Goal: Task Accomplishment & Management: Complete application form

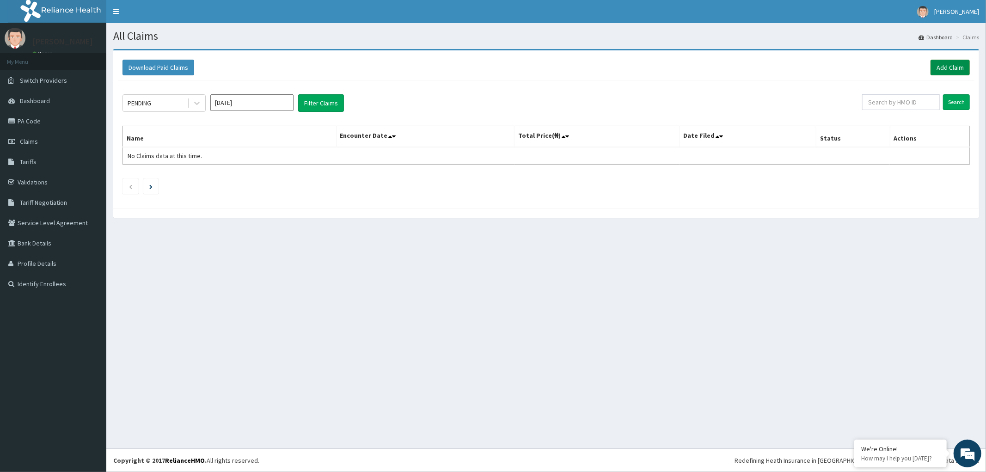
click at [958, 66] on link "Add Claim" at bounding box center [949, 68] width 39 height 16
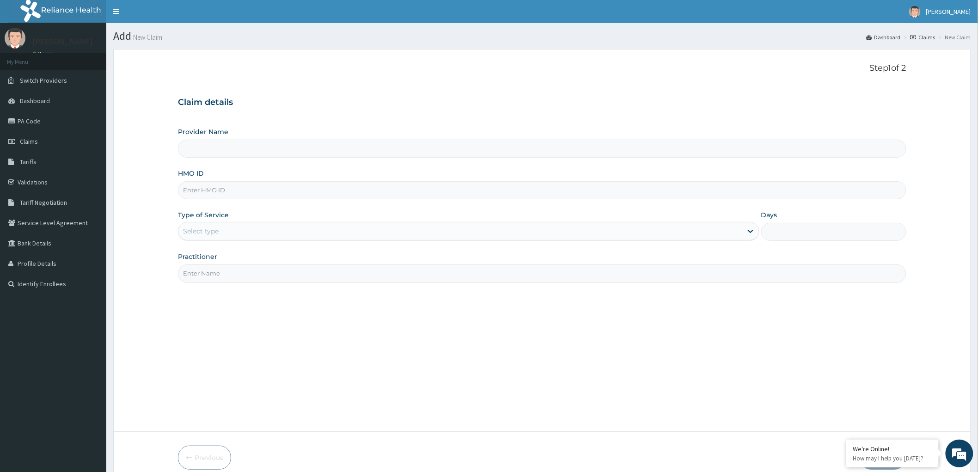
type input "Olunwa Medical Centre"
click at [241, 189] on input "HMO ID" at bounding box center [542, 190] width 728 height 18
type input "SFA/1190/A"
click at [248, 228] on div "Select type" at bounding box center [460, 231] width 564 height 15
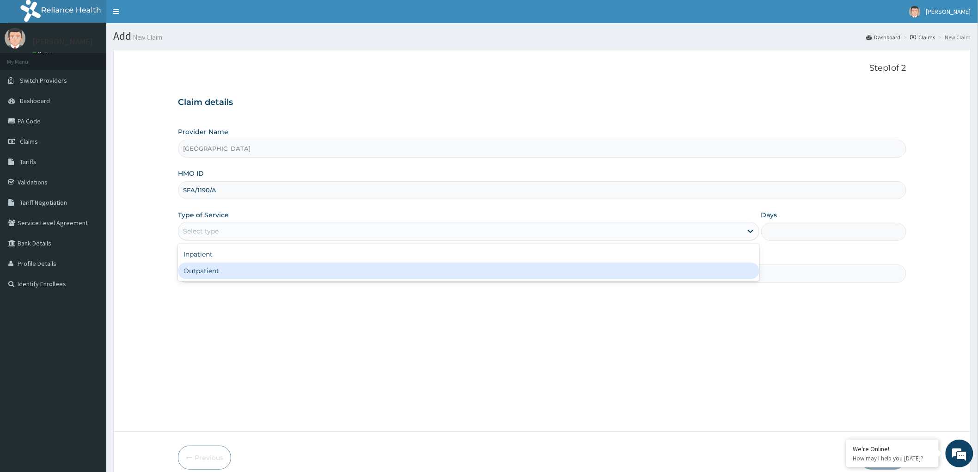
click at [211, 267] on div "Outpatient" at bounding box center [468, 270] width 581 height 17
type input "1"
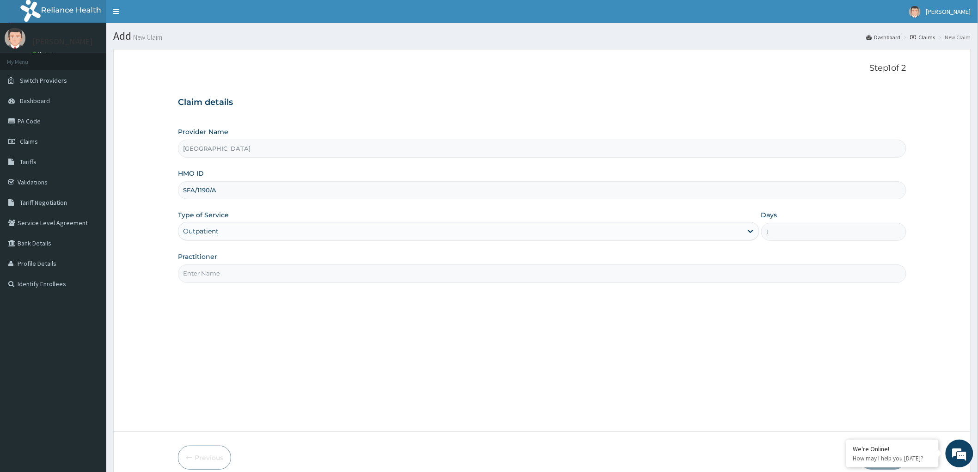
click at [219, 278] on input "Practitioner" at bounding box center [542, 273] width 728 height 18
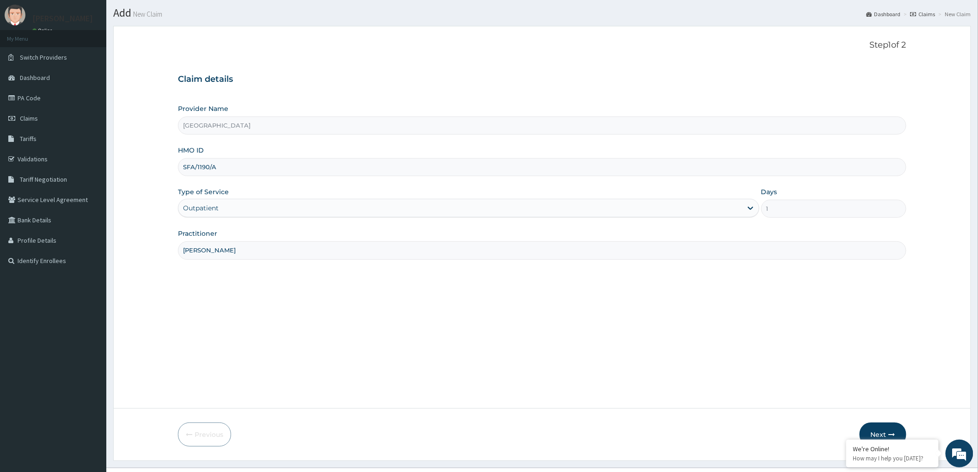
scroll to position [43, 0]
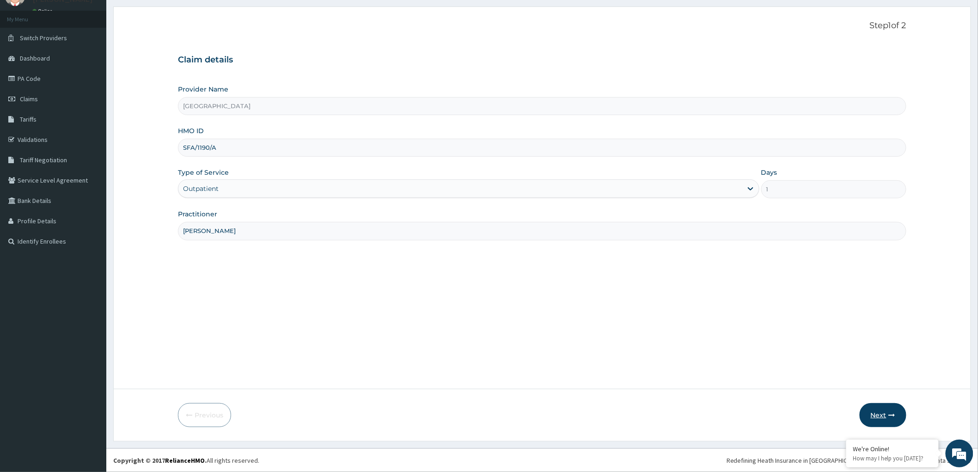
type input "[PERSON_NAME]"
click at [885, 413] on button "Next" at bounding box center [883, 415] width 47 height 24
click at [202, 151] on input "SFA/1190/A" at bounding box center [542, 148] width 728 height 18
click at [209, 148] on input "SFA/1190/A" at bounding box center [542, 148] width 728 height 18
type input "SFA/11900/A"
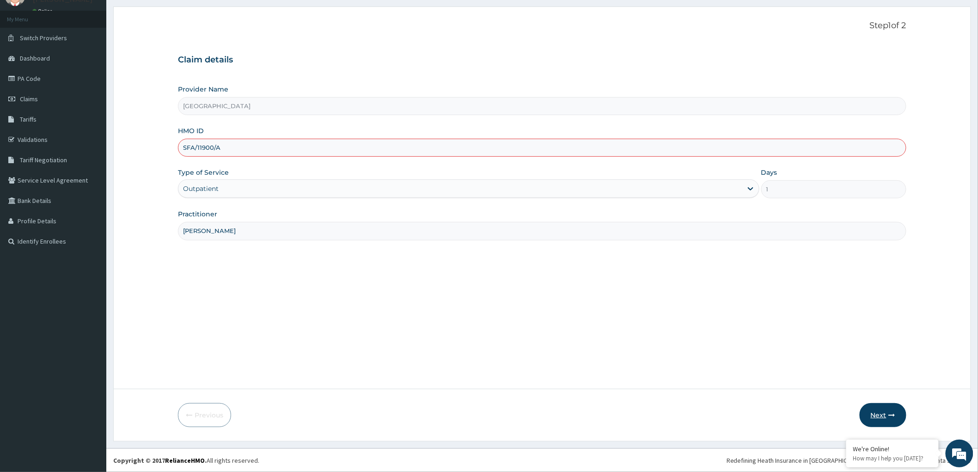
click at [876, 416] on button "Next" at bounding box center [883, 415] width 47 height 24
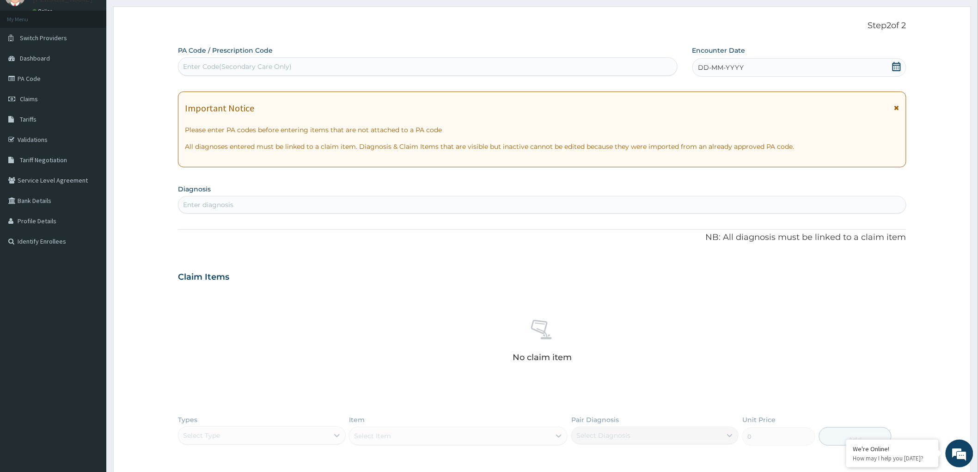
click at [897, 66] on icon at bounding box center [896, 66] width 9 height 9
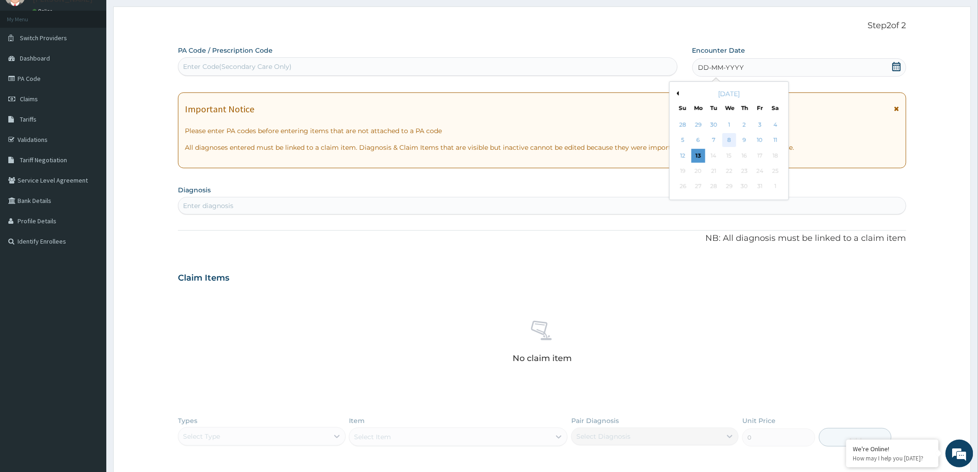
click at [728, 135] on div "8" at bounding box center [729, 141] width 14 height 14
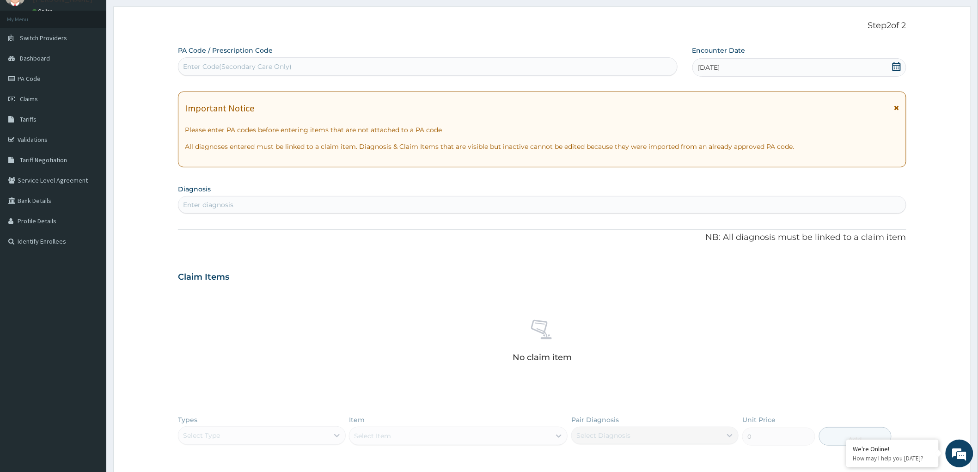
click at [437, 202] on div "Enter diagnosis" at bounding box center [541, 204] width 727 height 15
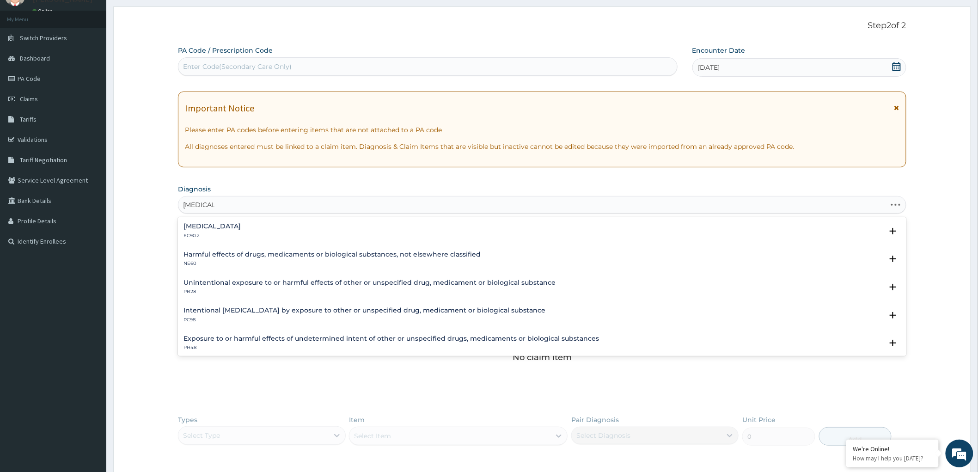
type input "MALARIA,"
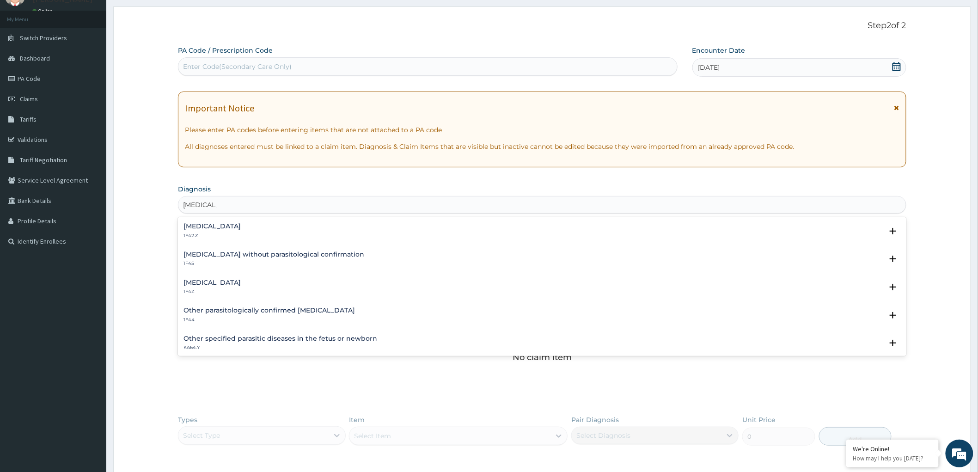
click at [233, 227] on h4 "Plasmodium malariae malaria without complication" at bounding box center [211, 226] width 57 height 7
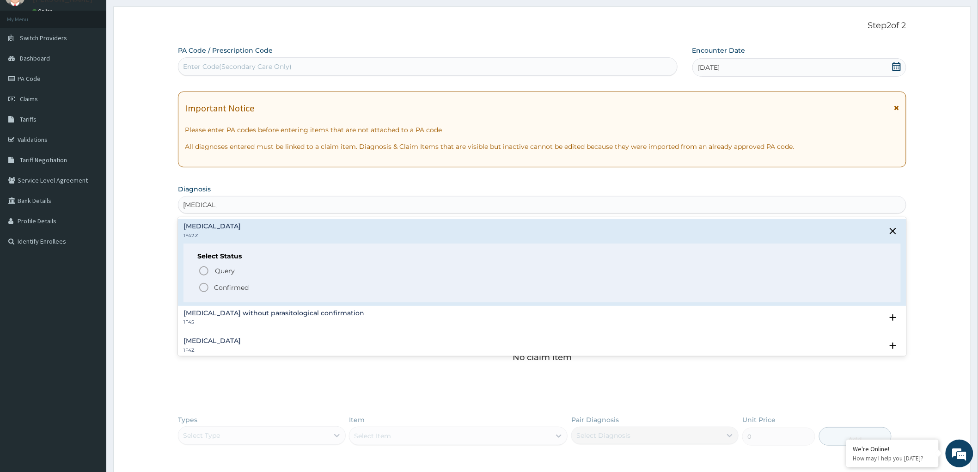
click at [201, 286] on icon "status option filled" at bounding box center [203, 287] width 11 height 11
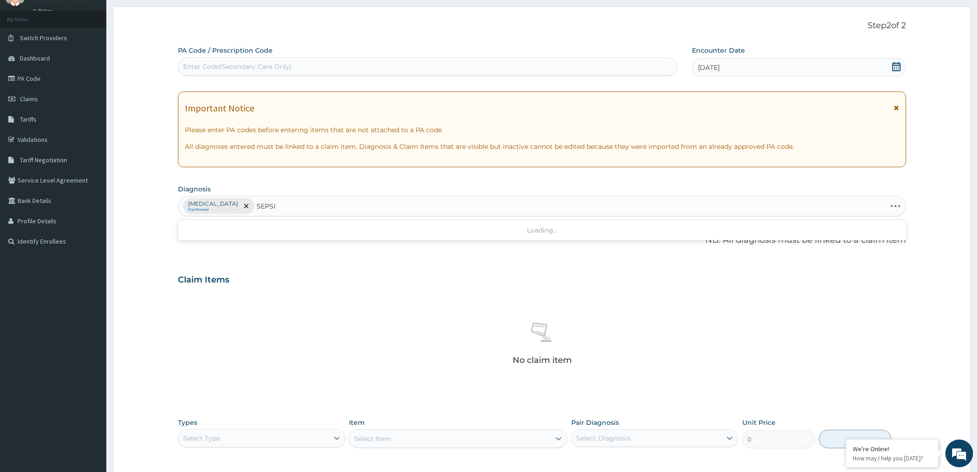
type input "SEPSIS"
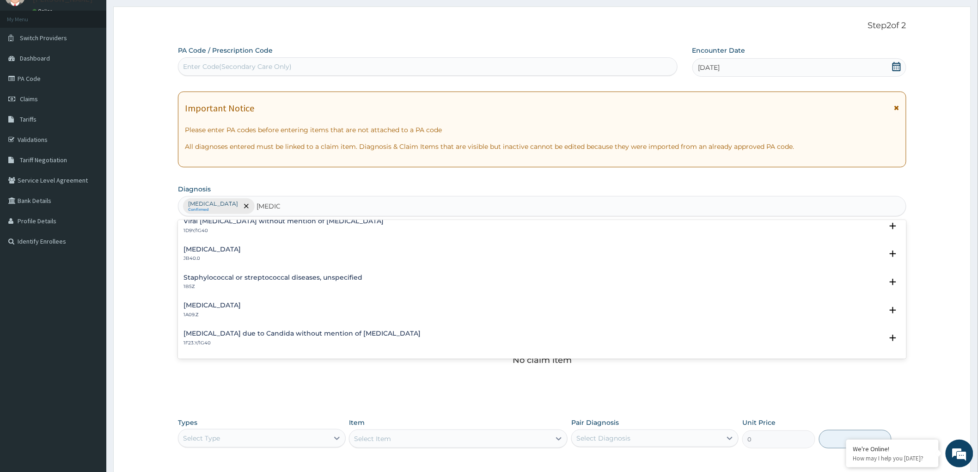
scroll to position [0, 0]
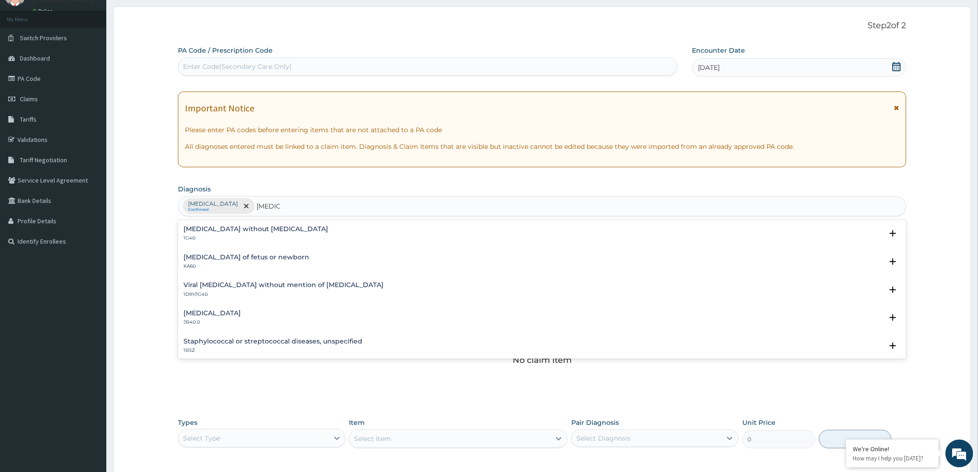
click at [245, 230] on h4 "Sepsis without septic shock" at bounding box center [255, 229] width 145 height 7
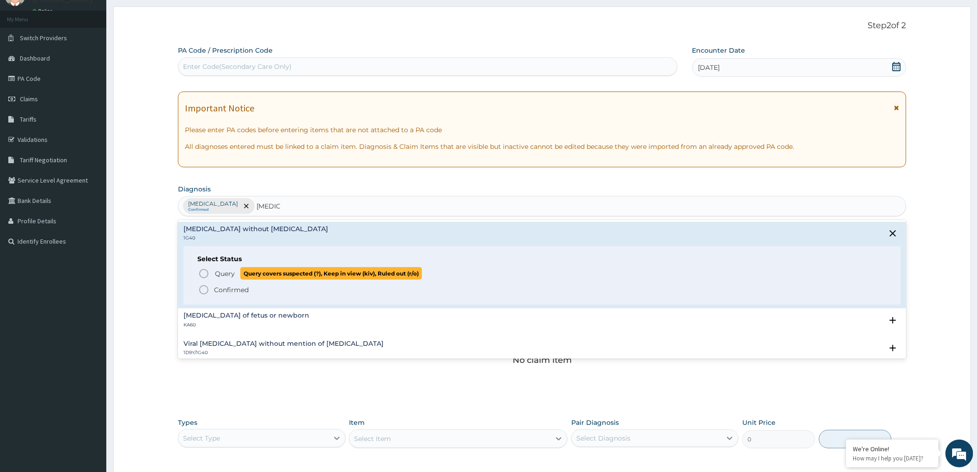
click at [223, 272] on span "Query" at bounding box center [225, 273] width 20 height 9
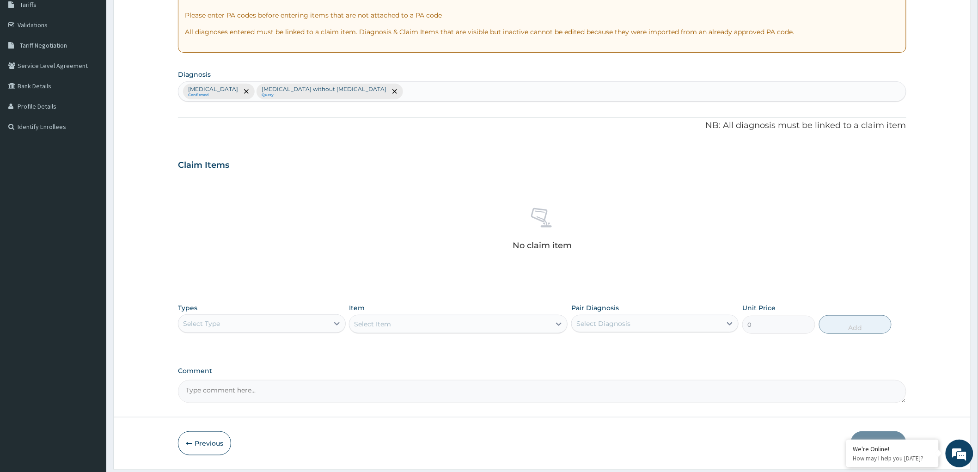
scroll to position [185, 0]
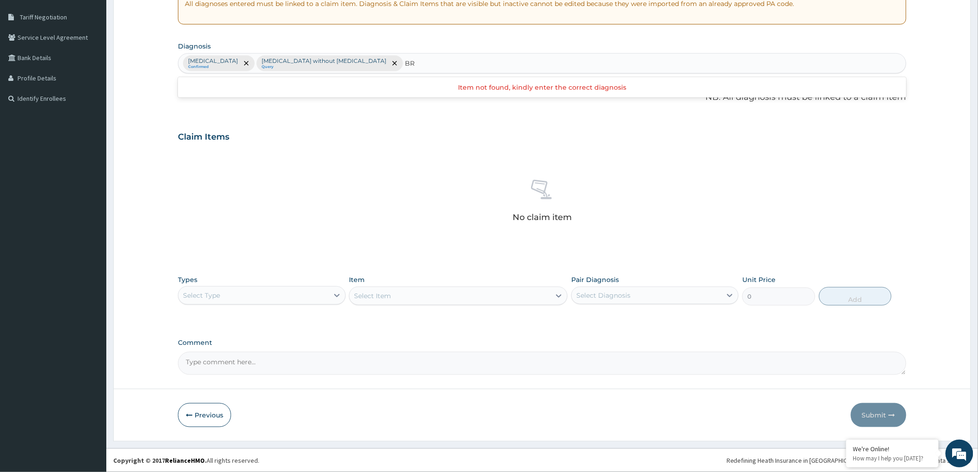
type input "B"
type input "UPPER"
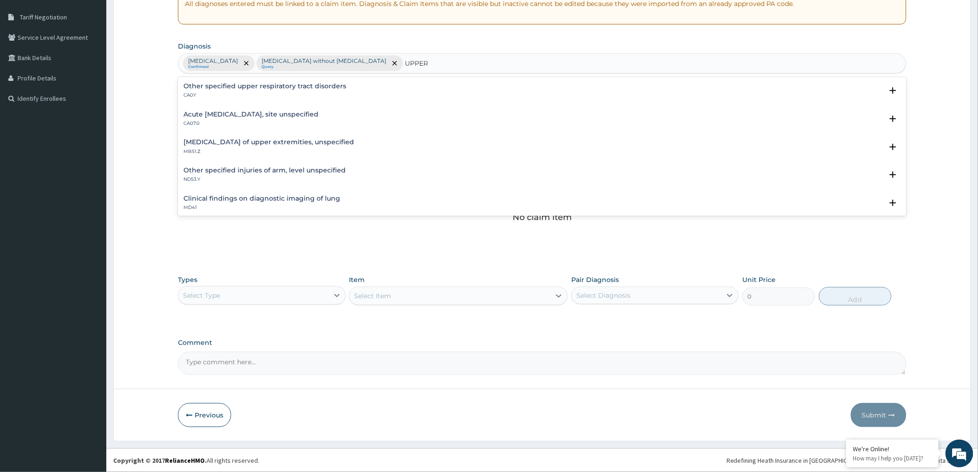
click at [286, 112] on h4 "Acute upper respiratory infection, site unspecified" at bounding box center [250, 114] width 135 height 7
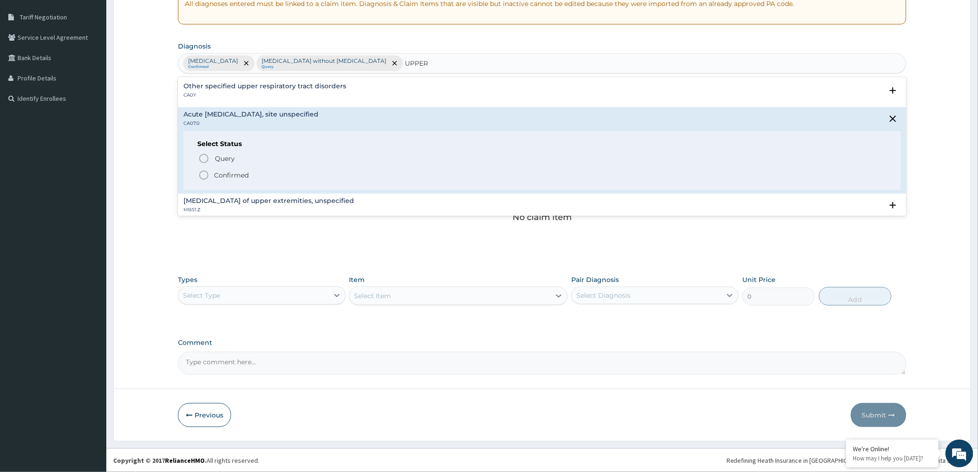
click at [211, 177] on span "Confirmed" at bounding box center [542, 175] width 689 height 11
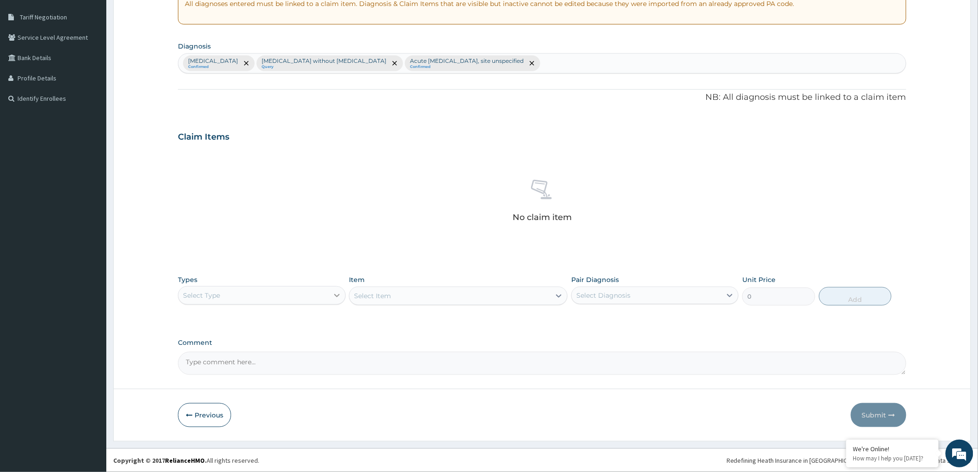
click at [335, 294] on icon at bounding box center [337, 295] width 6 height 3
click at [301, 345] on div "Procedures" at bounding box center [261, 351] width 167 height 17
click at [548, 293] on div "Select Item" at bounding box center [458, 296] width 219 height 18
click at [560, 298] on icon at bounding box center [558, 295] width 9 height 9
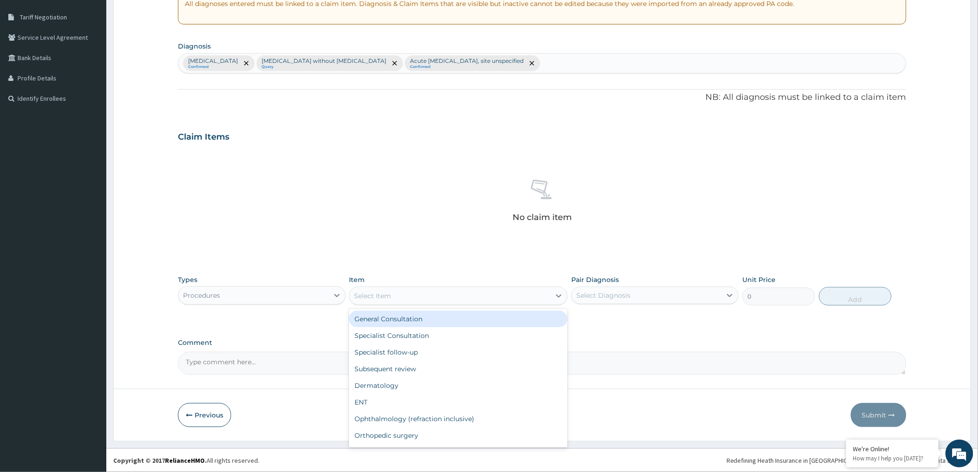
click at [495, 318] on div "General Consultation" at bounding box center [458, 319] width 219 height 17
type input "2000"
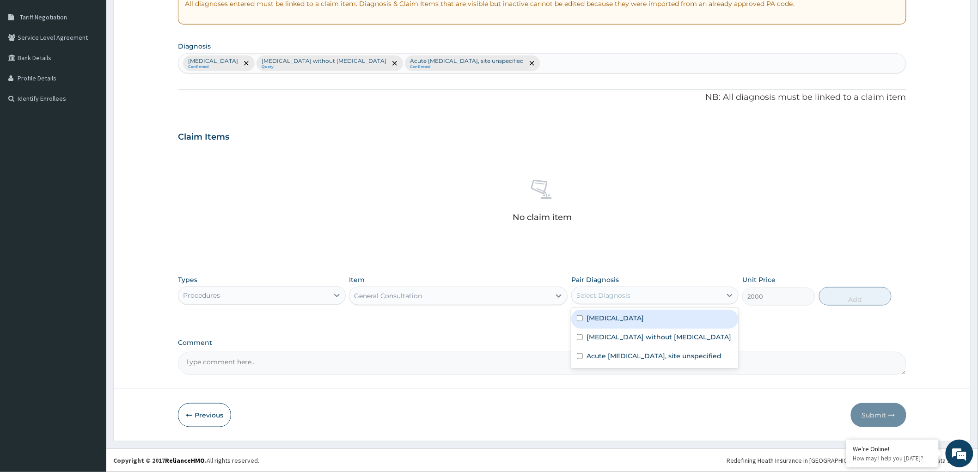
click at [597, 297] on div "Select Diagnosis" at bounding box center [603, 295] width 54 height 9
click at [593, 320] on label "Plasmodium malariae malaria without complication" at bounding box center [614, 317] width 57 height 9
checkbox input "true"
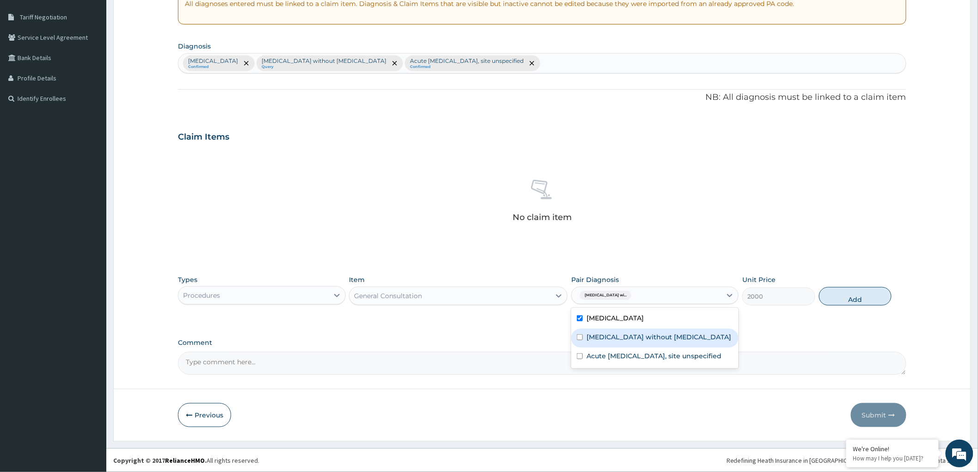
drag, startPoint x: 588, startPoint y: 342, endPoint x: 589, endPoint y: 363, distance: 20.8
click at [588, 341] on label "Sepsis without septic shock" at bounding box center [658, 336] width 145 height 9
checkbox input "true"
click at [590, 360] on label "Acute upper respiratory infection, site unspecified" at bounding box center [653, 355] width 135 height 9
checkbox input "true"
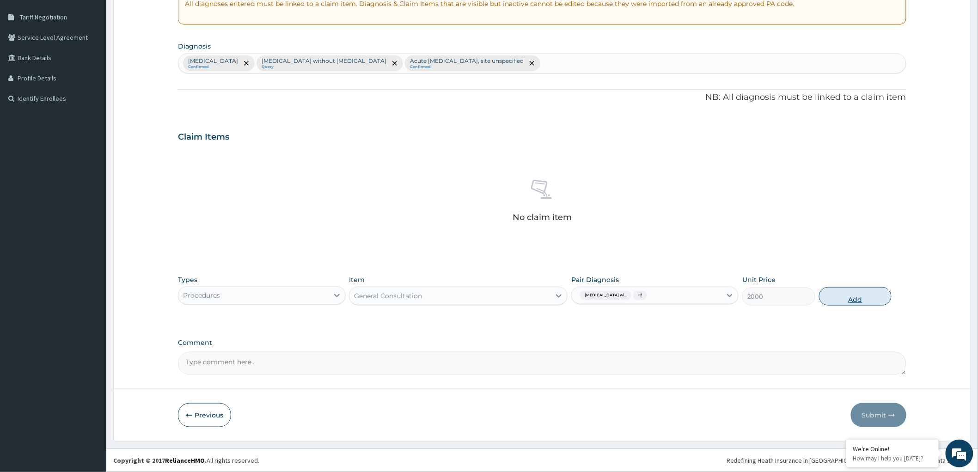
click at [855, 298] on button "Add" at bounding box center [855, 296] width 73 height 18
type input "0"
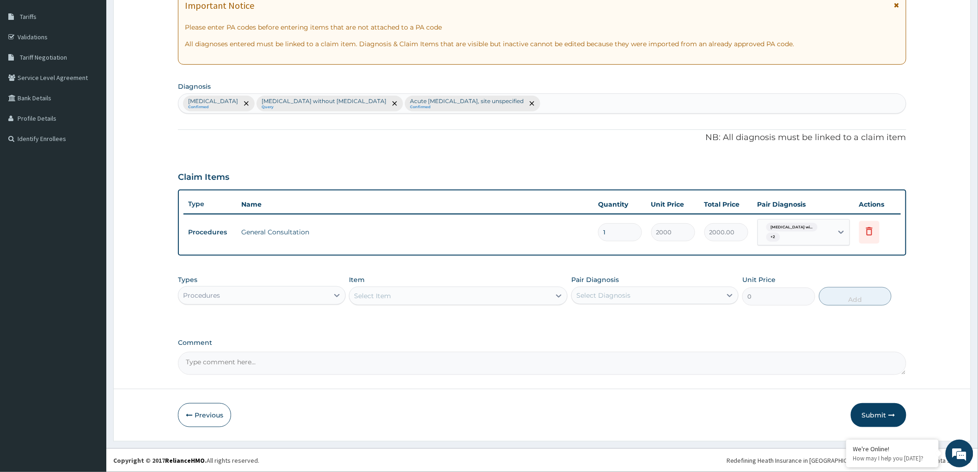
scroll to position [144, 0]
click at [338, 293] on icon at bounding box center [336, 296] width 9 height 9
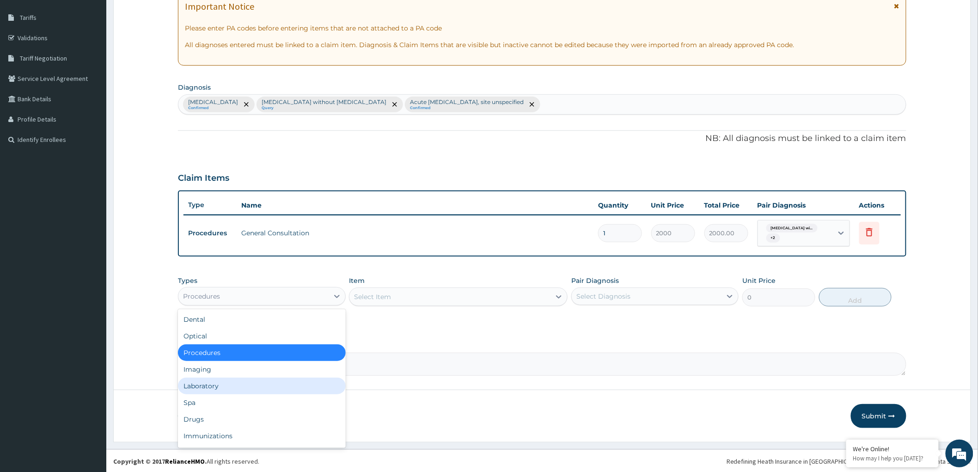
click at [292, 380] on div "Laboratory" at bounding box center [261, 386] width 167 height 17
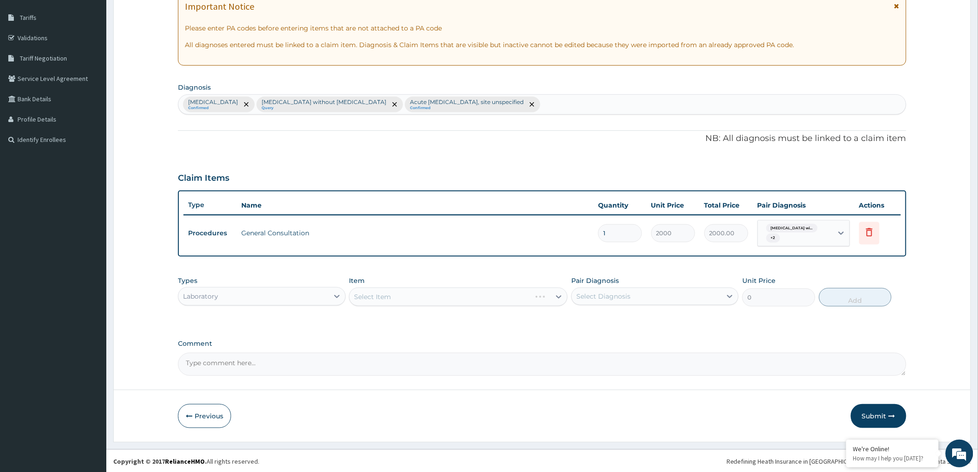
click at [554, 293] on div "Select Item" at bounding box center [458, 296] width 219 height 18
click at [554, 293] on icon at bounding box center [558, 296] width 9 height 9
type input "MALA"
click at [475, 317] on div "Malaria Parasite test" at bounding box center [458, 319] width 219 height 17
type input "1000"
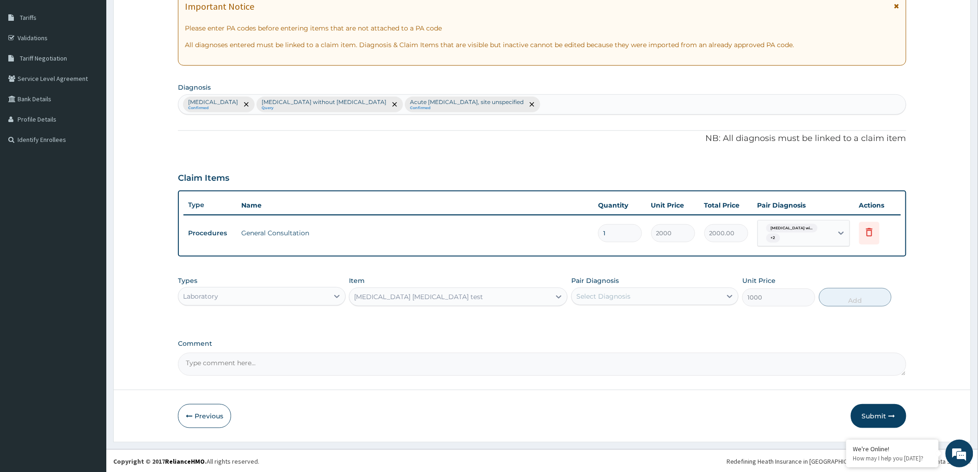
click at [597, 298] on div "Select Diagnosis" at bounding box center [603, 296] width 54 height 9
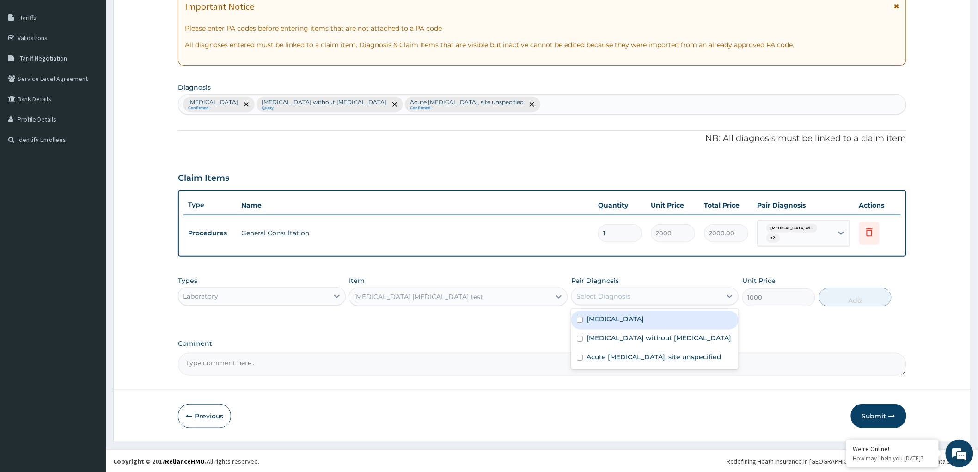
click at [586, 323] on label "Plasmodium malariae malaria without complication" at bounding box center [614, 318] width 57 height 9
checkbox input "true"
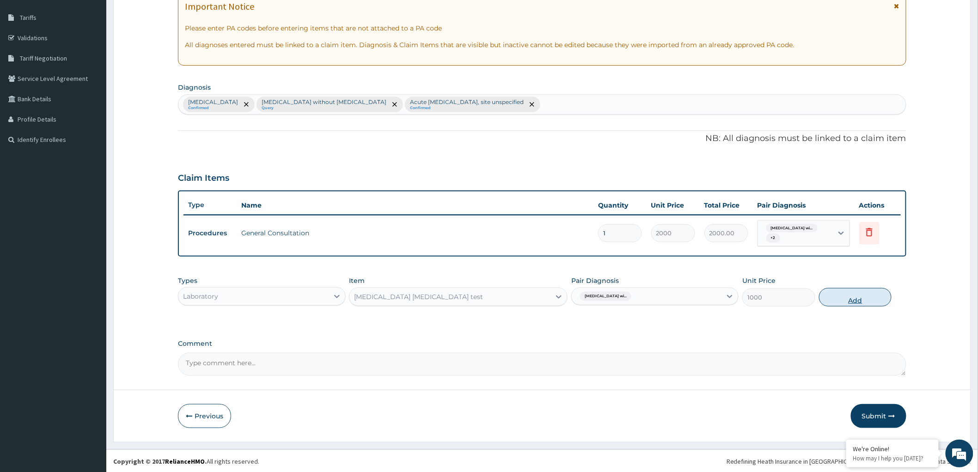
click at [853, 299] on button "Add" at bounding box center [855, 297] width 73 height 18
type input "0"
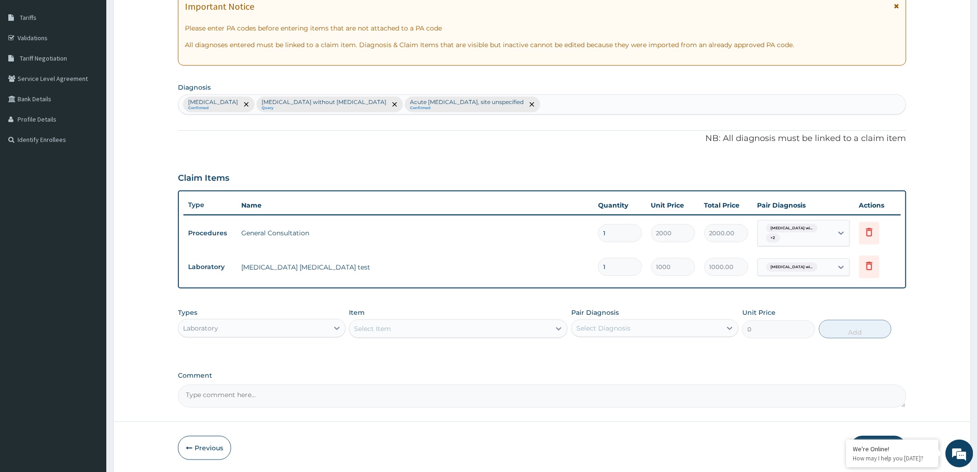
click at [493, 327] on div "Select Item" at bounding box center [449, 328] width 201 height 15
type input "FBC"
click at [432, 353] on div "FBC" at bounding box center [458, 351] width 219 height 17
type input "2000"
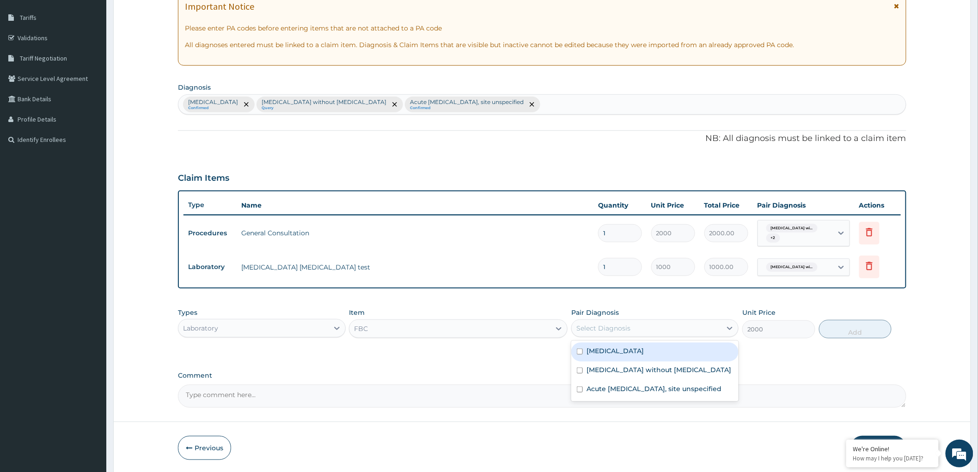
click at [626, 323] on div "Select Diagnosis" at bounding box center [603, 327] width 54 height 9
click at [604, 374] on label "Sepsis without septic shock" at bounding box center [658, 369] width 145 height 9
checkbox input "true"
click at [852, 330] on button "Add" at bounding box center [855, 329] width 73 height 18
type input "0"
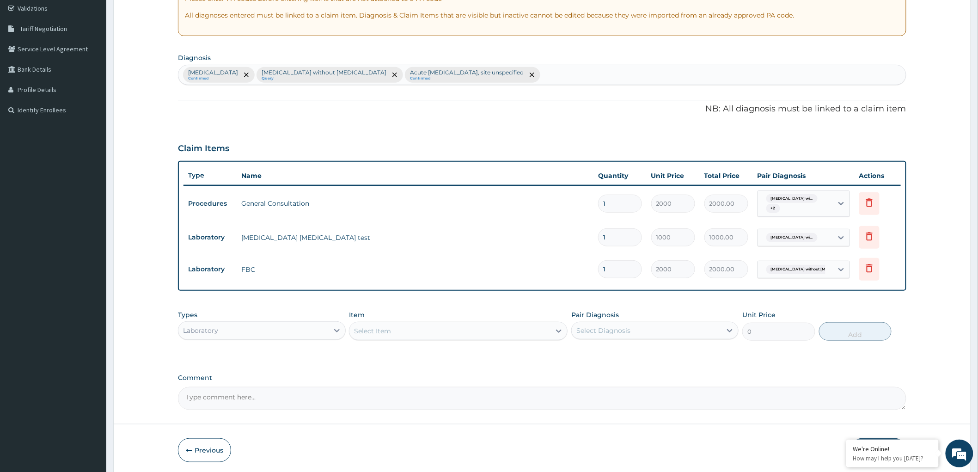
scroll to position [208, 0]
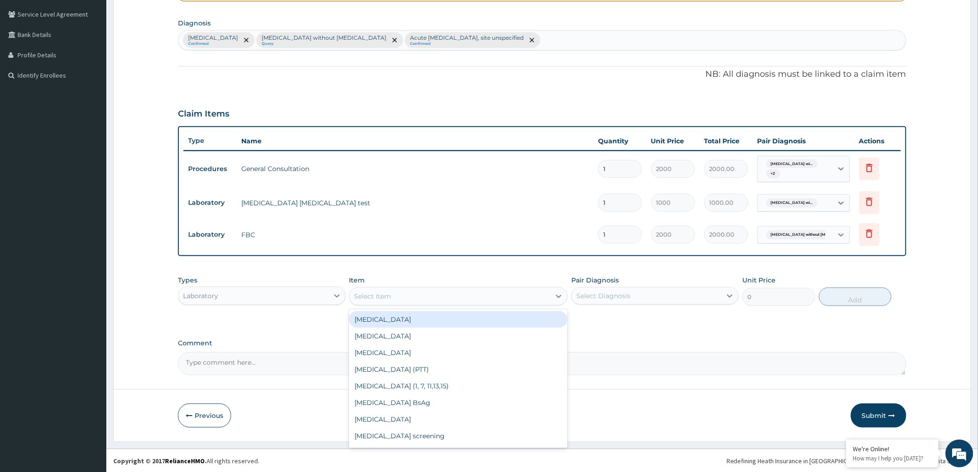
click at [547, 297] on div "Select Item" at bounding box center [449, 296] width 201 height 15
type input "A"
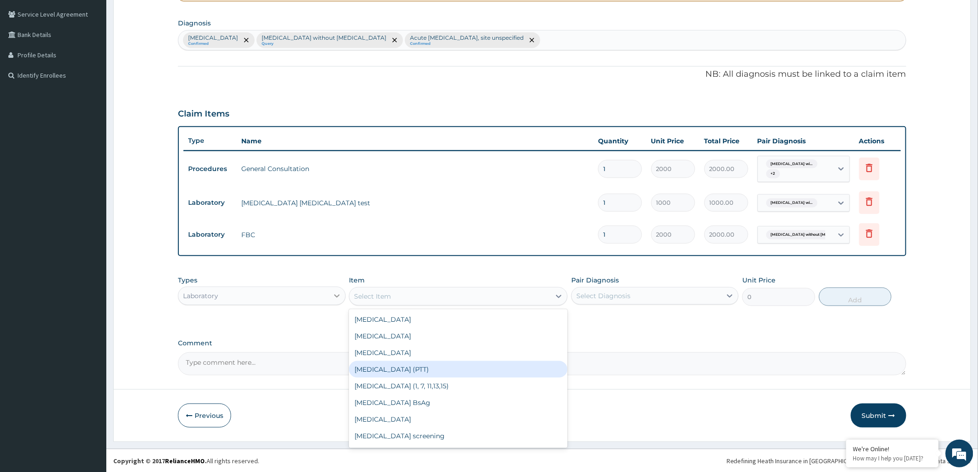
click at [340, 292] on icon at bounding box center [336, 295] width 9 height 9
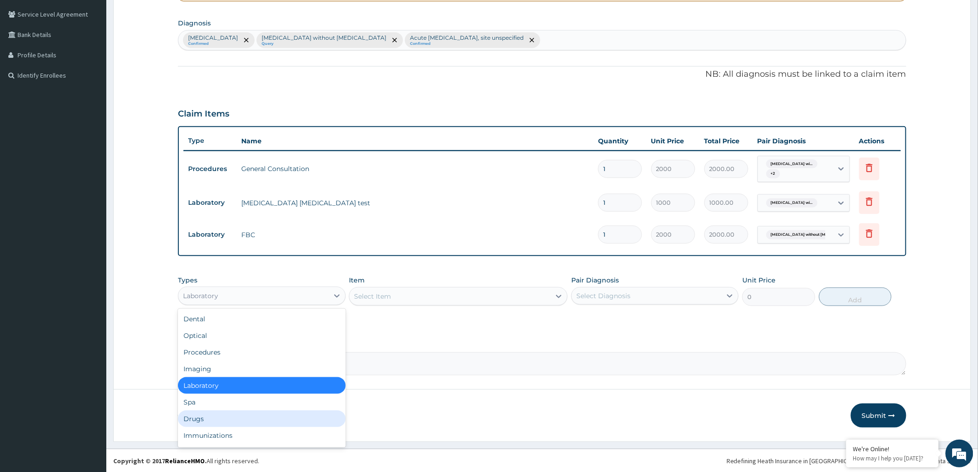
drag, startPoint x: 259, startPoint y: 421, endPoint x: 260, endPoint y: 409, distance: 12.5
click at [259, 415] on div "Drugs" at bounding box center [261, 418] width 167 height 17
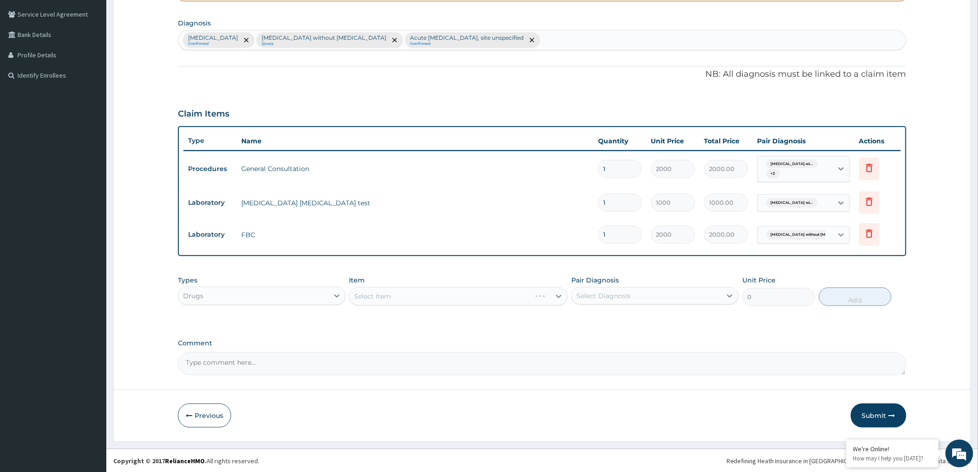
click at [553, 298] on div "Select Item" at bounding box center [458, 296] width 219 height 18
click at [561, 296] on icon at bounding box center [558, 296] width 9 height 9
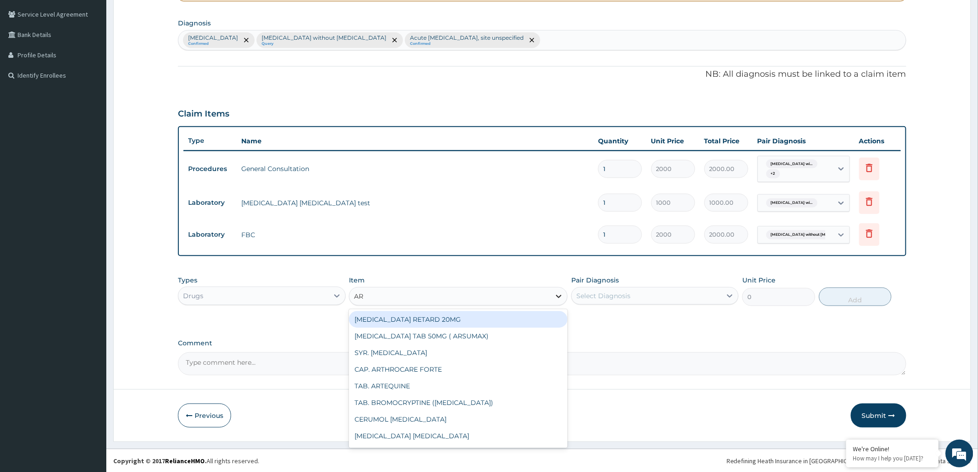
type input "ART"
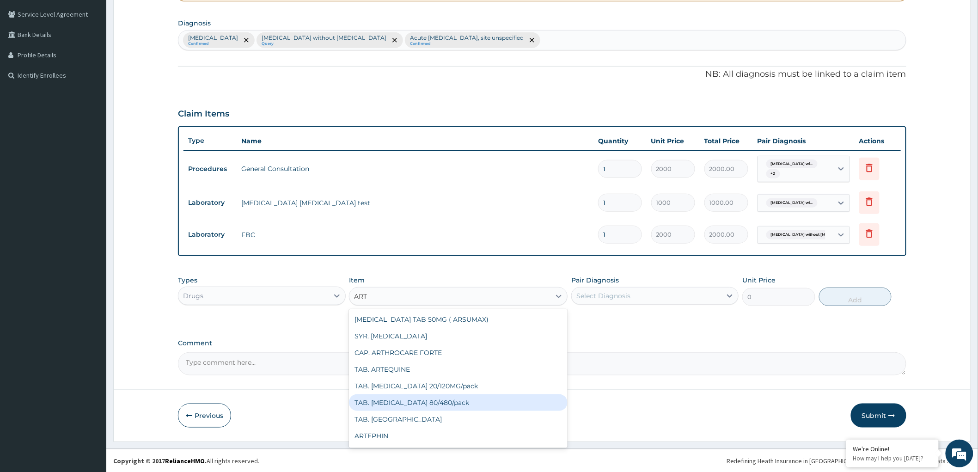
click at [419, 402] on div "TAB. COARTEM 80/480/pack" at bounding box center [458, 402] width 219 height 17
type input "2200"
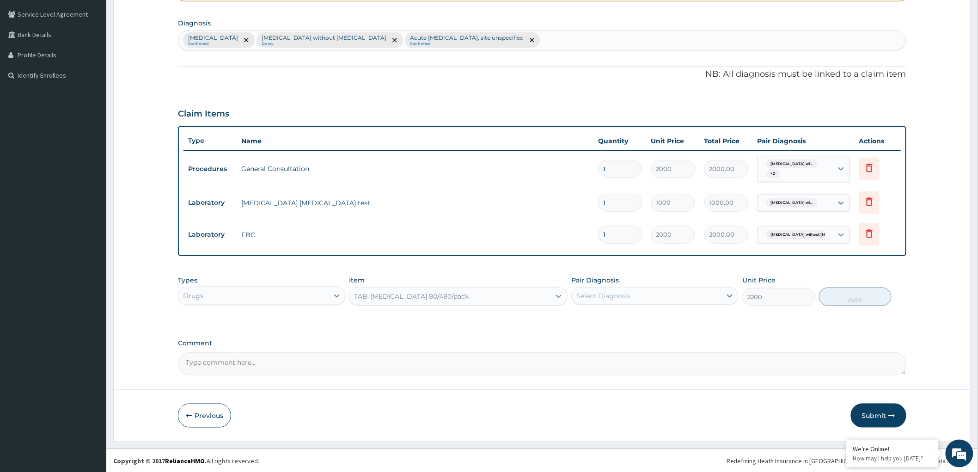
click at [644, 295] on div "Select Diagnosis" at bounding box center [647, 295] width 150 height 15
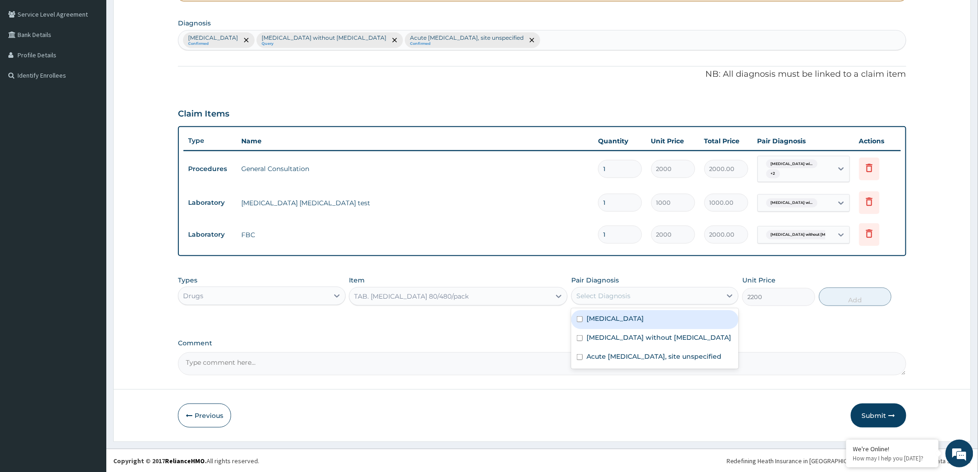
click at [592, 323] on label "Plasmodium malariae malaria without complication" at bounding box center [614, 318] width 57 height 9
checkbox input "true"
click at [861, 296] on button "Add" at bounding box center [855, 296] width 73 height 18
type input "0"
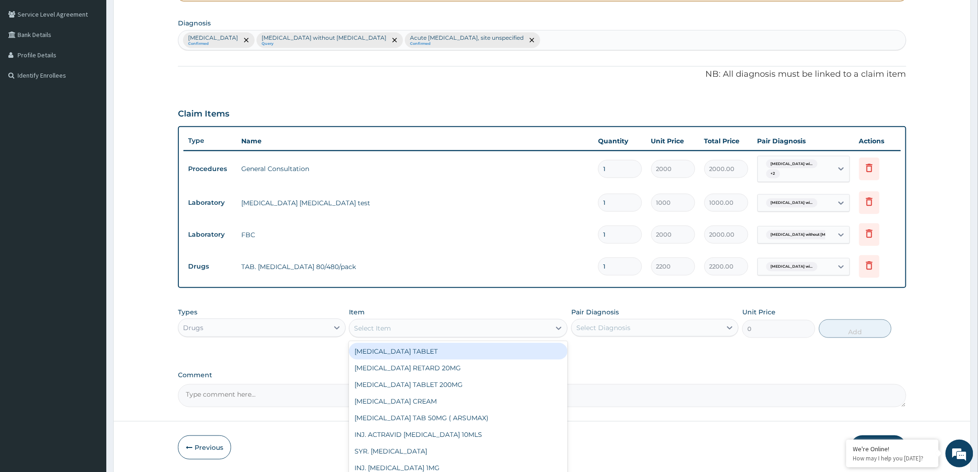
click at [494, 329] on div "Select Item" at bounding box center [449, 328] width 201 height 15
type input "AMOXI"
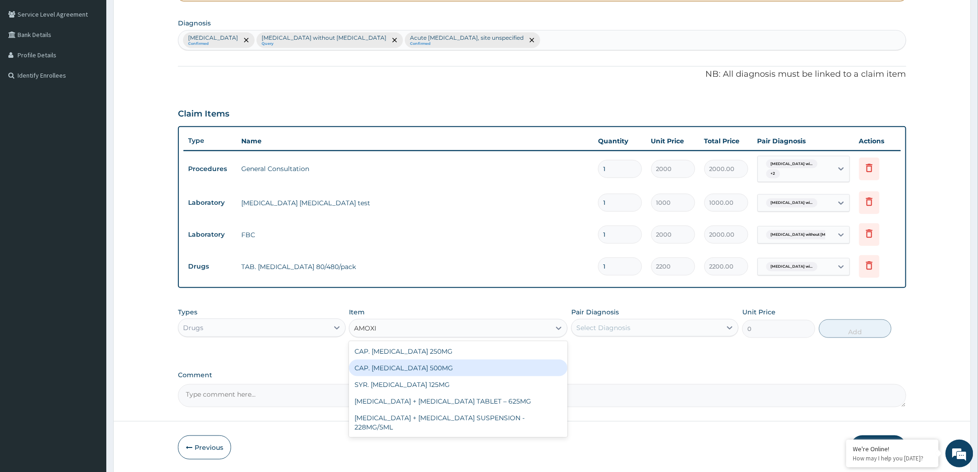
click at [434, 366] on div "CAP. AMOXICILLIN 500MG" at bounding box center [458, 368] width 219 height 17
type input "50"
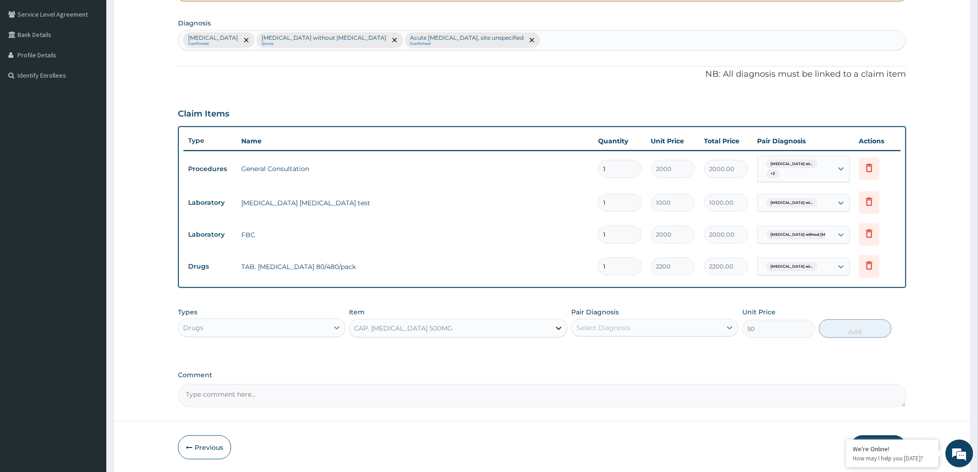
click at [559, 325] on icon at bounding box center [558, 327] width 9 height 9
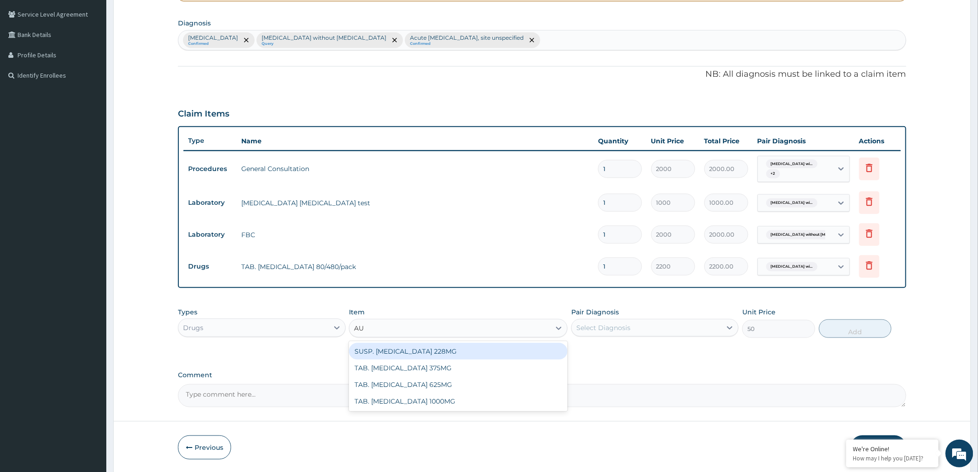
scroll to position [0, 0]
type input "AUG"
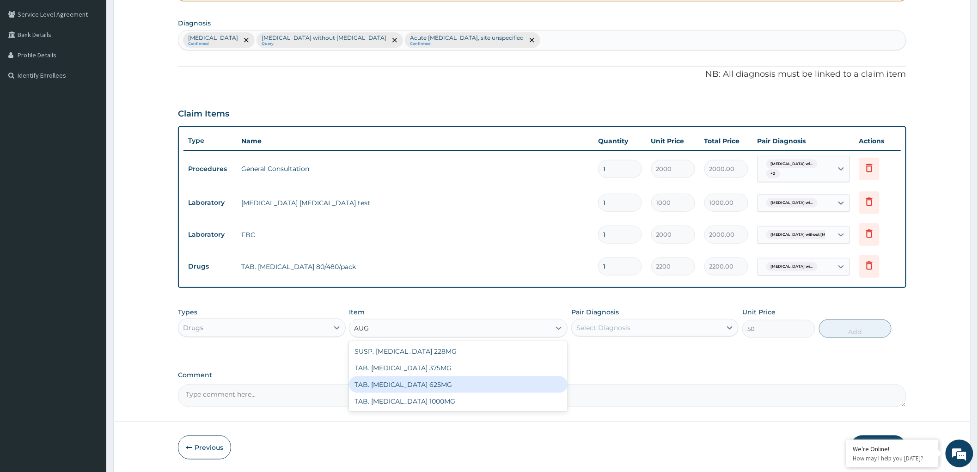
click at [429, 380] on div "TAB. AUGMENTIN 625MG" at bounding box center [458, 384] width 219 height 17
type input "200"
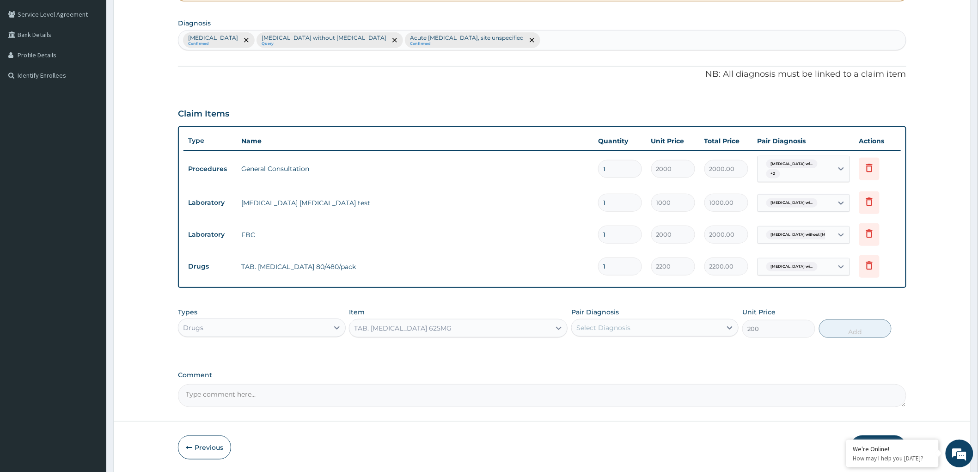
click at [629, 329] on div "Select Diagnosis" at bounding box center [603, 327] width 54 height 9
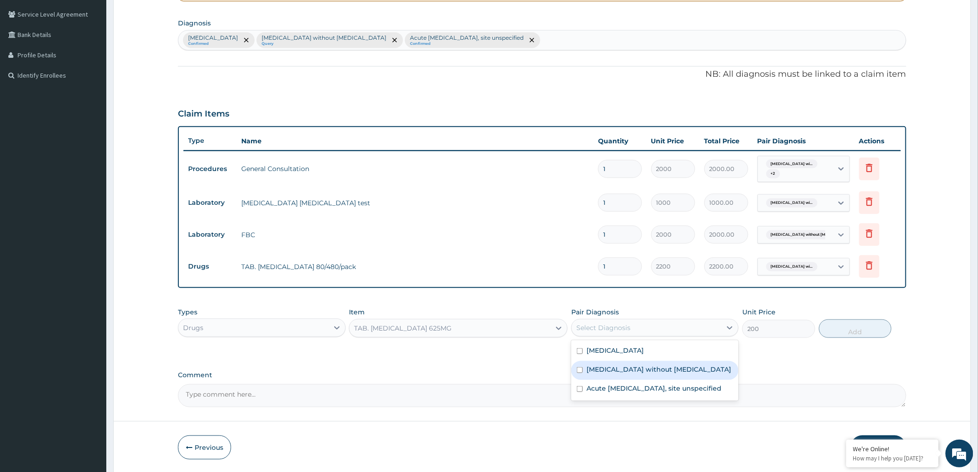
click at [578, 373] on div "Sepsis without septic shock" at bounding box center [654, 370] width 167 height 19
checkbox input "true"
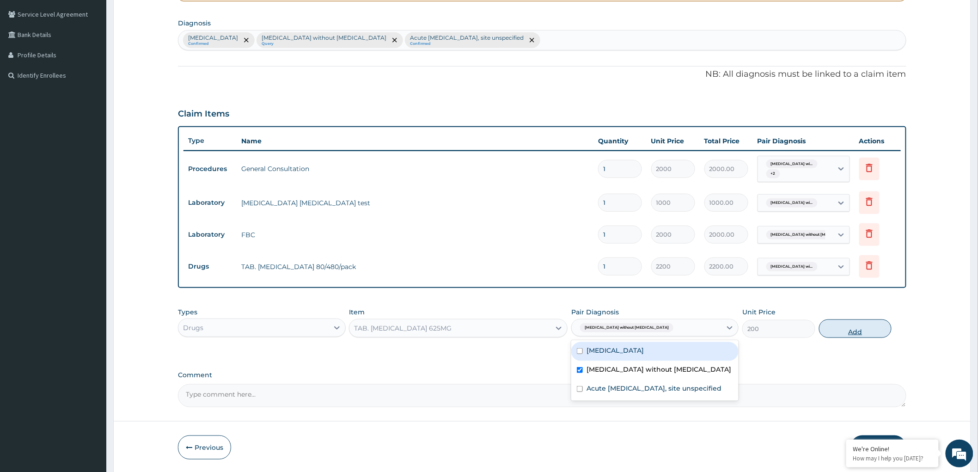
click at [846, 330] on button "Add" at bounding box center [855, 328] width 73 height 18
type input "0"
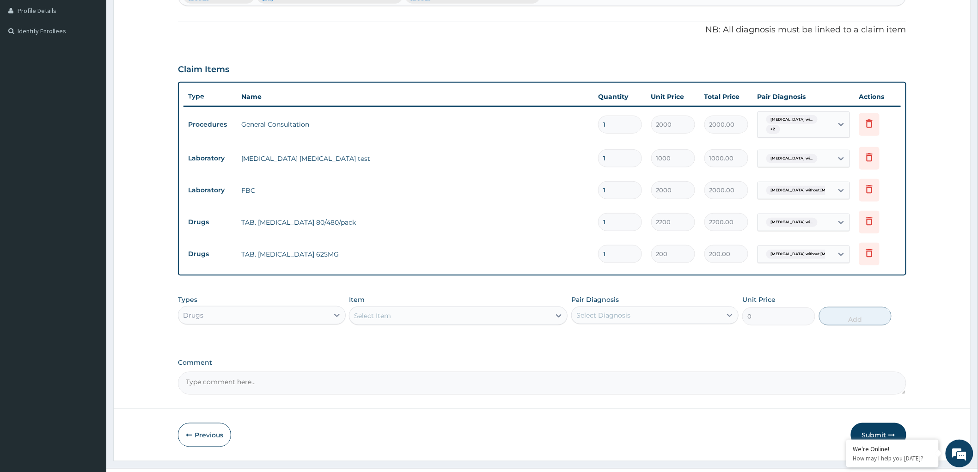
scroll to position [273, 0]
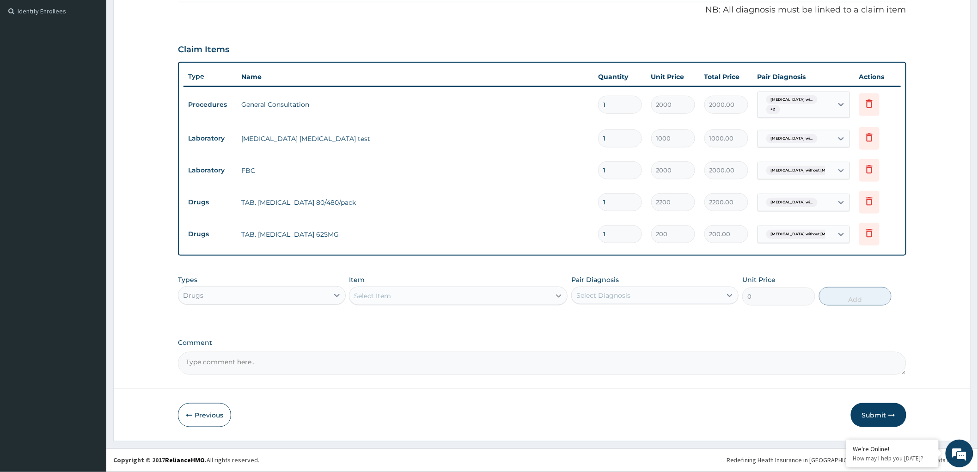
click at [556, 297] on icon at bounding box center [558, 295] width 9 height 9
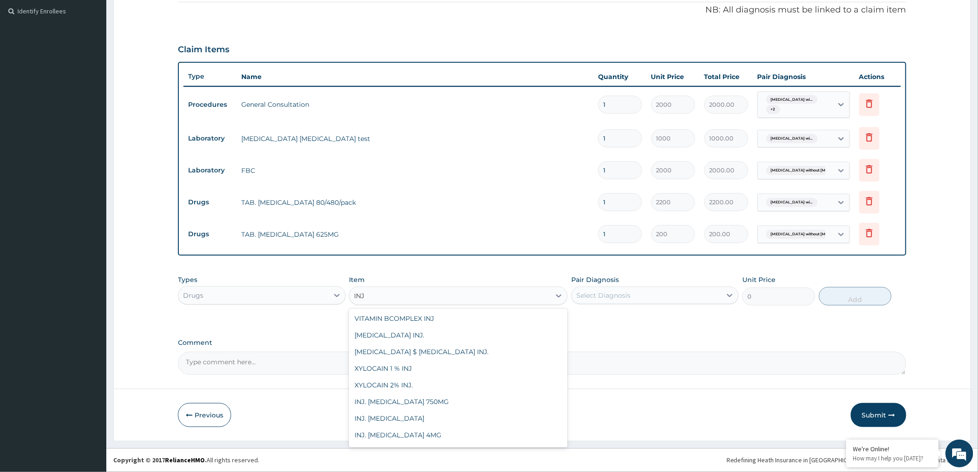
scroll to position [496, 0]
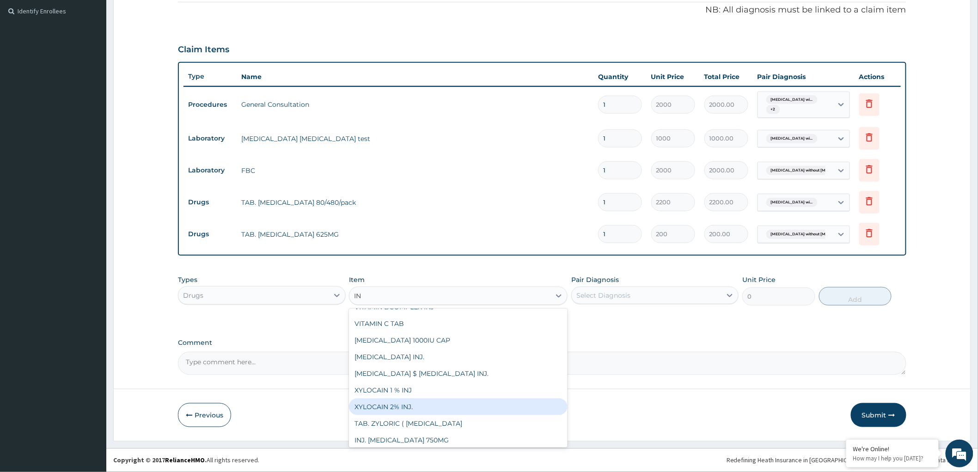
type input "I"
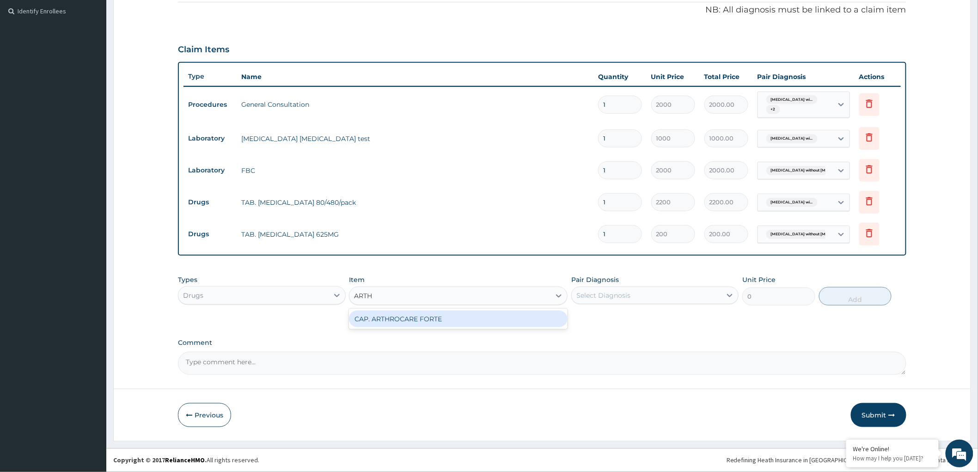
scroll to position [0, 0]
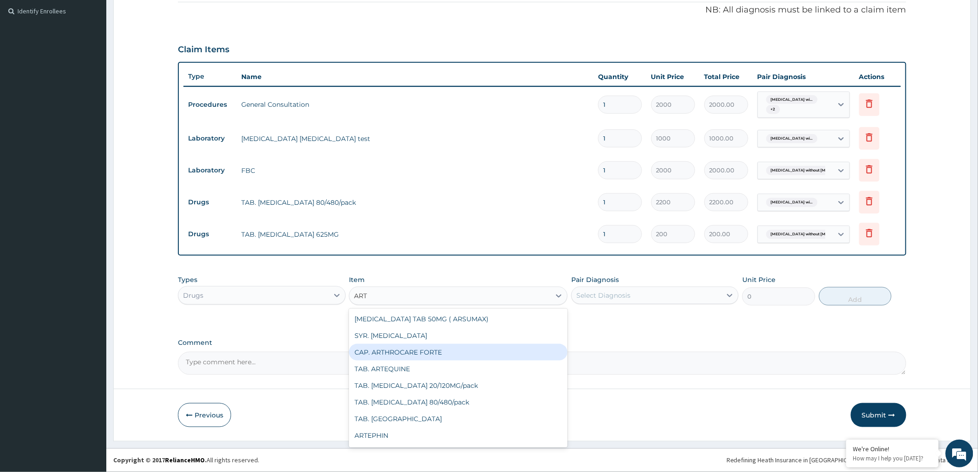
type input "ARTE"
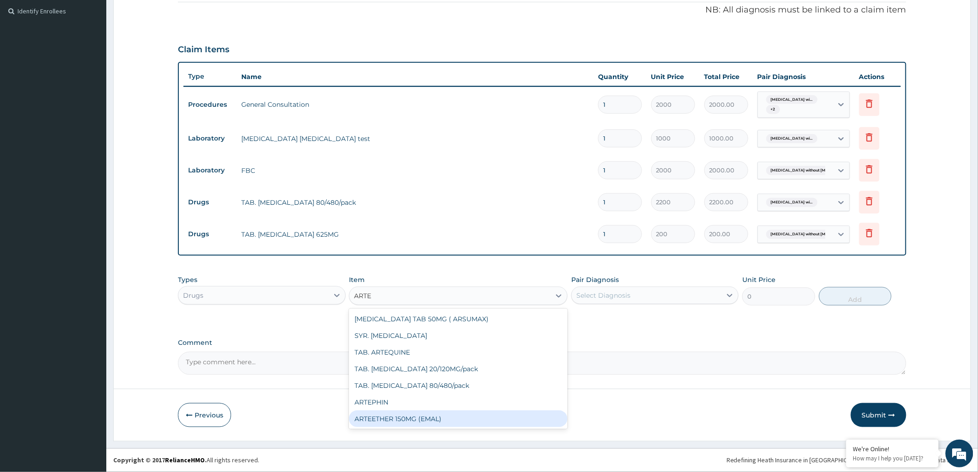
click at [408, 411] on div "ARTEETHER 150MG (EMAL)" at bounding box center [458, 418] width 219 height 17
type input "1800"
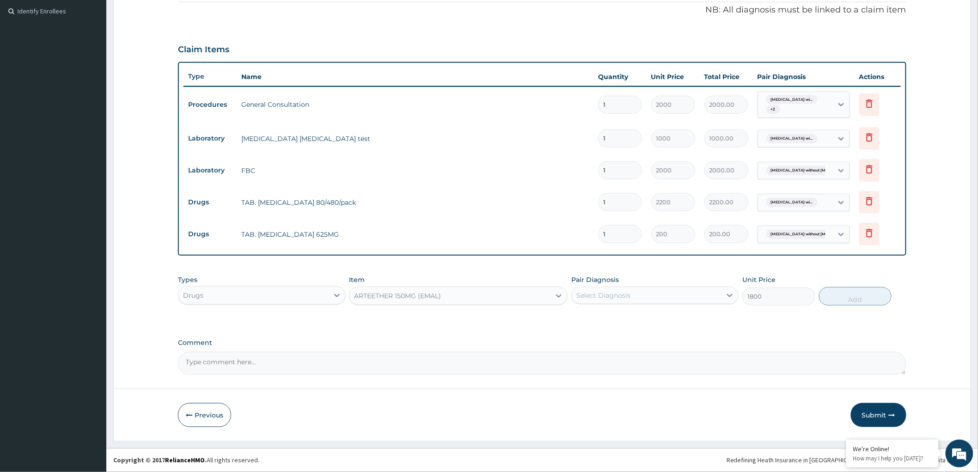
click at [636, 291] on div "Select Diagnosis" at bounding box center [647, 295] width 150 height 15
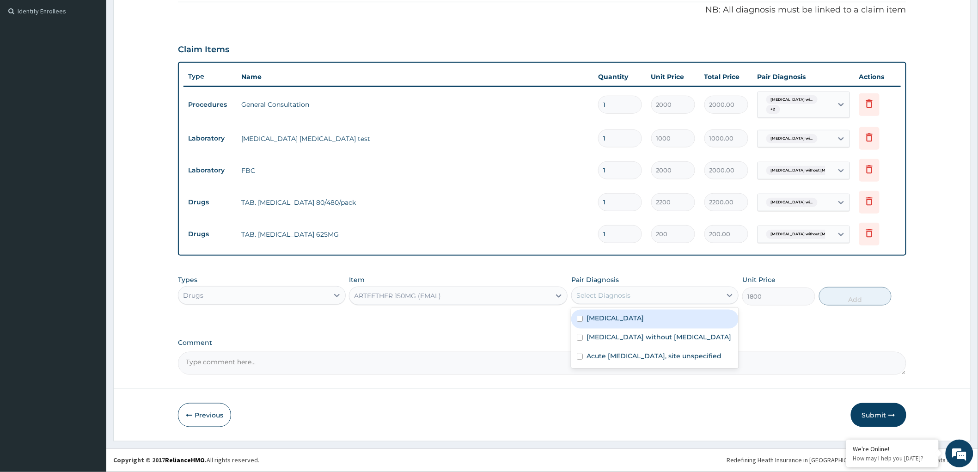
click at [599, 319] on label "Plasmodium malariae malaria without complication" at bounding box center [614, 317] width 57 height 9
checkbox input "true"
click at [855, 296] on button "Add" at bounding box center [855, 296] width 73 height 18
type input "0"
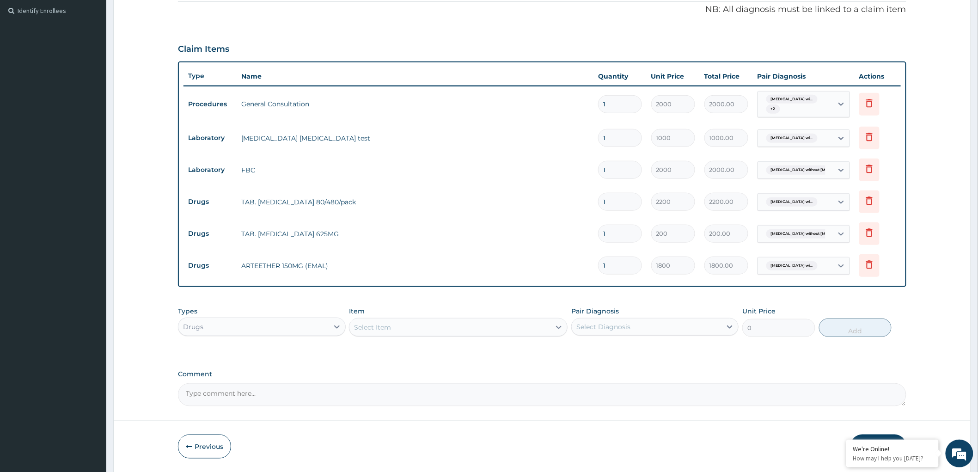
type input "0.00"
type input "3"
type input "5400.00"
type input "3"
click at [547, 325] on div "Select Item" at bounding box center [449, 327] width 201 height 15
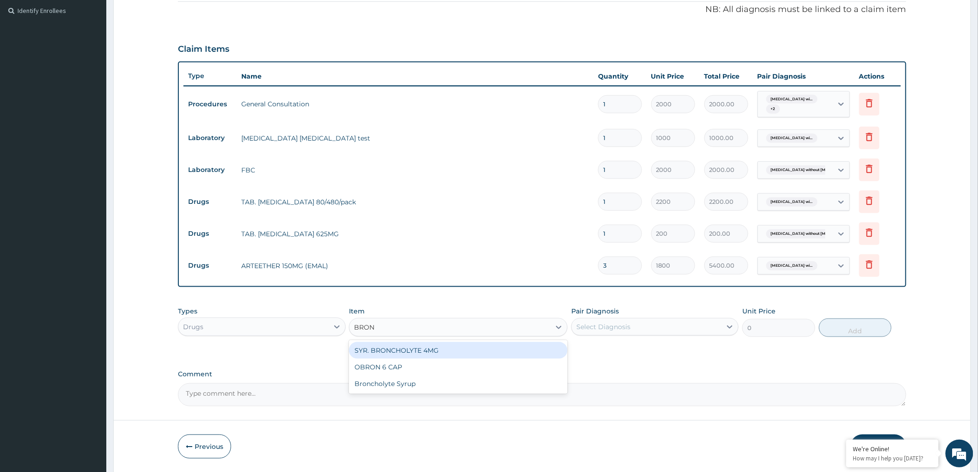
type input "BRONC"
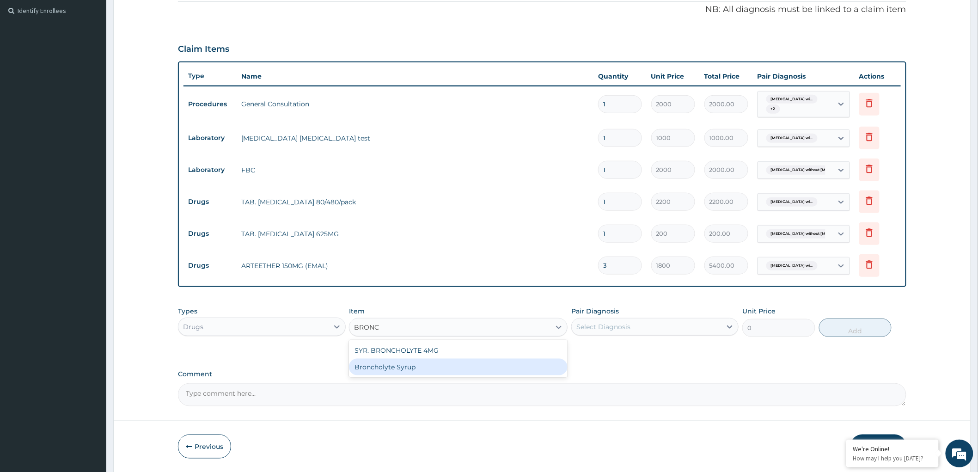
click at [443, 366] on div "Broncholyte Syrup" at bounding box center [458, 367] width 219 height 17
type input "2200"
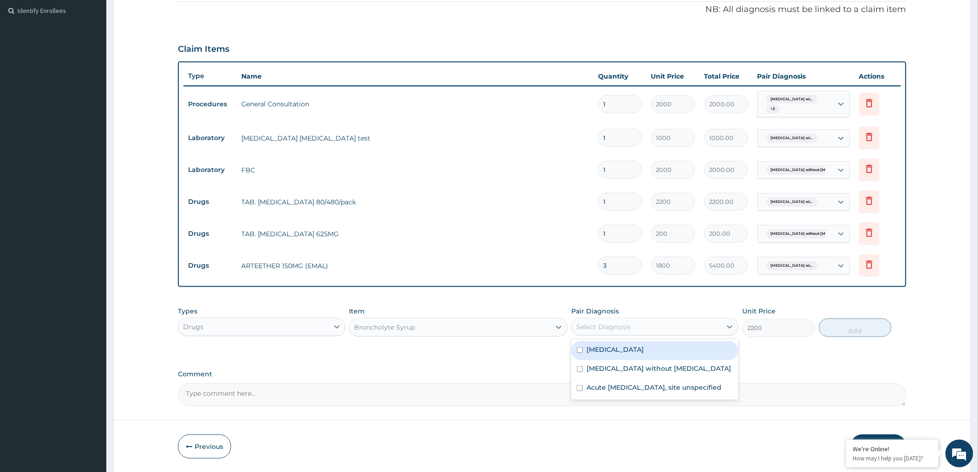
click at [604, 323] on div "Select Diagnosis" at bounding box center [603, 326] width 54 height 9
click at [585, 398] on div "Acute upper respiratory infection, site unspecified" at bounding box center [654, 388] width 167 height 19
checkbox input "true"
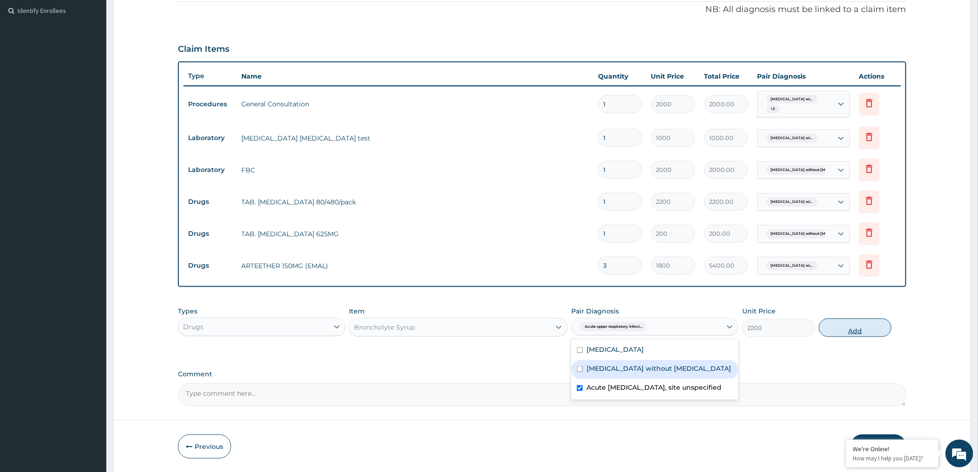
click at [857, 331] on button "Add" at bounding box center [855, 327] width 73 height 18
type input "0"
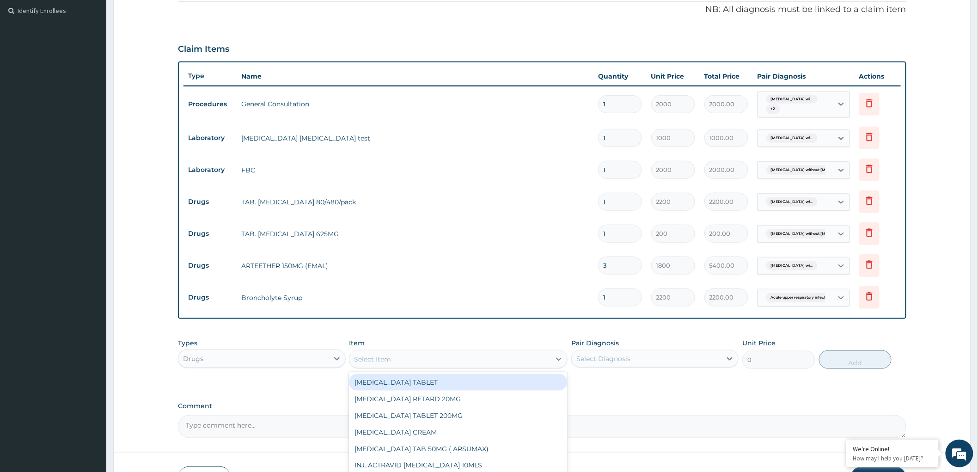
click at [467, 358] on div "Select Item" at bounding box center [449, 359] width 201 height 15
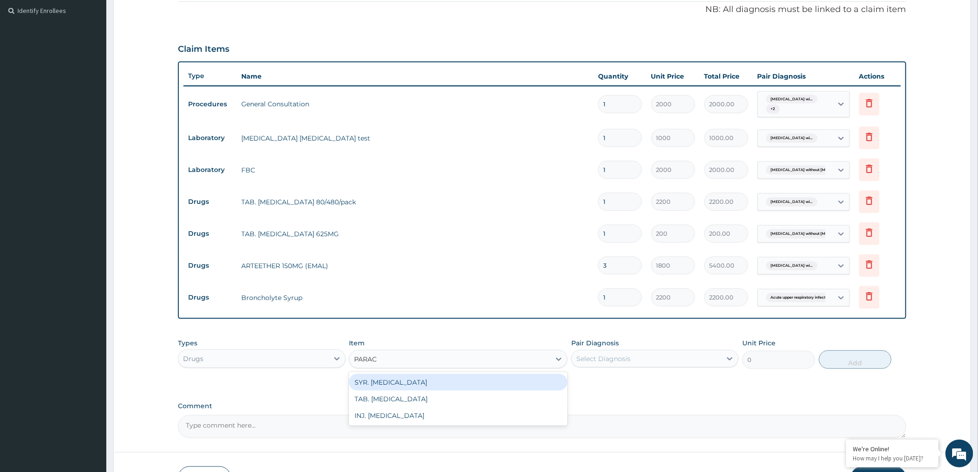
type input "PARACE"
click at [401, 386] on div "SYR. PARACETAMOL" at bounding box center [458, 382] width 219 height 17
type input "700"
click at [560, 356] on icon at bounding box center [558, 358] width 9 height 9
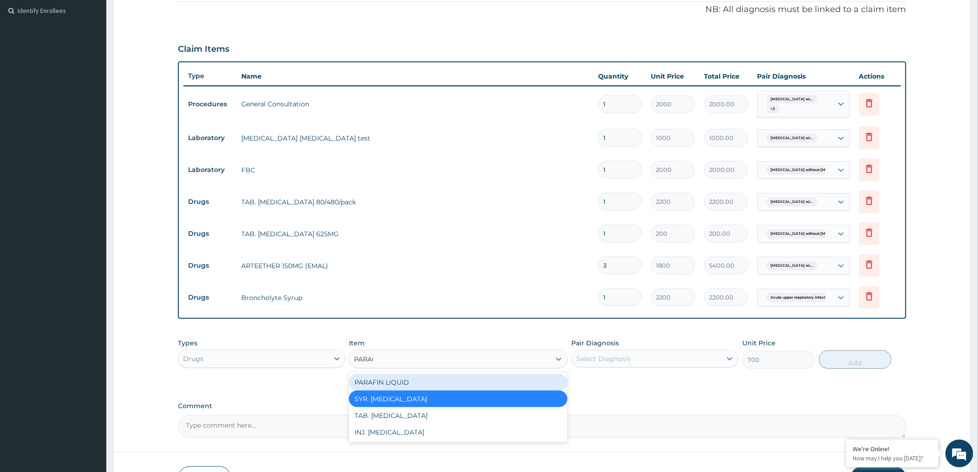
type input "PARACE"
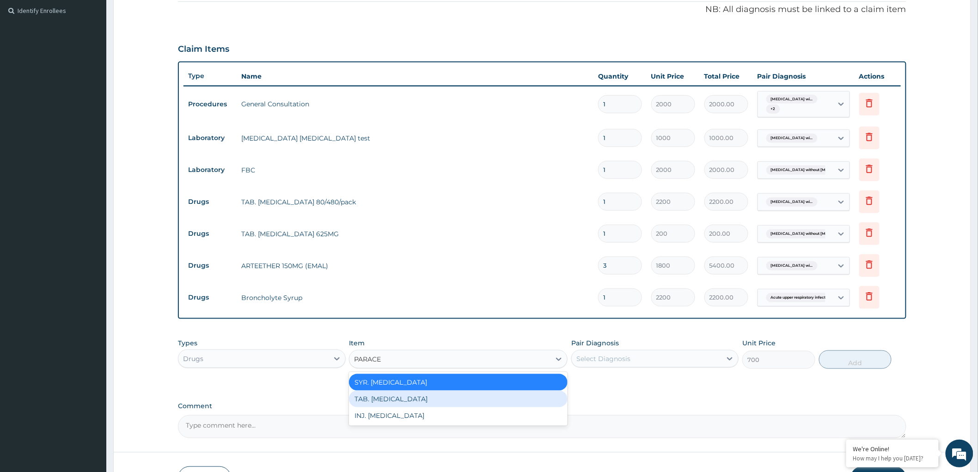
click at [385, 400] on div "TAB. PARACETAMOL" at bounding box center [458, 398] width 219 height 17
type input "20"
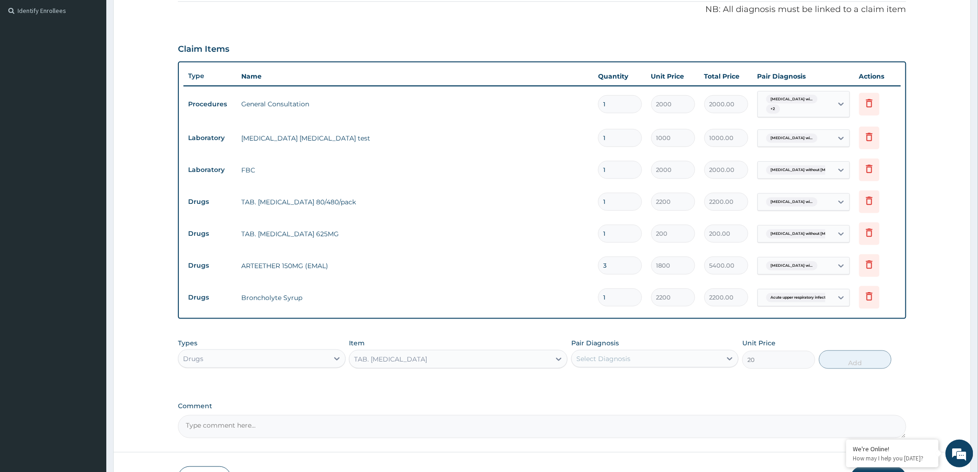
click at [607, 359] on div "Select Diagnosis" at bounding box center [603, 358] width 54 height 9
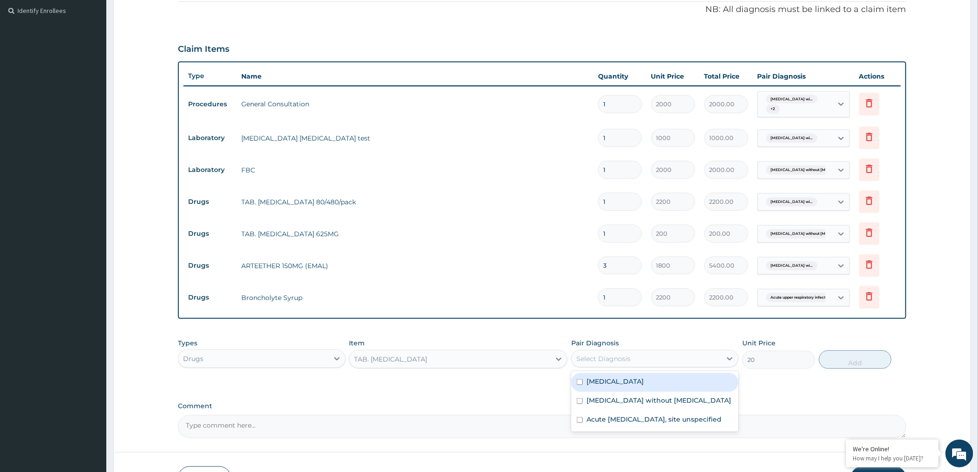
click at [603, 380] on label "Plasmodium malariae malaria without complication" at bounding box center [614, 381] width 57 height 9
click at [601, 392] on div "Plasmodium malariae malaria without complication" at bounding box center [654, 382] width 167 height 19
checkbox input "false"
click at [598, 424] on label "Acute upper respiratory infection, site unspecified" at bounding box center [653, 419] width 135 height 9
checkbox input "true"
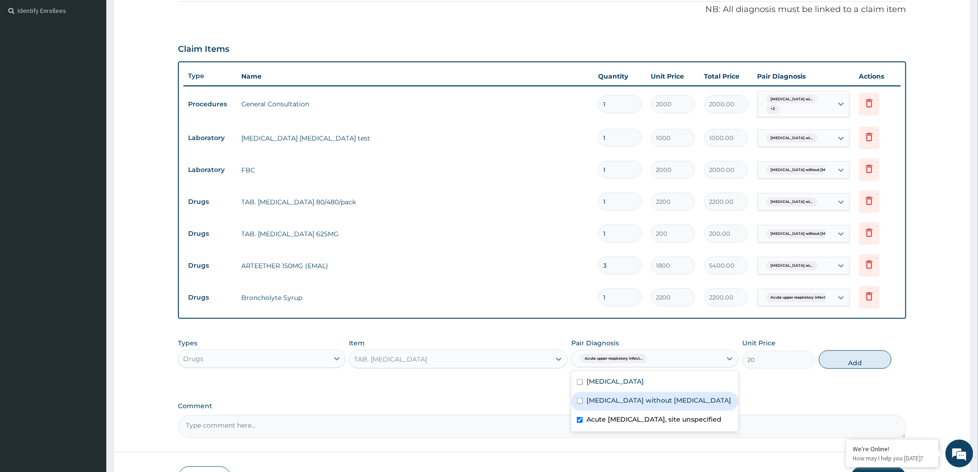
click at [602, 405] on label "Sepsis without septic shock" at bounding box center [658, 400] width 145 height 9
checkbox input "true"
click at [622, 386] on label "Plasmodium malariae malaria without complication" at bounding box center [614, 381] width 57 height 9
checkbox input "true"
click at [856, 363] on button "Add" at bounding box center [855, 359] width 73 height 18
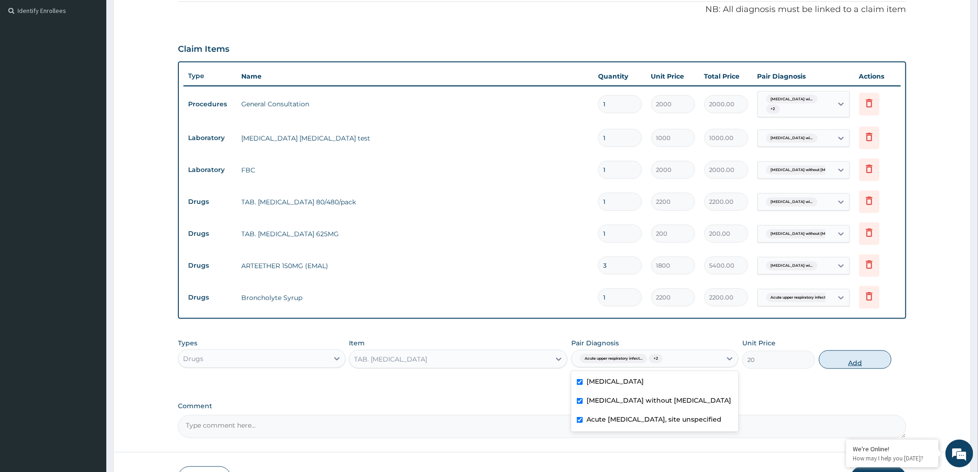
type input "0"
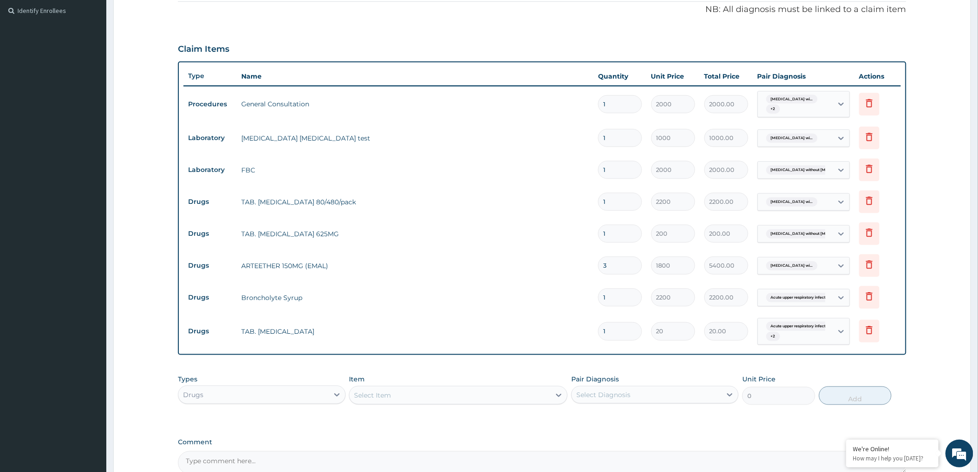
type input "18"
type input "360.00"
type input "18"
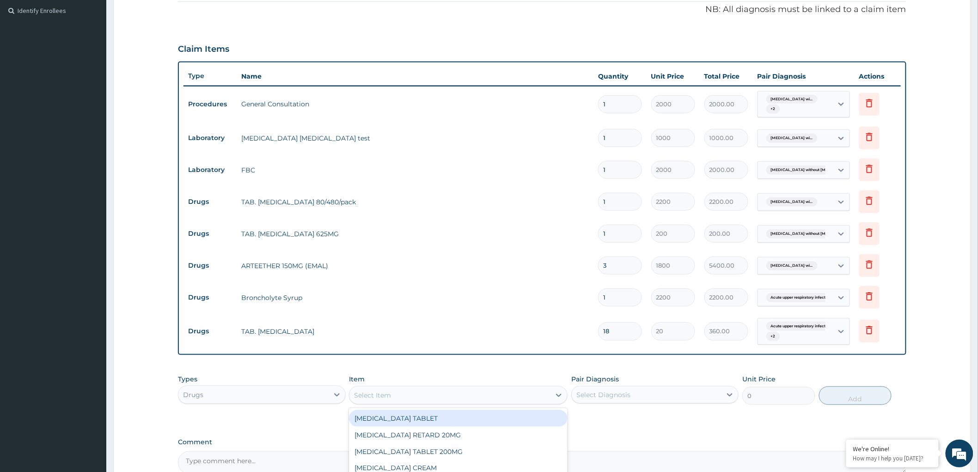
click at [537, 396] on div "Select Item" at bounding box center [449, 395] width 201 height 15
type input "PARACE"
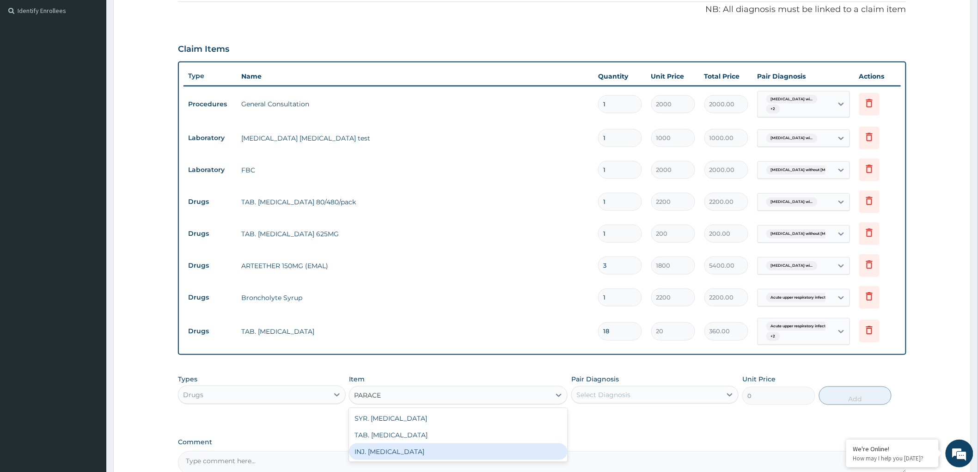
click at [436, 450] on div "INJ. PARACETAMOL" at bounding box center [458, 451] width 219 height 17
type input "400"
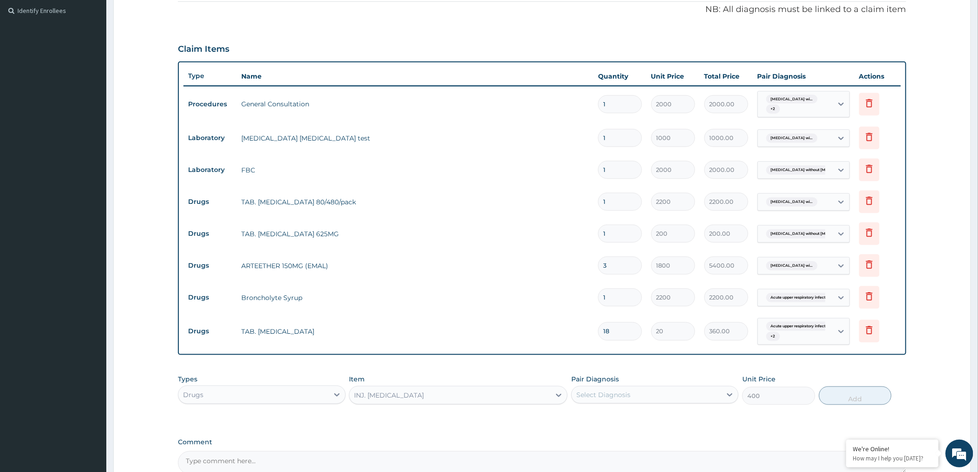
click at [684, 396] on div "Select Diagnosis" at bounding box center [647, 394] width 150 height 15
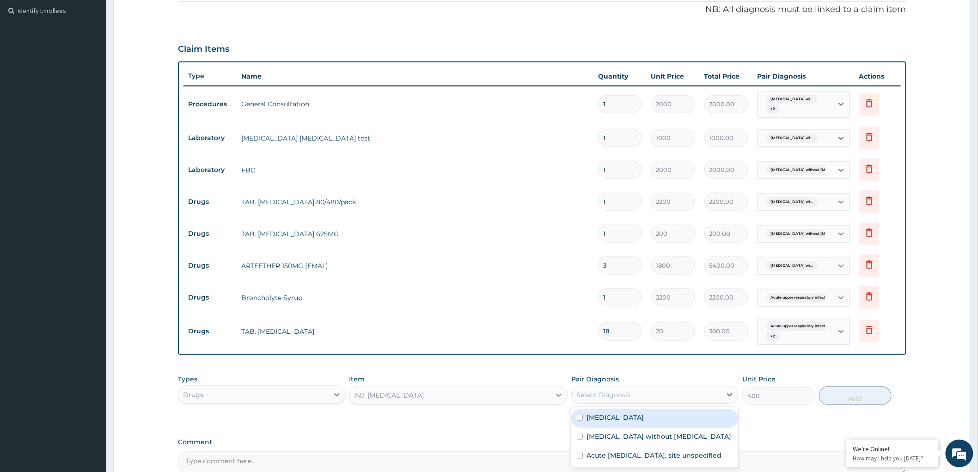
click at [636, 422] on label "Plasmodium malariae malaria without complication" at bounding box center [614, 417] width 57 height 9
checkbox input "true"
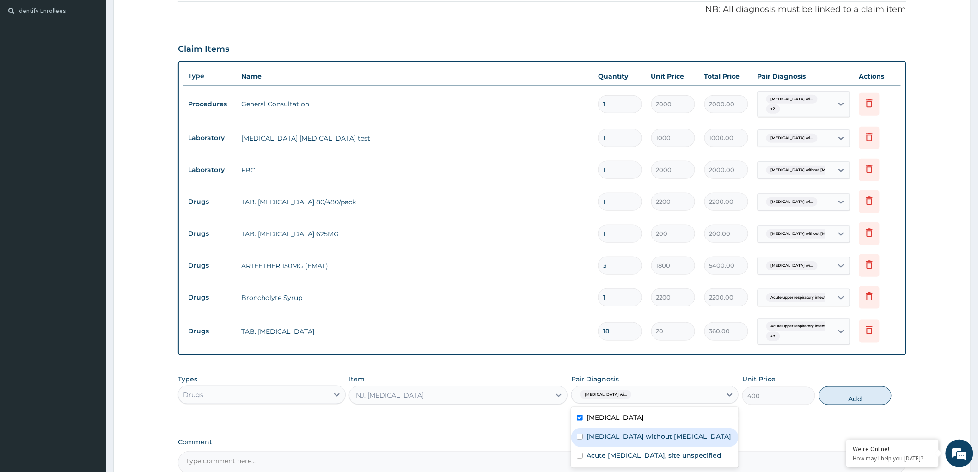
click at [635, 441] on label "Sepsis without septic shock" at bounding box center [658, 436] width 145 height 9
click at [635, 447] on div "Sepsis without septic shock" at bounding box center [654, 437] width 167 height 19
click at [639, 441] on label "Sepsis without septic shock" at bounding box center [658, 436] width 145 height 9
checkbox input "true"
click at [639, 460] on label "Acute upper respiratory infection, site unspecified" at bounding box center [653, 455] width 135 height 9
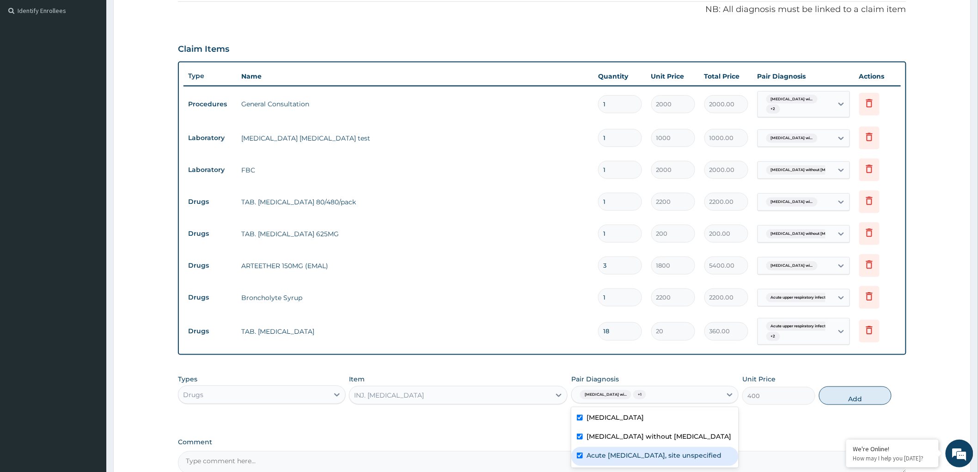
checkbox input "true"
click at [856, 396] on button "Add" at bounding box center [855, 395] width 73 height 18
type input "0"
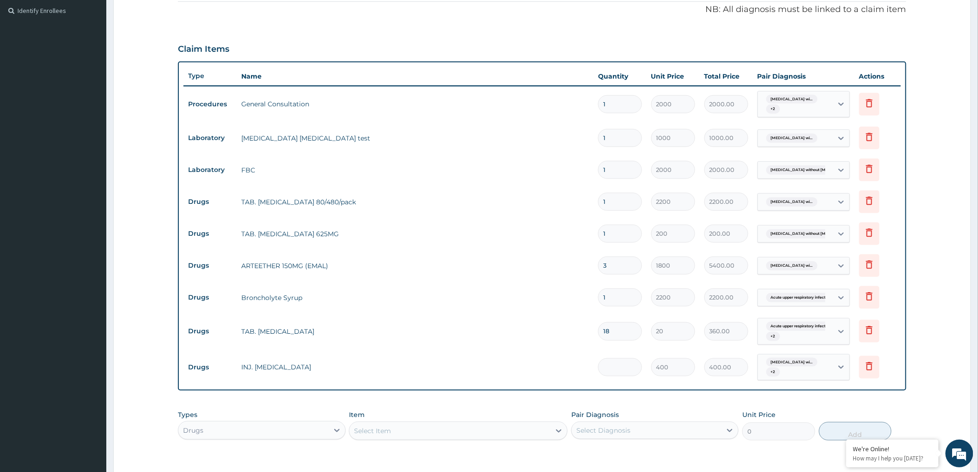
type input "0.00"
type input "2"
type input "800.00"
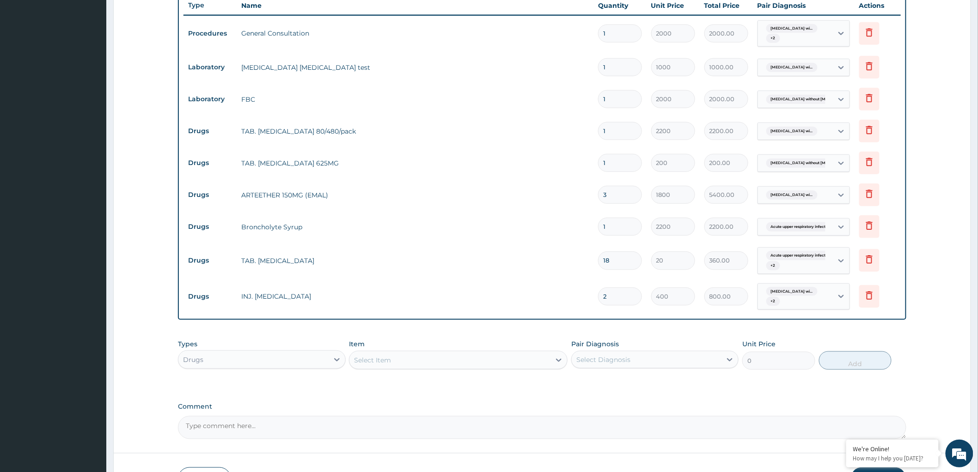
scroll to position [409, 0]
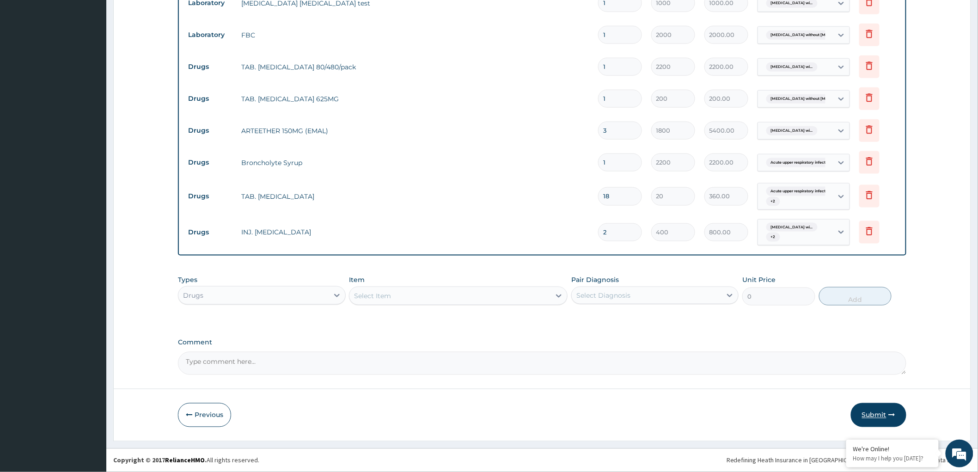
type input "2"
click at [875, 417] on button "Submit" at bounding box center [878, 415] width 55 height 24
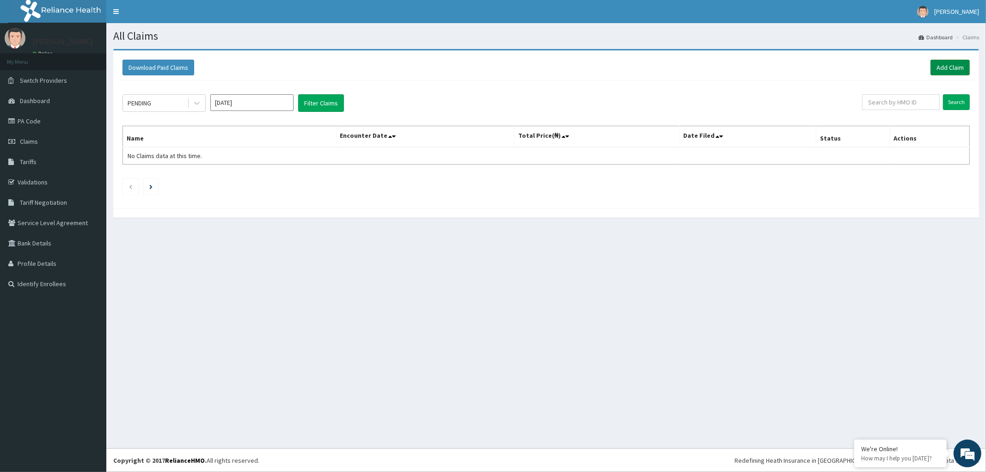
click at [954, 67] on link "Add Claim" at bounding box center [949, 68] width 39 height 16
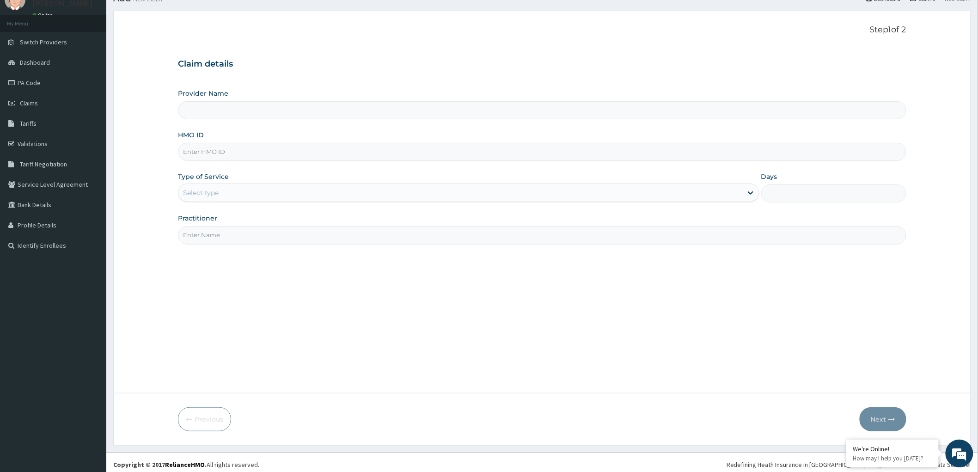
scroll to position [43, 0]
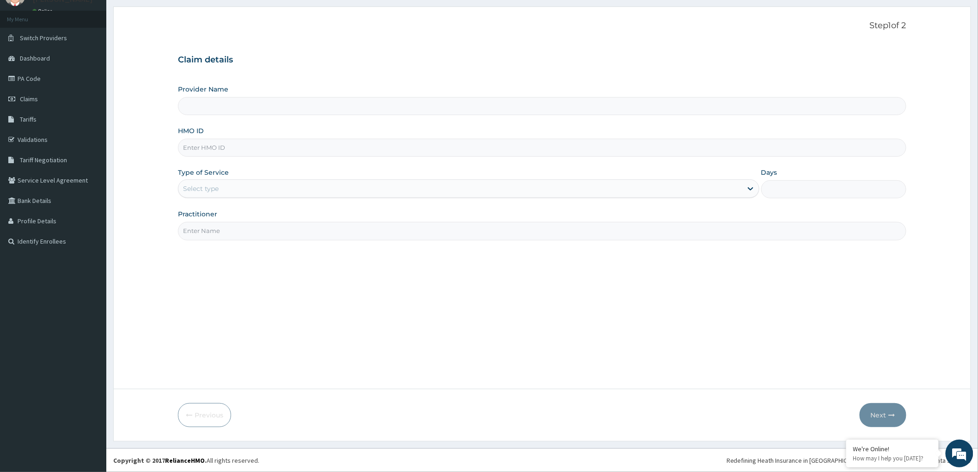
type input "Olunwa Medical Centre"
click at [469, 148] on input "HMO ID" at bounding box center [542, 148] width 728 height 18
type input "SFA/15362/A"
click at [354, 236] on input "Practitioner" at bounding box center [542, 231] width 728 height 18
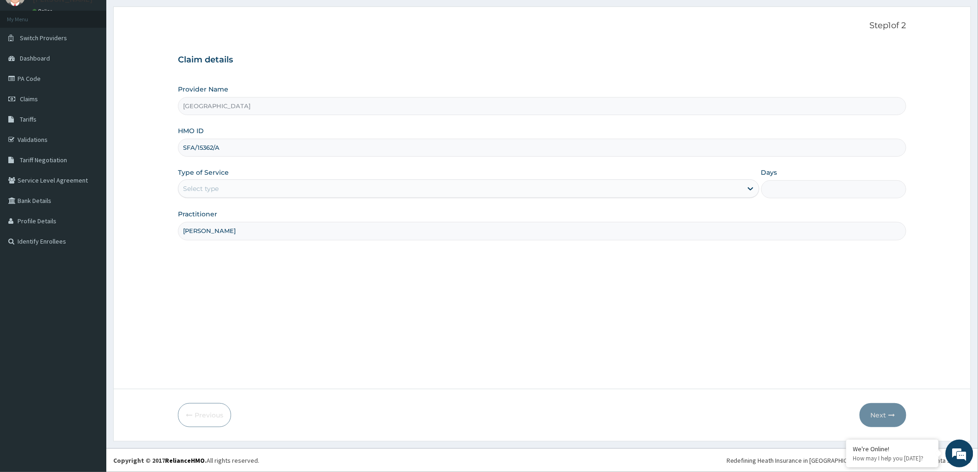
type input "DR BROWN"
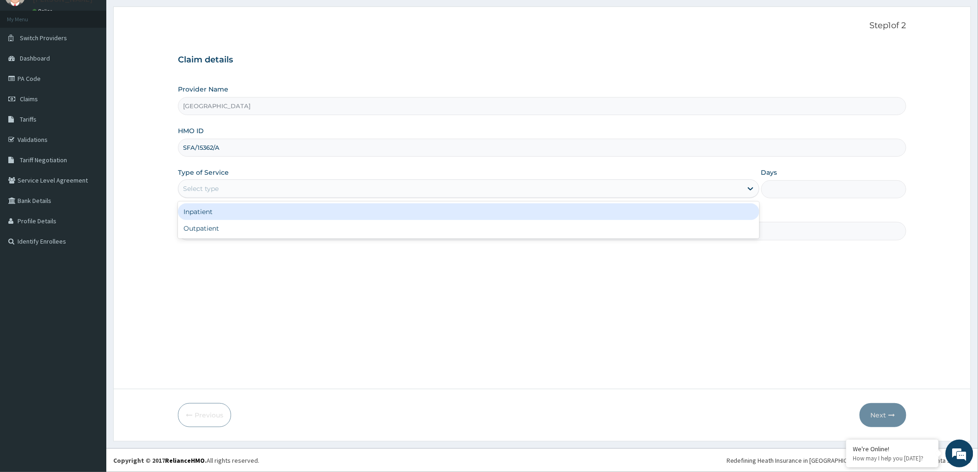
click at [712, 189] on div "Select type" at bounding box center [460, 188] width 564 height 15
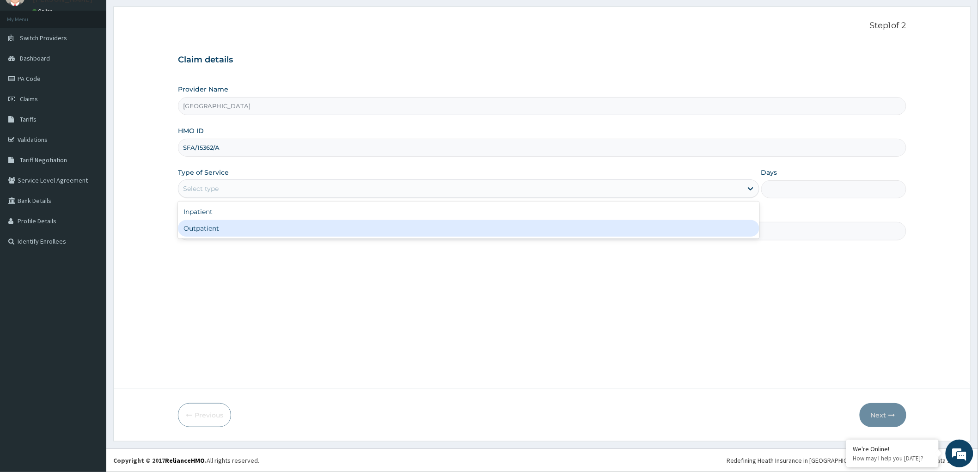
click at [611, 230] on div "Outpatient" at bounding box center [468, 228] width 581 height 17
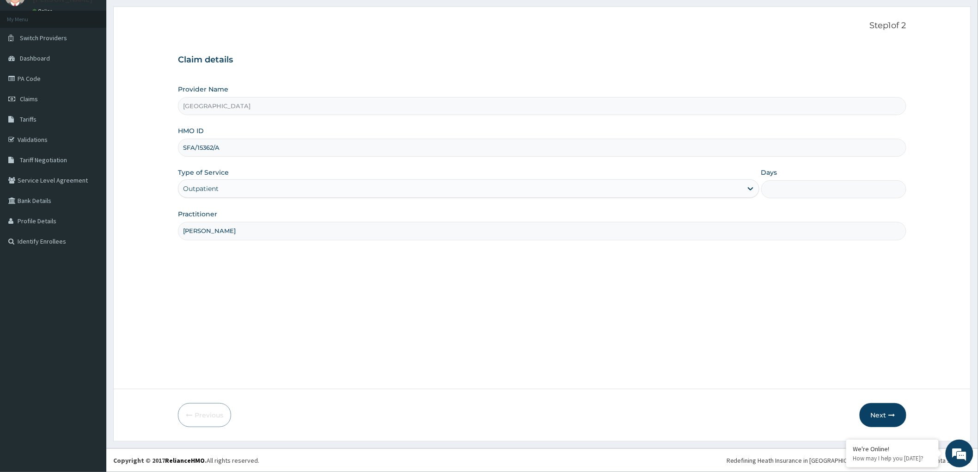
type input "1"
click at [882, 413] on button "Next" at bounding box center [883, 415] width 47 height 24
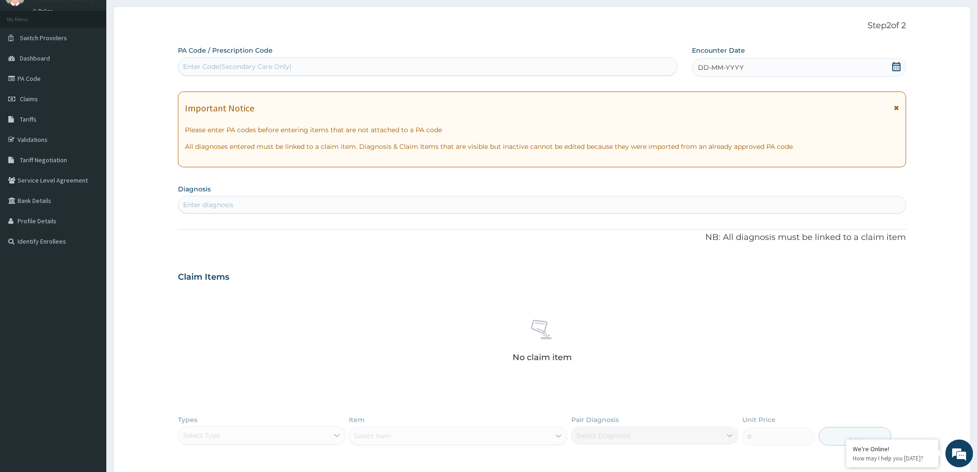
click at [899, 68] on icon at bounding box center [896, 66] width 9 height 9
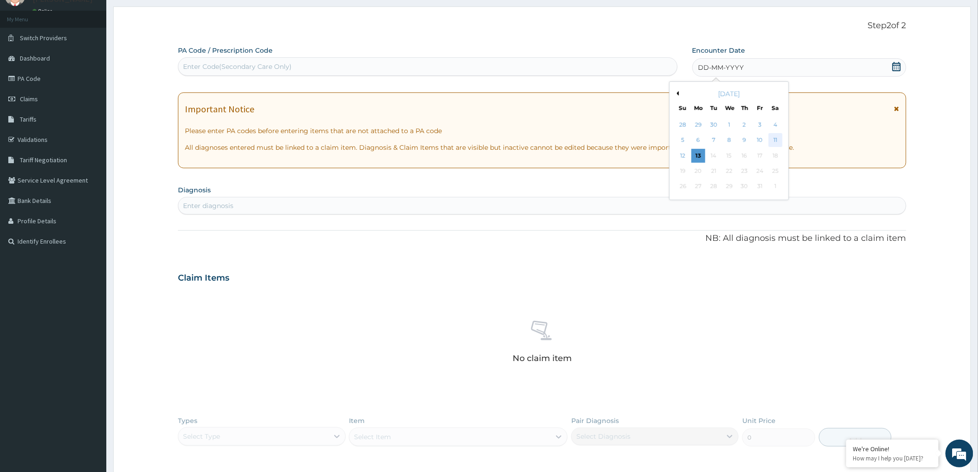
click at [776, 139] on div "11" at bounding box center [775, 141] width 14 height 14
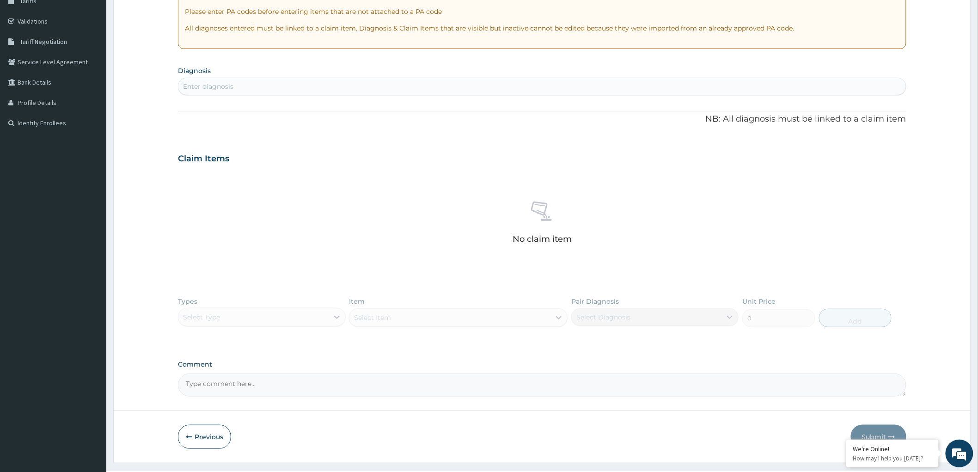
scroll to position [183, 0]
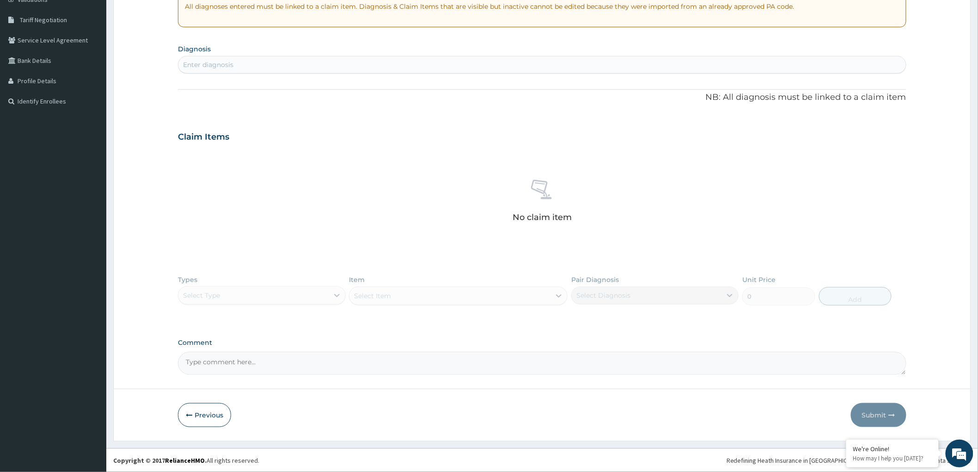
click at [388, 61] on div "Enter diagnosis" at bounding box center [541, 64] width 727 height 15
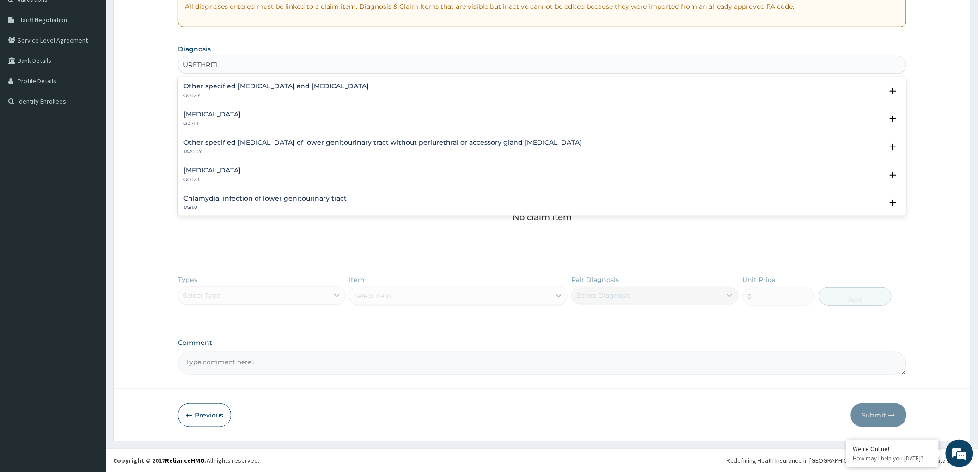
type input "URETHRITIS"
click at [214, 88] on h4 "Other specified urethritis and urethral syndrome" at bounding box center [275, 86] width 185 height 7
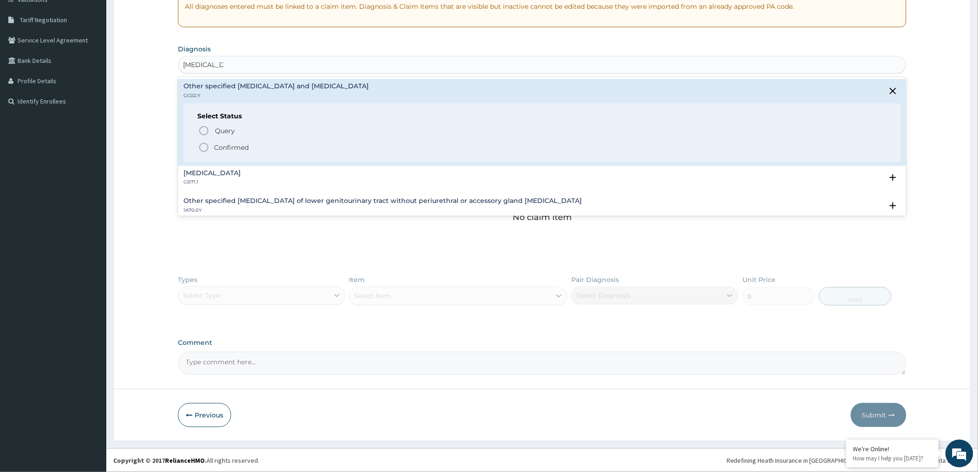
click at [209, 144] on icon "status option filled" at bounding box center [203, 147] width 11 height 11
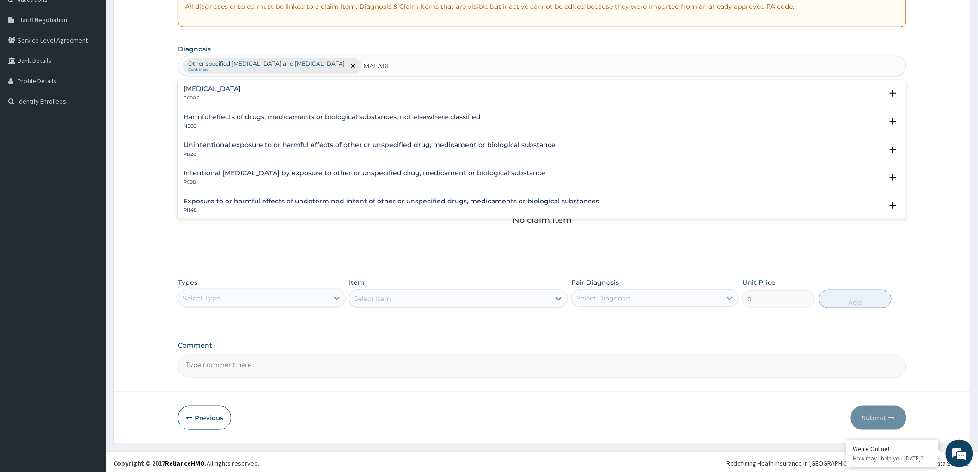
type input "MALARIA"
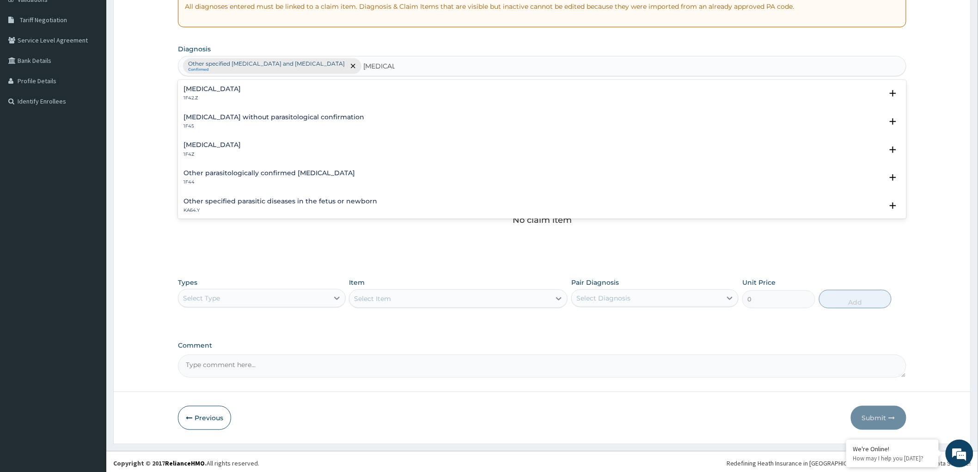
click at [216, 95] on p "1F42.Z" at bounding box center [211, 98] width 57 height 6
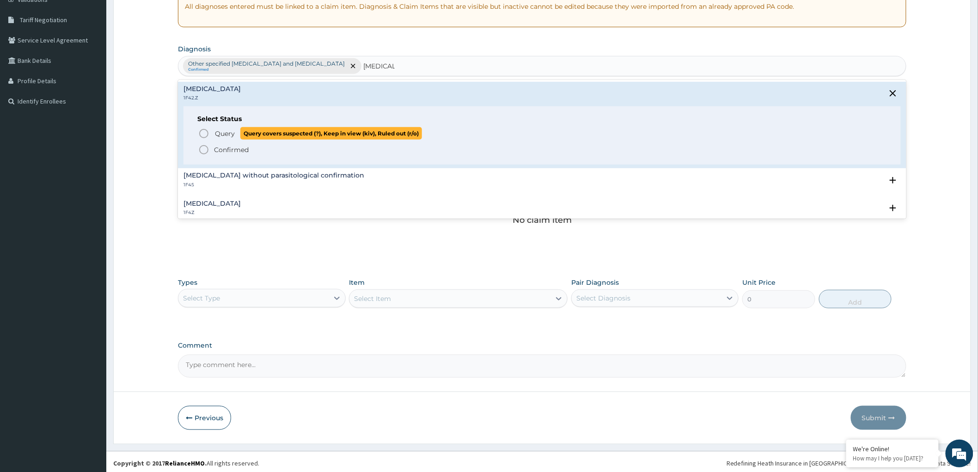
click at [215, 130] on span "Query" at bounding box center [225, 133] width 20 height 9
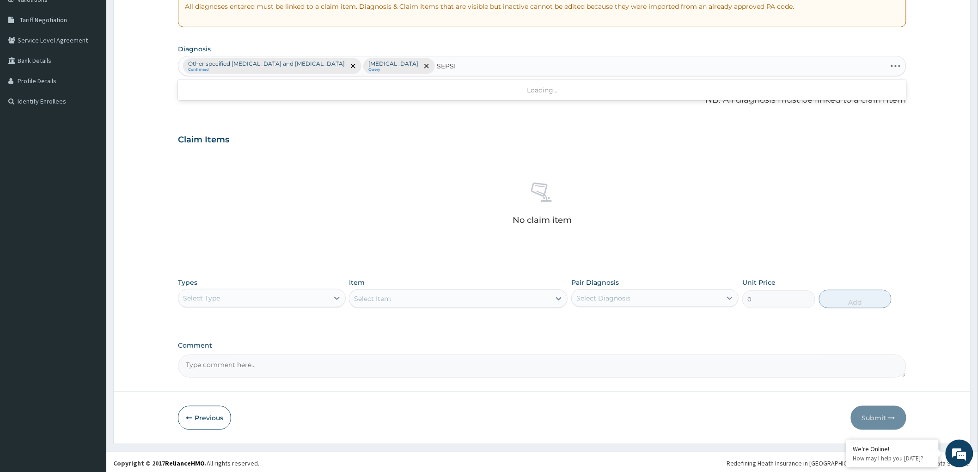
type input "SEPSIS"
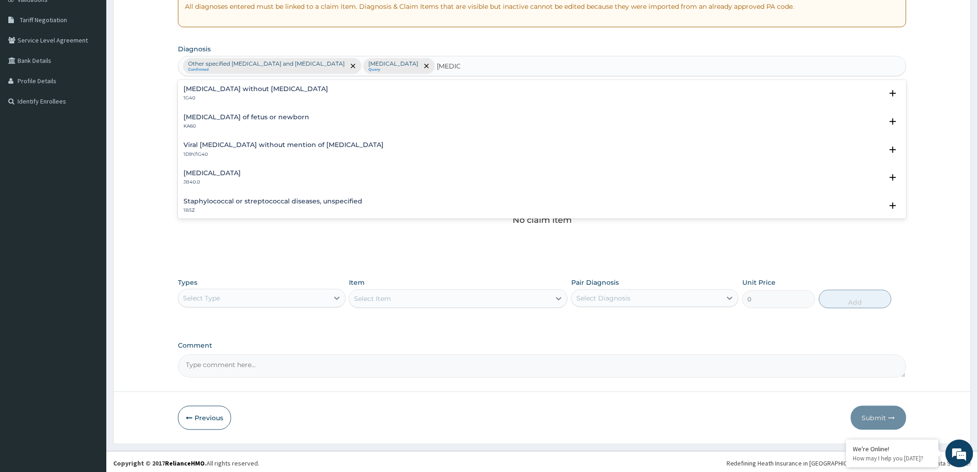
click at [243, 90] on h4 "Sepsis without septic shock" at bounding box center [255, 88] width 145 height 7
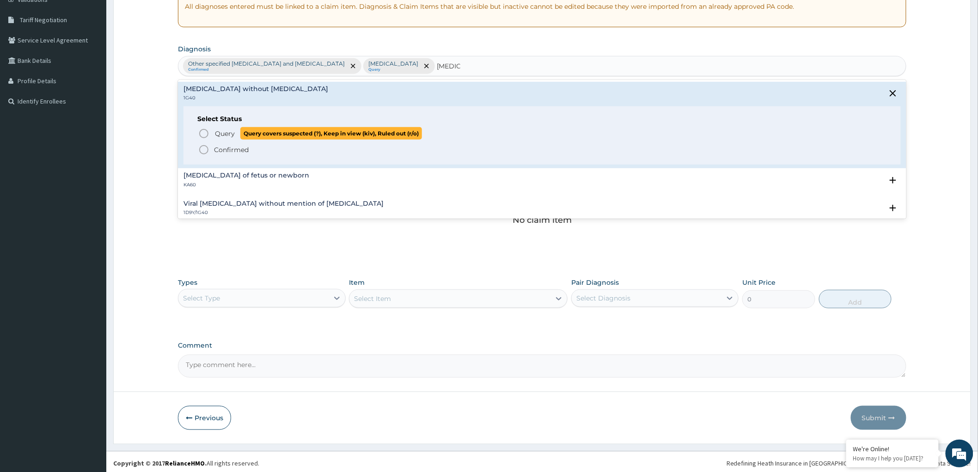
click at [219, 132] on span "Query" at bounding box center [225, 133] width 20 height 9
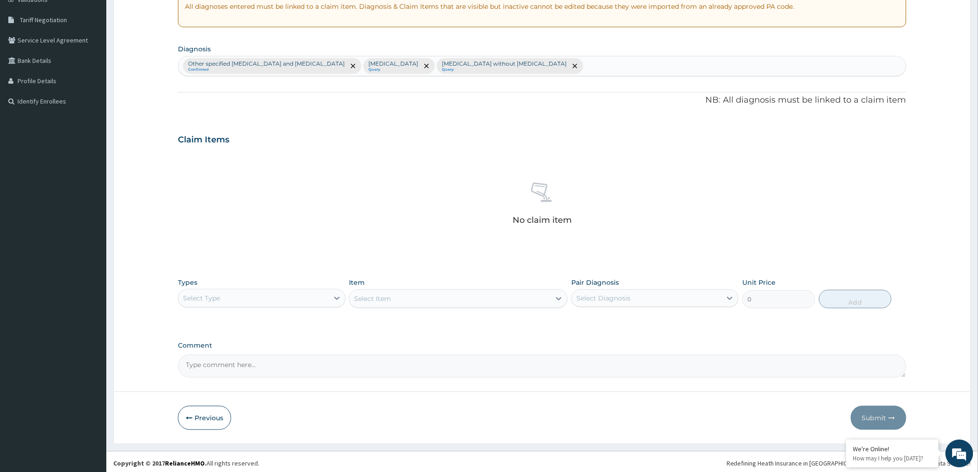
drag, startPoint x: 976, startPoint y: 343, endPoint x: 985, endPoint y: 480, distance: 137.1
click at [977, 471] on html "R EL Toggle navigation Hannah otonye Hannah otonye - olunwamedical@yahoo.com Me…" at bounding box center [489, 145] width 978 height 657
click at [544, 335] on div "PA Code / Prescription Code Enter Code(Secondary Care Only) Encounter Date 11-1…" at bounding box center [542, 139] width 728 height 472
click at [338, 296] on icon at bounding box center [336, 295] width 9 height 9
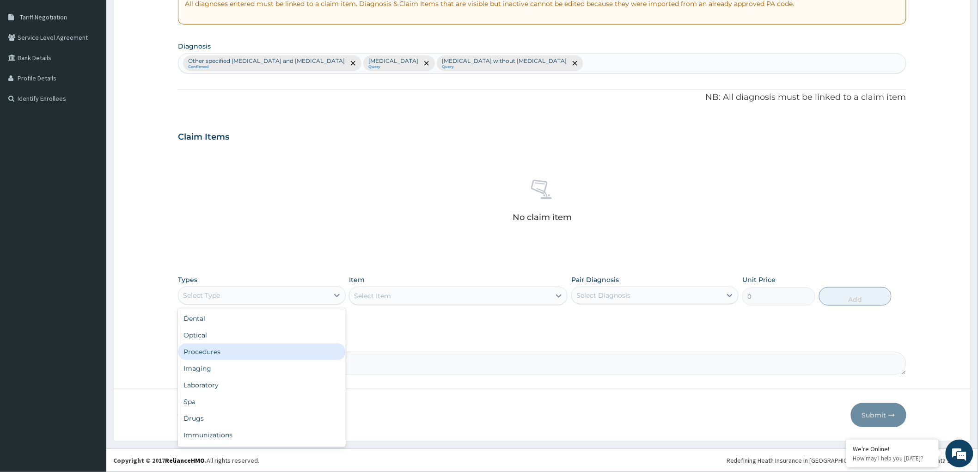
click at [297, 355] on div "Procedures" at bounding box center [261, 351] width 167 height 17
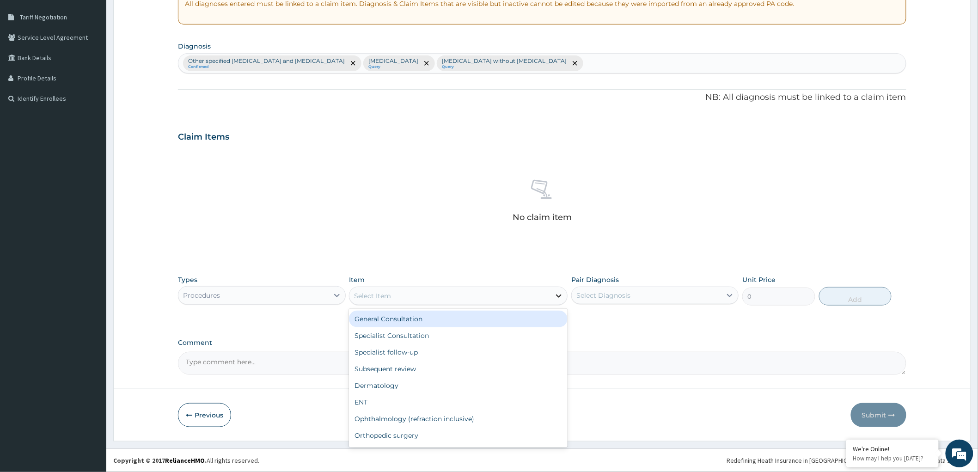
click at [556, 293] on icon at bounding box center [558, 295] width 9 height 9
click at [529, 319] on div "General Consultation" at bounding box center [458, 319] width 219 height 17
type input "2000"
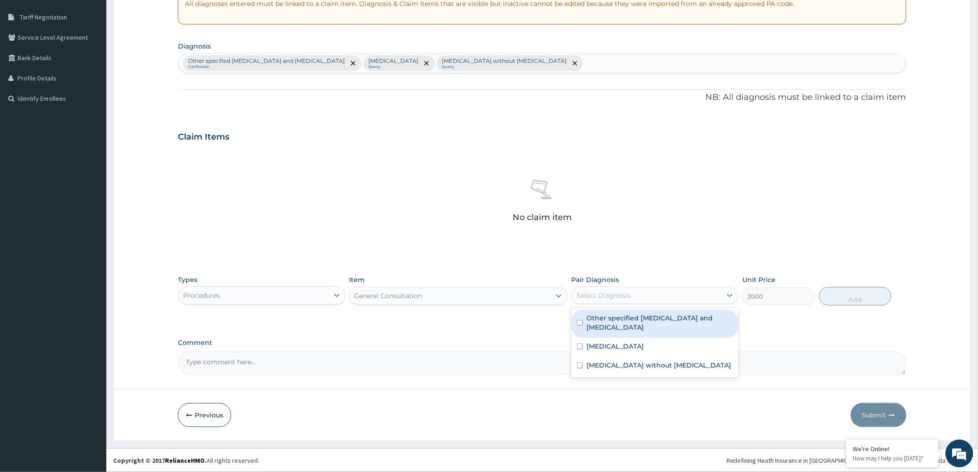
click at [606, 296] on div "Select Diagnosis" at bounding box center [603, 295] width 54 height 9
click at [599, 330] on label "Other specified urethritis and urethral syndrome" at bounding box center [659, 322] width 146 height 18
checkbox input "true"
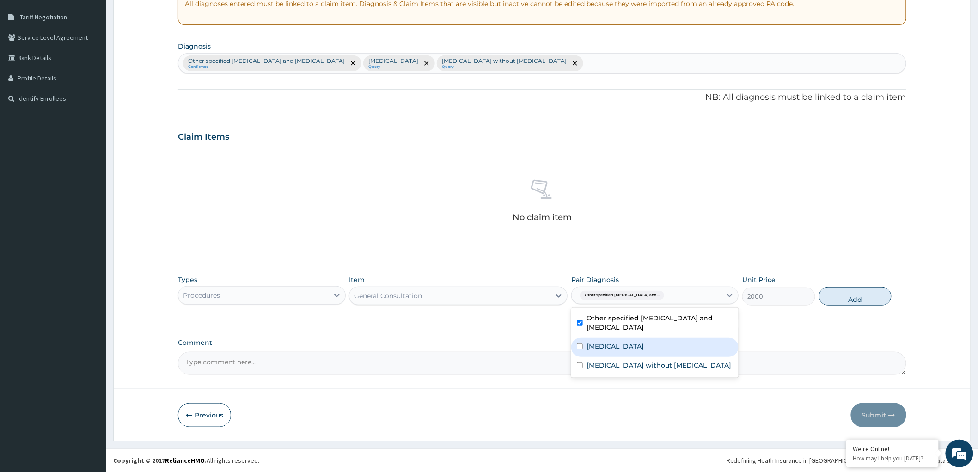
click at [597, 346] on label "Plasmodium malariae malaria without complication" at bounding box center [614, 345] width 57 height 9
checkbox input "true"
click at [602, 370] on label "Sepsis without septic shock" at bounding box center [658, 364] width 145 height 9
checkbox input "true"
click at [858, 299] on button "Add" at bounding box center [855, 296] width 73 height 18
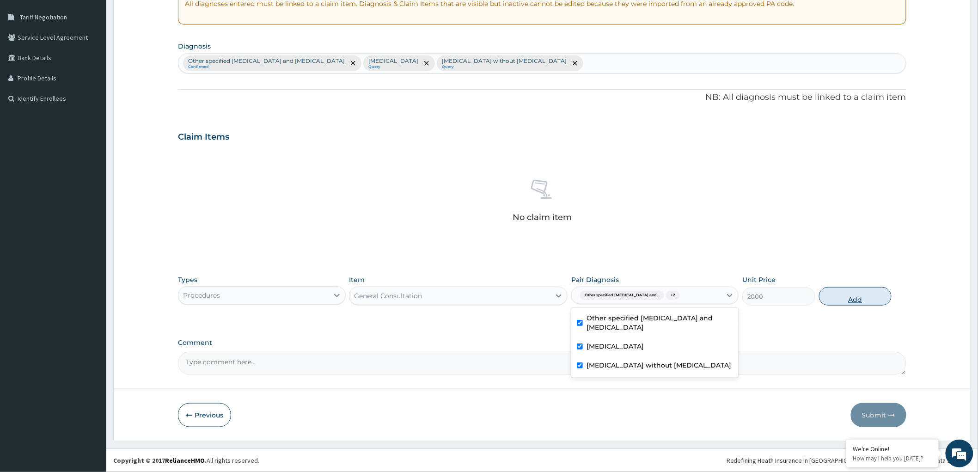
type input "0"
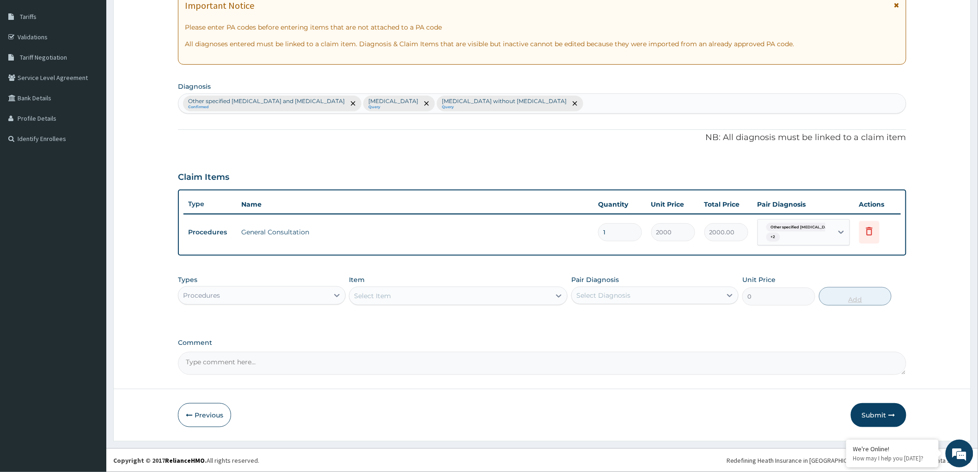
scroll to position [144, 0]
click at [339, 295] on icon at bounding box center [337, 296] width 6 height 3
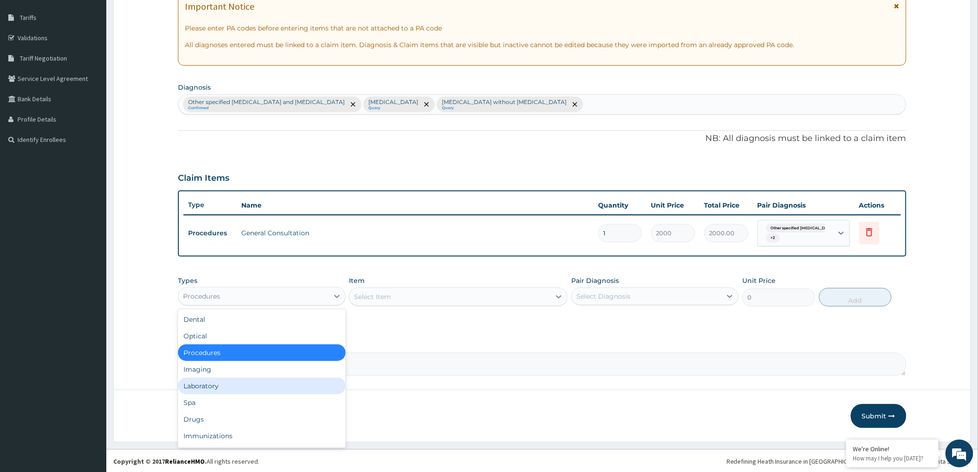
click at [281, 387] on div "Laboratory" at bounding box center [261, 386] width 167 height 17
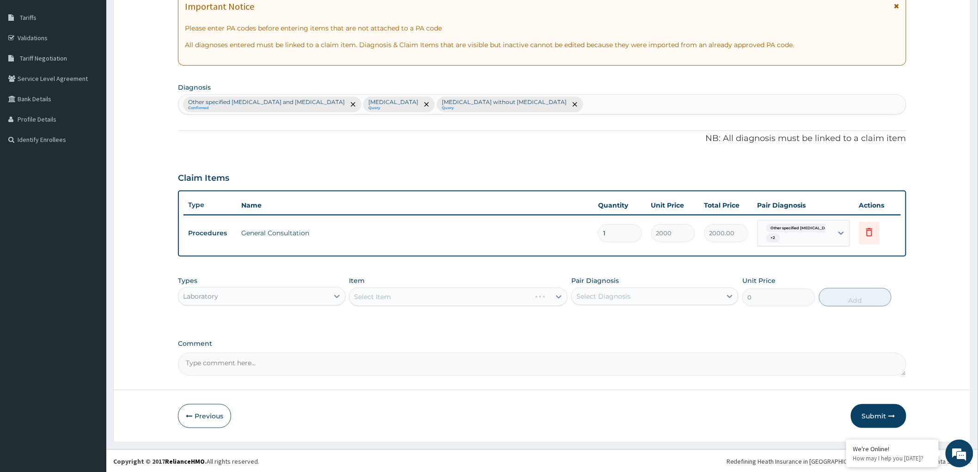
click at [555, 293] on div "Select Item" at bounding box center [458, 296] width 219 height 18
click at [556, 293] on icon at bounding box center [558, 296] width 9 height 9
type input "MALA"
click at [445, 320] on div "Malaria Parasite test" at bounding box center [458, 319] width 219 height 17
type input "1000"
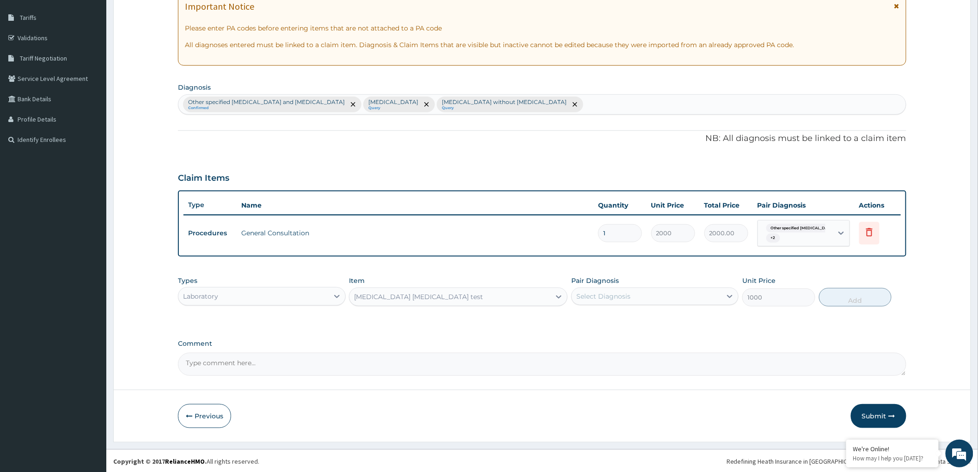
click at [598, 293] on div "Select Diagnosis" at bounding box center [603, 296] width 54 height 9
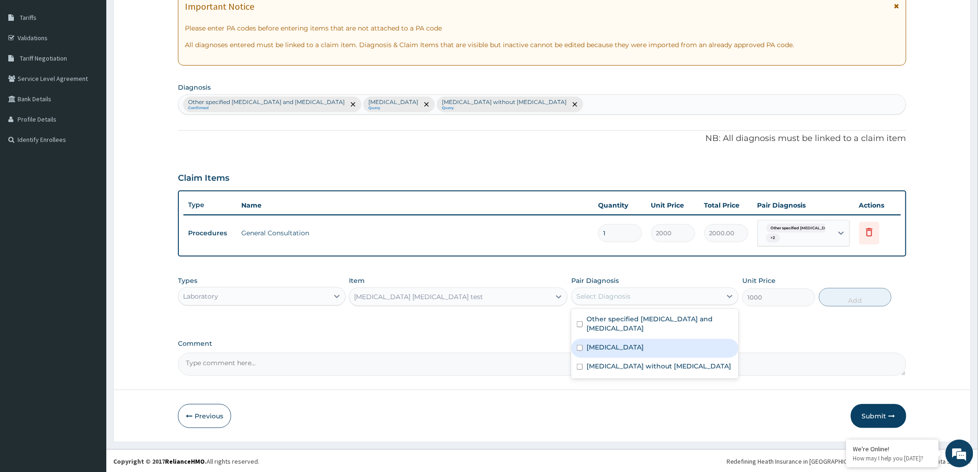
click at [592, 347] on label "Plasmodium malariae malaria without complication" at bounding box center [614, 346] width 57 height 9
checkbox input "true"
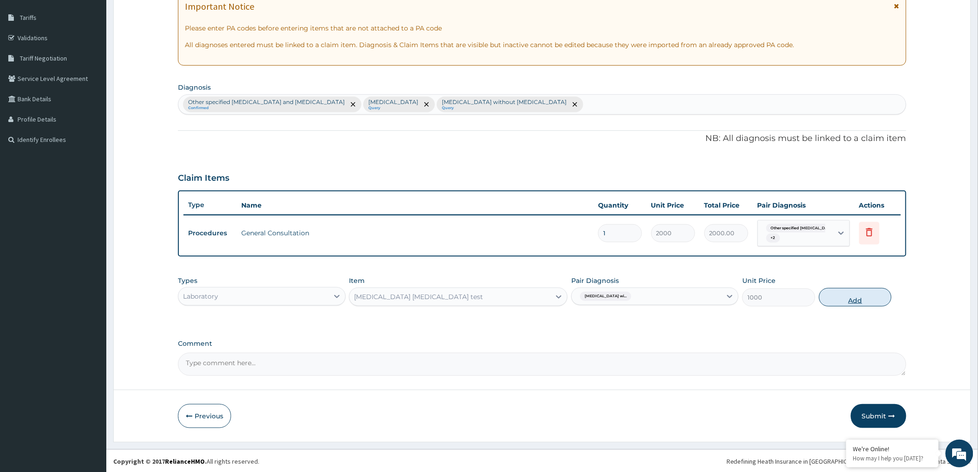
click at [852, 295] on button "Add" at bounding box center [855, 297] width 73 height 18
type input "0"
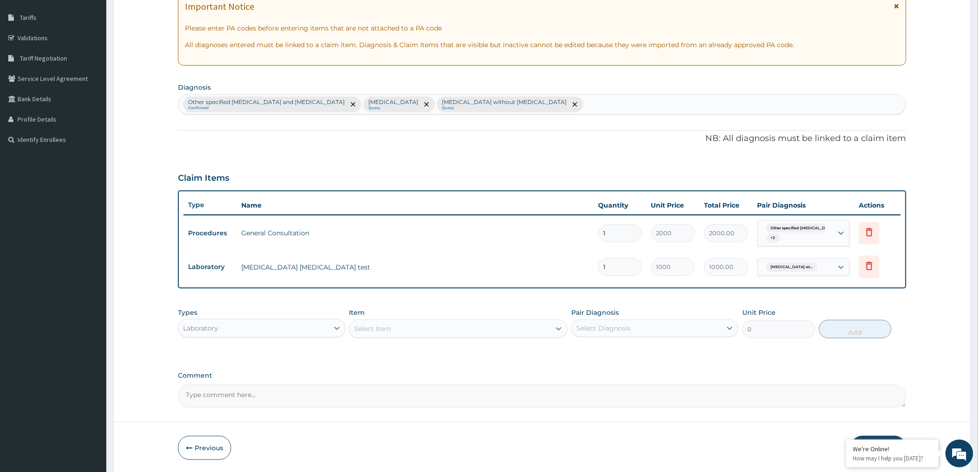
click at [549, 323] on div "Select Item" at bounding box center [449, 328] width 201 height 15
type input "FBC"
click at [460, 372] on div "FBC" at bounding box center [458, 368] width 219 height 17
type input "1500"
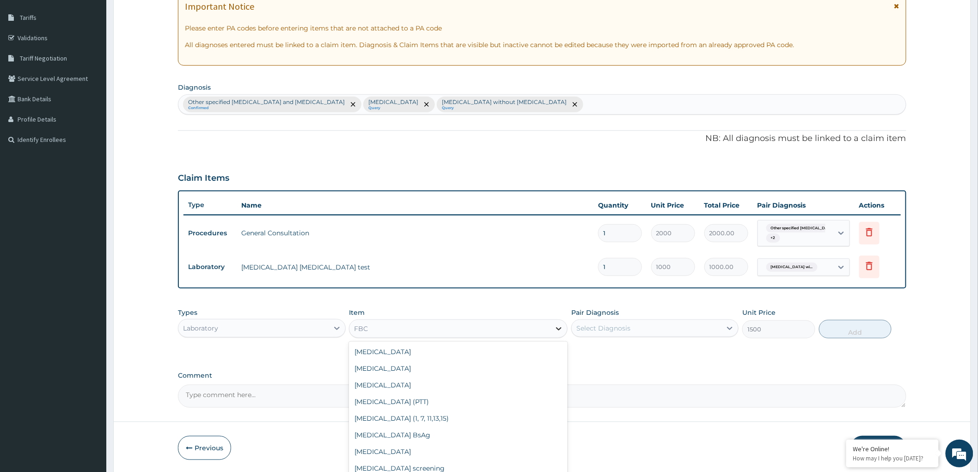
click at [561, 327] on icon at bounding box center [559, 328] width 6 height 3
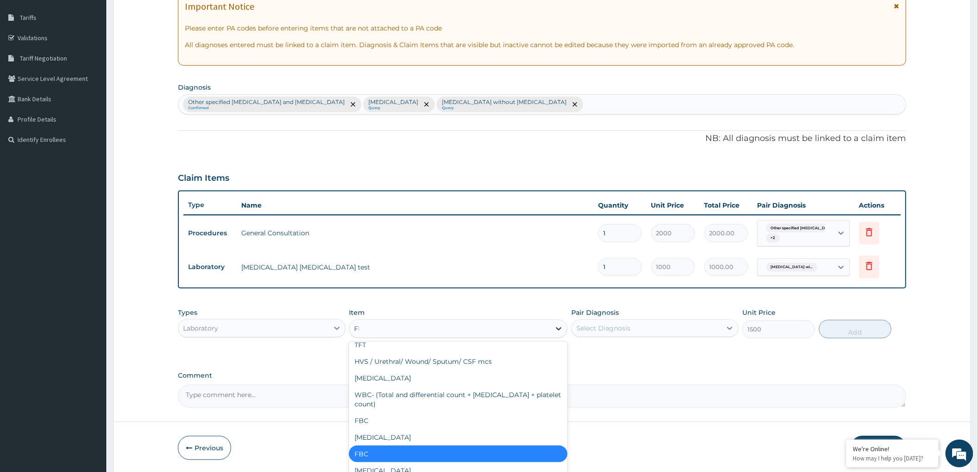
scroll to position [0, 0]
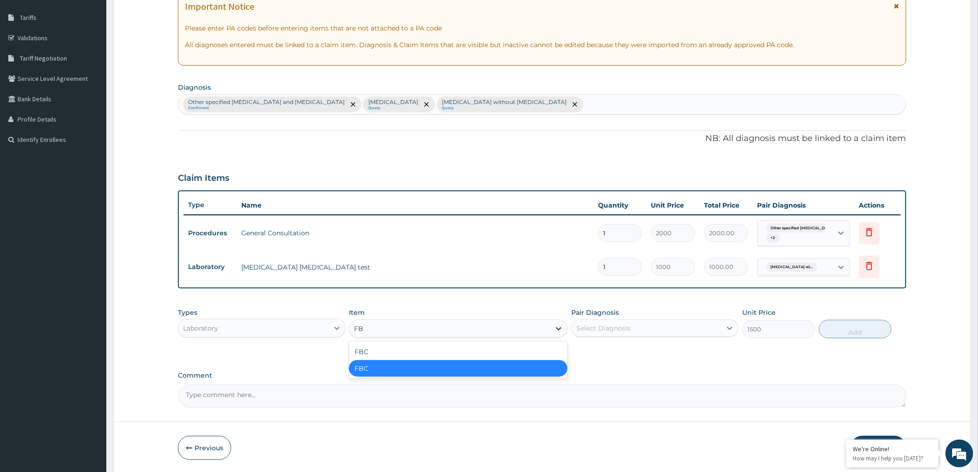
type input "FBC"
click at [527, 353] on div "FBC" at bounding box center [458, 351] width 219 height 17
type input "2000"
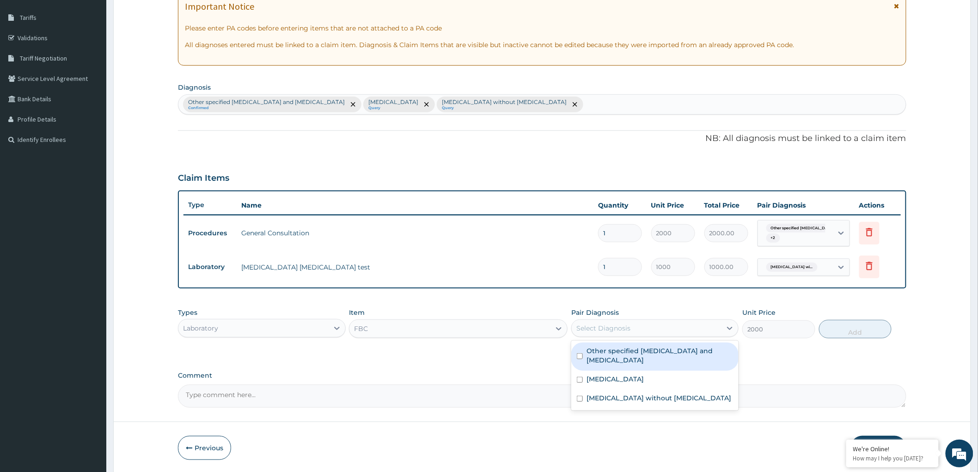
click at [662, 328] on div "Select Diagnosis" at bounding box center [647, 328] width 150 height 15
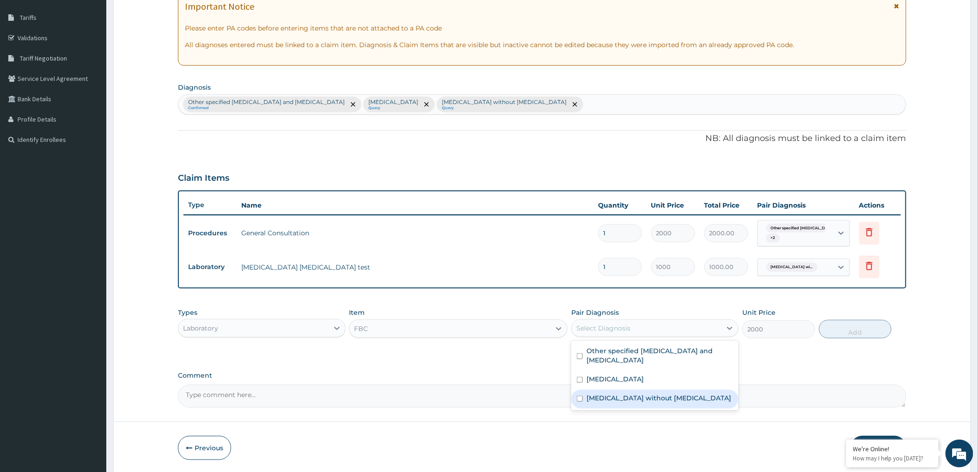
drag, startPoint x: 600, startPoint y: 405, endPoint x: 666, endPoint y: 370, distance: 75.1
click at [600, 402] on label "Sepsis without septic shock" at bounding box center [658, 397] width 145 height 9
checkbox input "true"
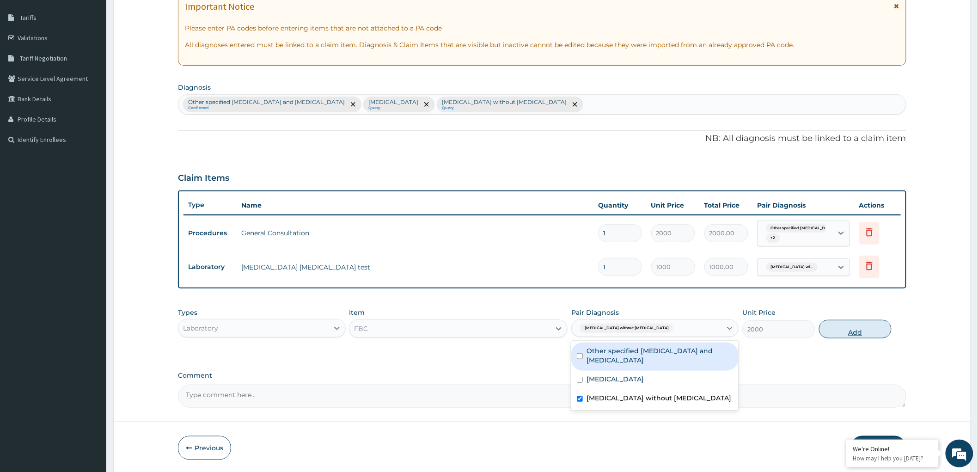
click at [853, 329] on button "Add" at bounding box center [855, 329] width 73 height 18
type input "0"
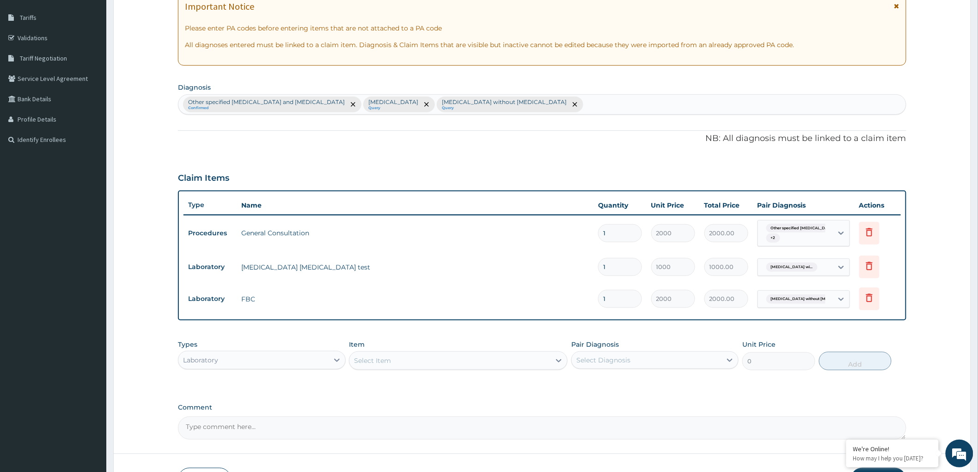
scroll to position [208, 0]
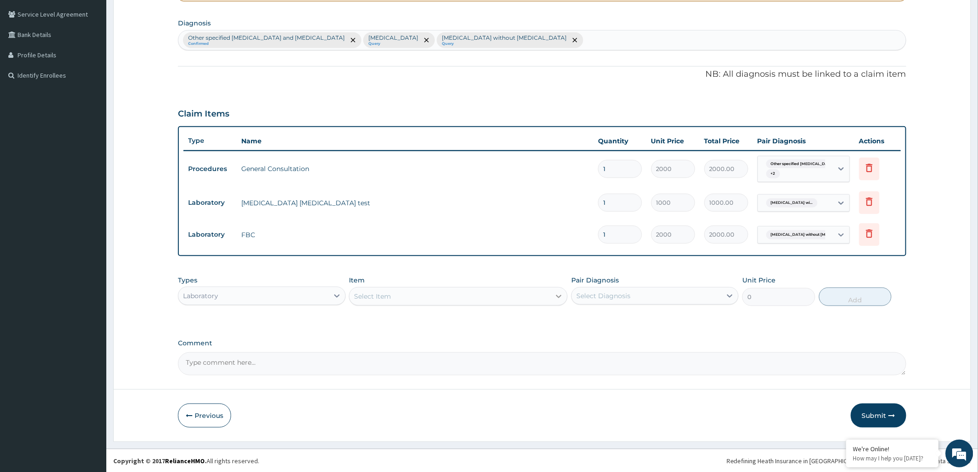
click at [552, 297] on div at bounding box center [558, 296] width 17 height 17
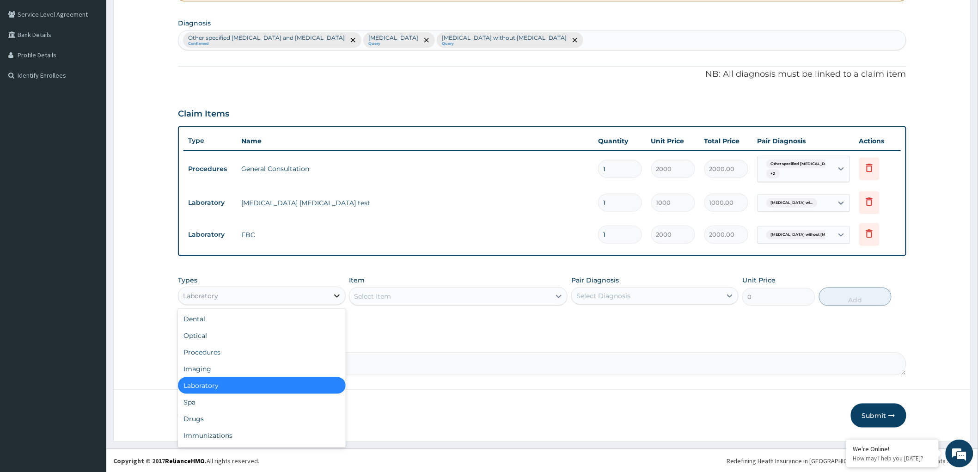
click at [329, 293] on div at bounding box center [337, 295] width 17 height 17
click at [206, 417] on div "Drugs" at bounding box center [261, 418] width 167 height 17
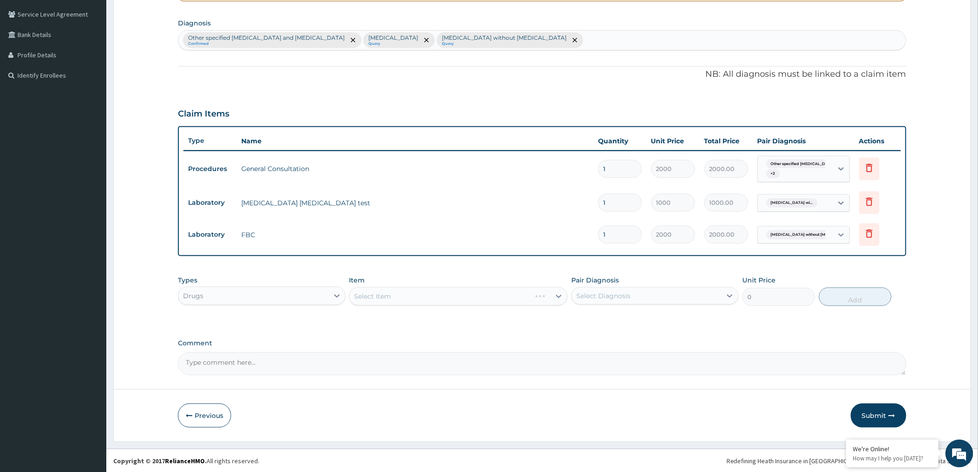
click at [555, 294] on div "Select Item" at bounding box center [458, 296] width 219 height 18
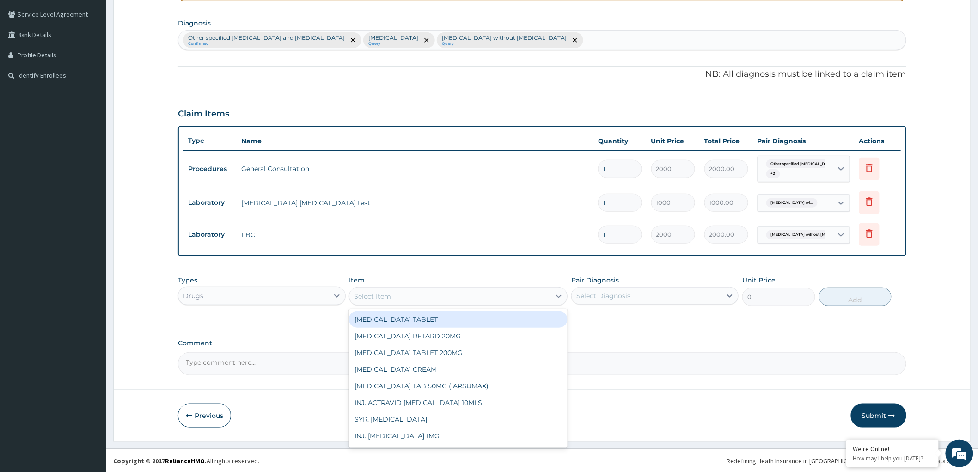
click at [555, 294] on icon at bounding box center [558, 296] width 9 height 9
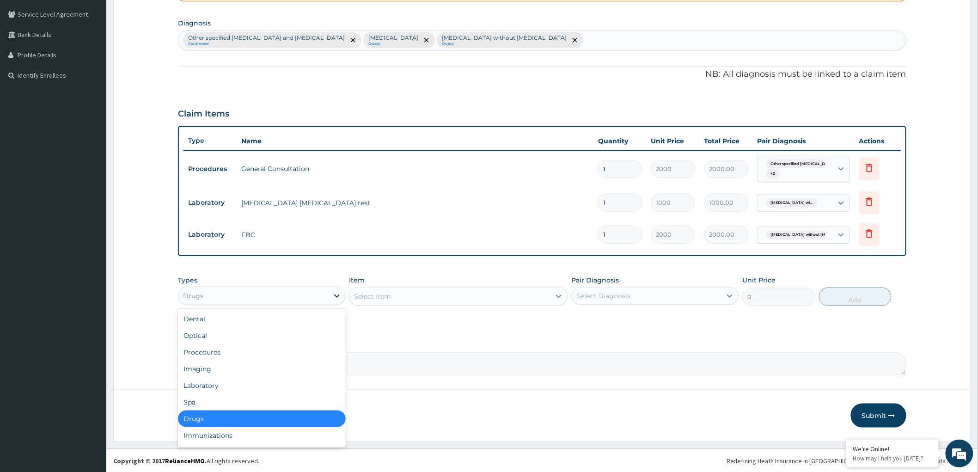
click at [341, 293] on icon at bounding box center [336, 295] width 9 height 9
click at [237, 385] on div "Laboratory" at bounding box center [261, 385] width 167 height 17
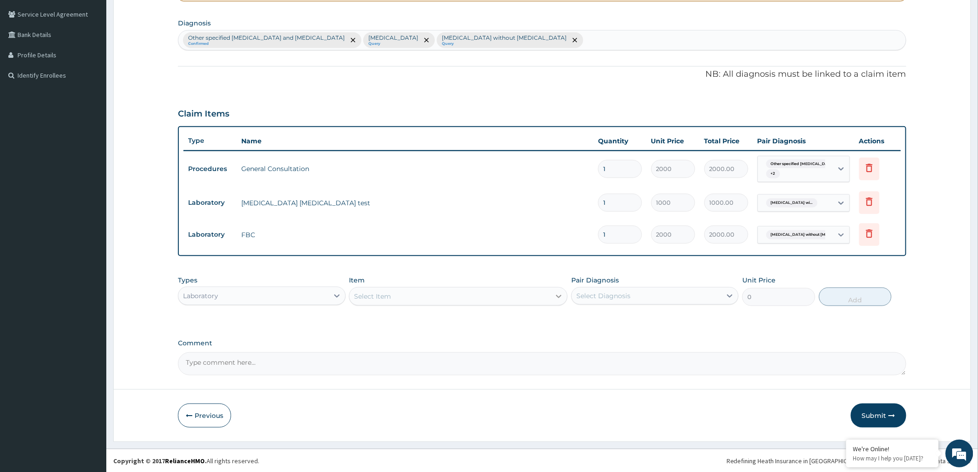
click at [555, 293] on icon at bounding box center [558, 296] width 9 height 9
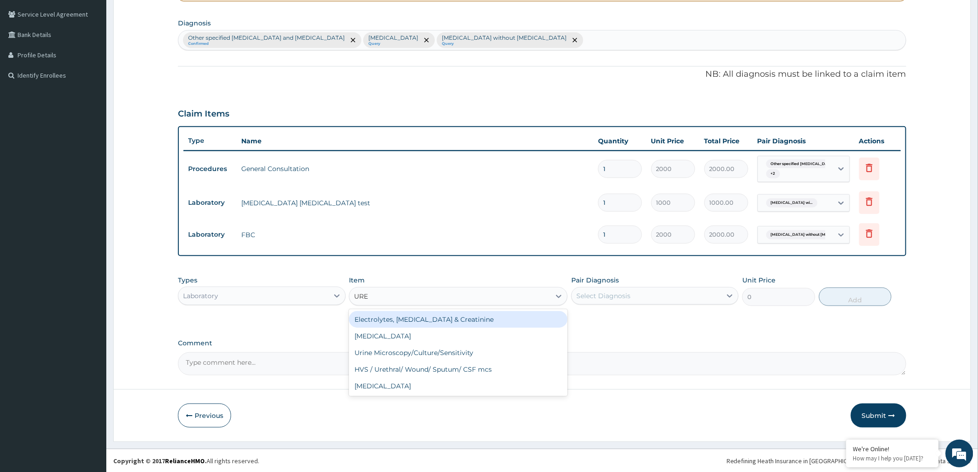
type input "URET"
click at [525, 321] on div "HVS / Urethral/ Wound/ Sputum/ CSF mcs" at bounding box center [458, 319] width 219 height 17
type input "2000"
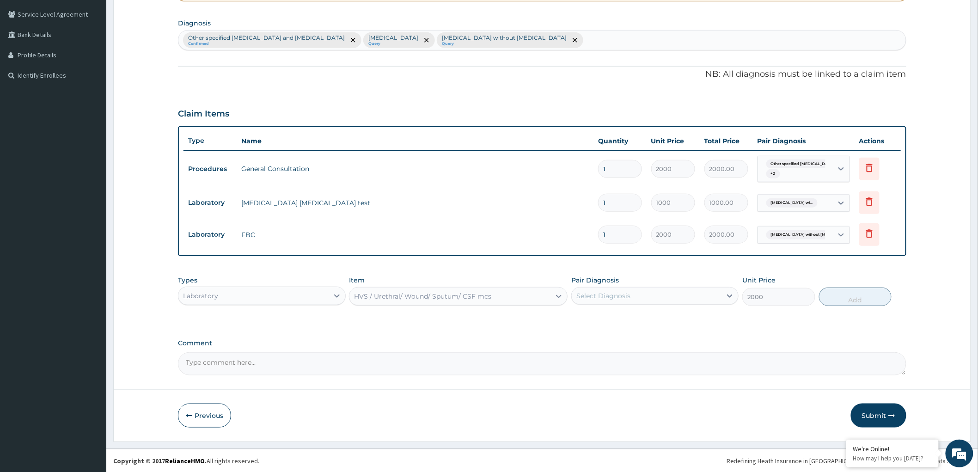
click at [608, 296] on div "Select Diagnosis" at bounding box center [603, 295] width 54 height 9
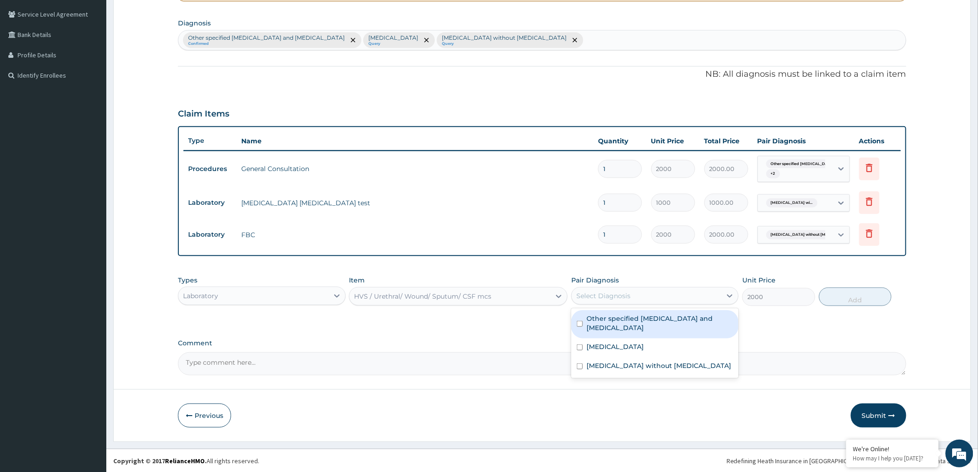
click at [600, 320] on label "Other specified urethritis and urethral syndrome" at bounding box center [659, 323] width 146 height 18
checkbox input "true"
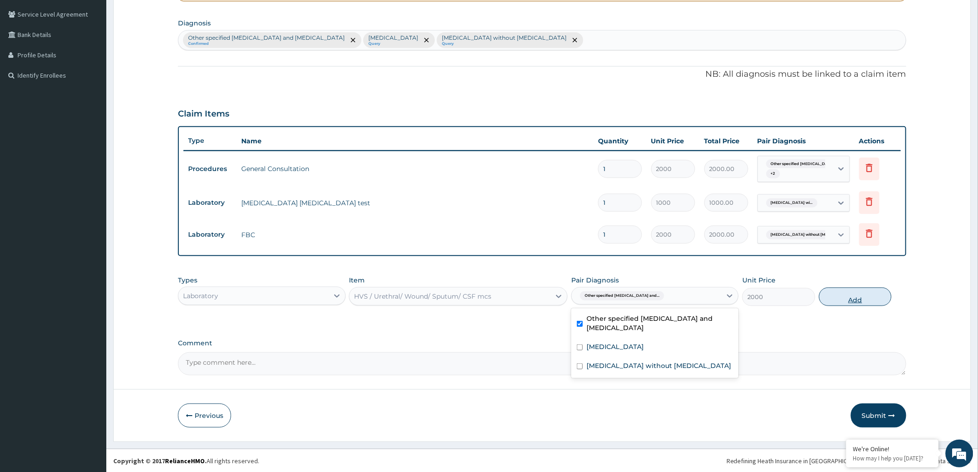
click at [855, 300] on button "Add" at bounding box center [855, 296] width 73 height 18
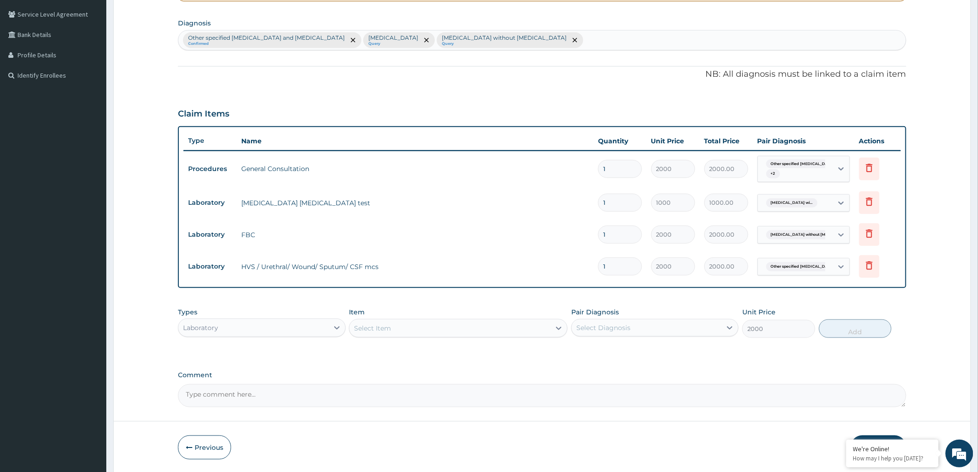
type input "0"
click at [488, 329] on div "Select Item" at bounding box center [449, 328] width 201 height 15
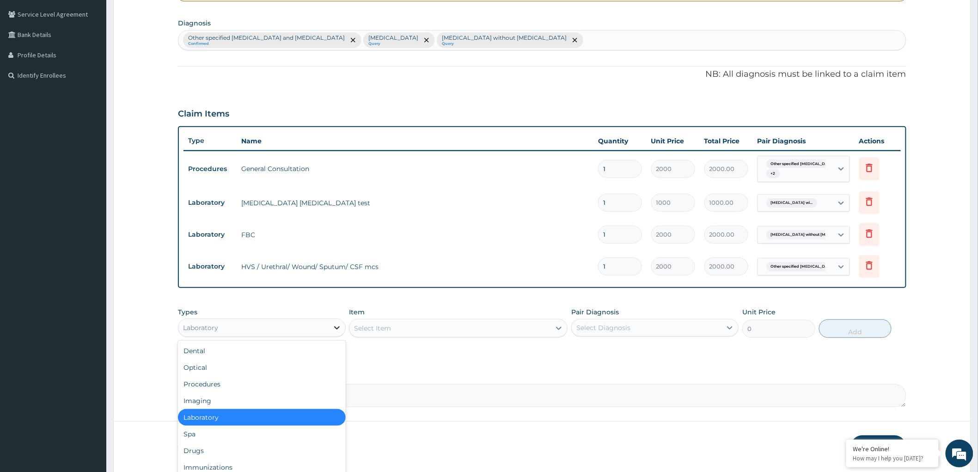
click at [340, 327] on icon at bounding box center [336, 327] width 9 height 9
click at [249, 446] on div "Drugs" at bounding box center [261, 450] width 167 height 17
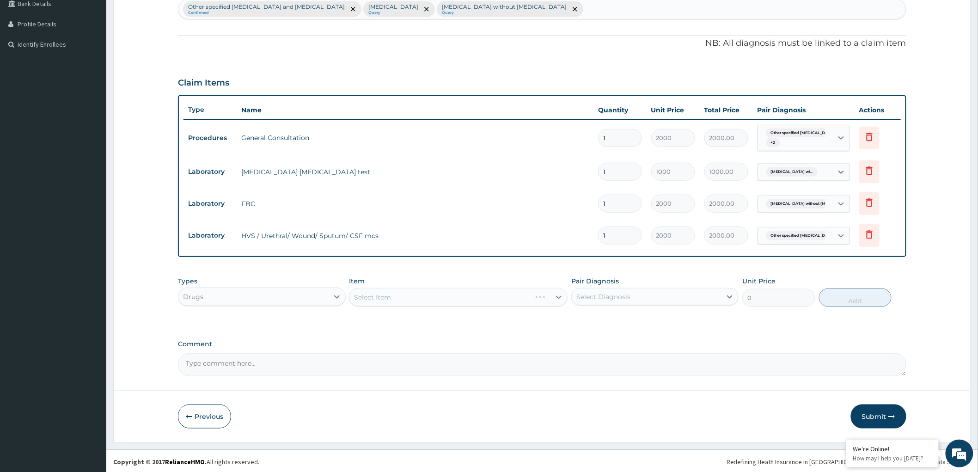
scroll to position [241, 0]
click at [558, 293] on icon at bounding box center [558, 295] width 9 height 9
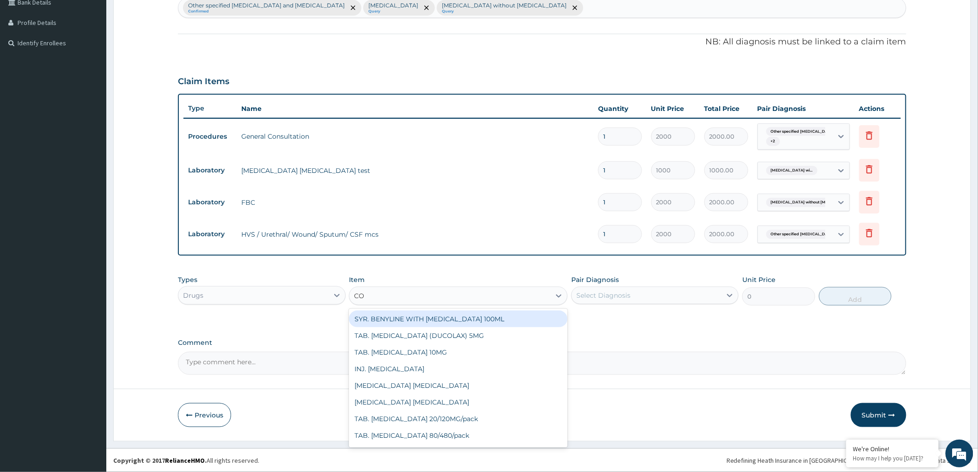
type input "COA"
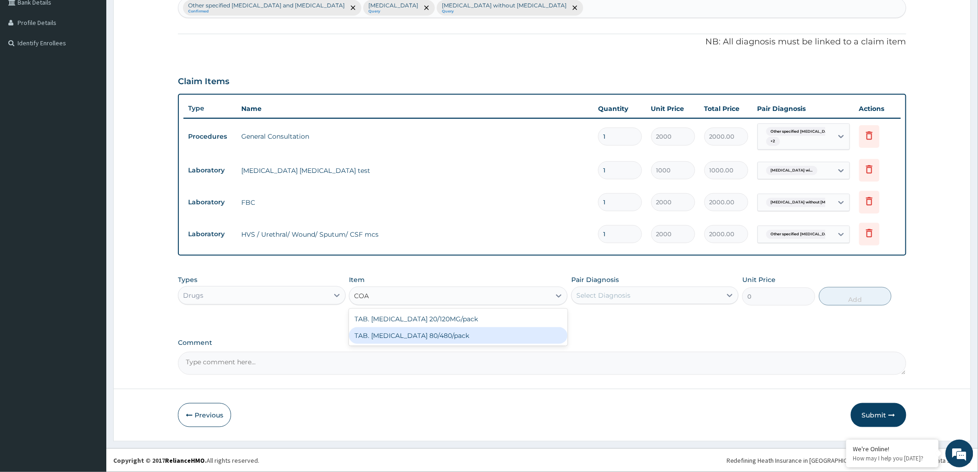
click at [469, 332] on div "TAB. COARTEM 80/480/pack" at bounding box center [458, 335] width 219 height 17
type input "2200"
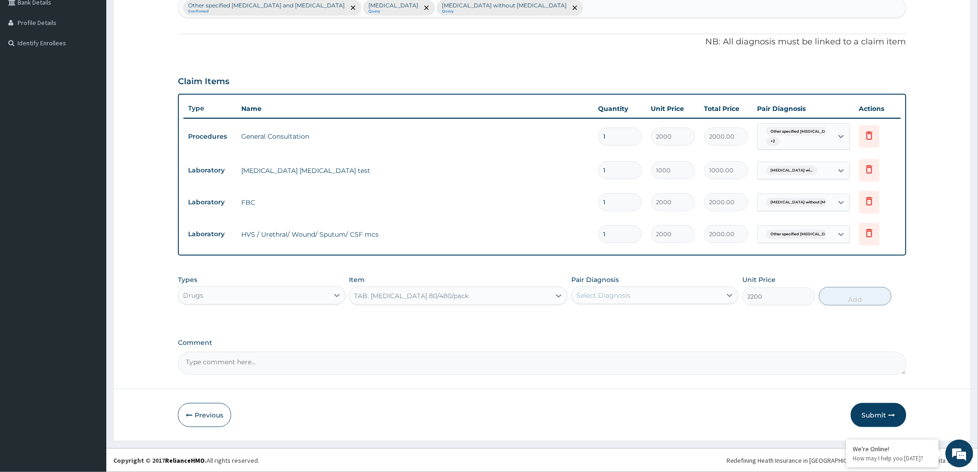
click at [616, 295] on div "Select Diagnosis" at bounding box center [603, 295] width 54 height 9
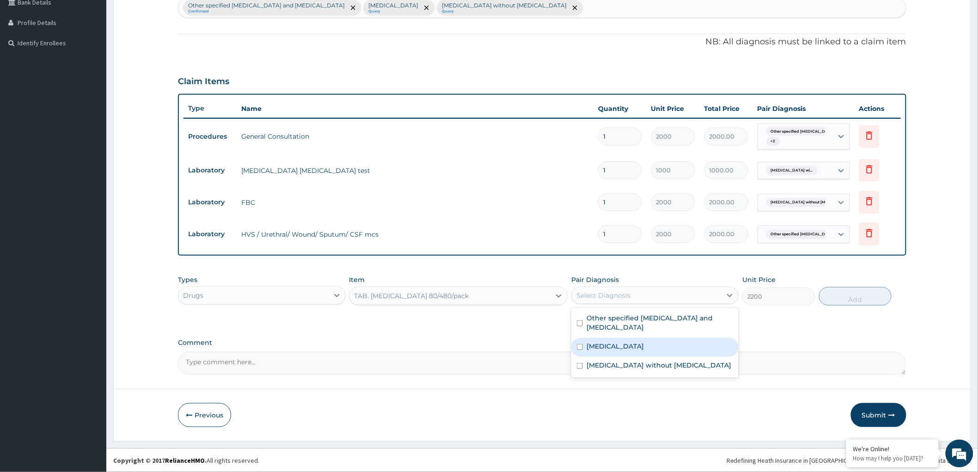
click at [592, 350] on label "Plasmodium malariae malaria without complication" at bounding box center [614, 345] width 57 height 9
checkbox input "true"
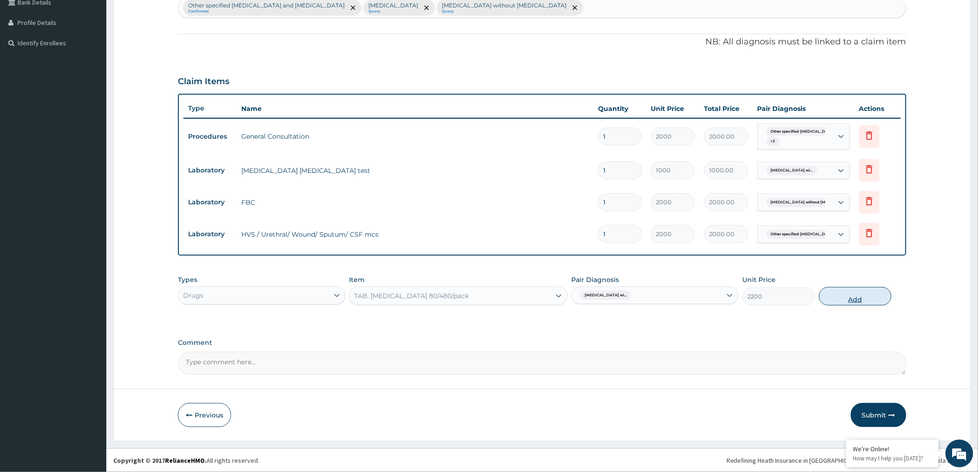
click at [856, 297] on button "Add" at bounding box center [855, 296] width 73 height 18
type input "0"
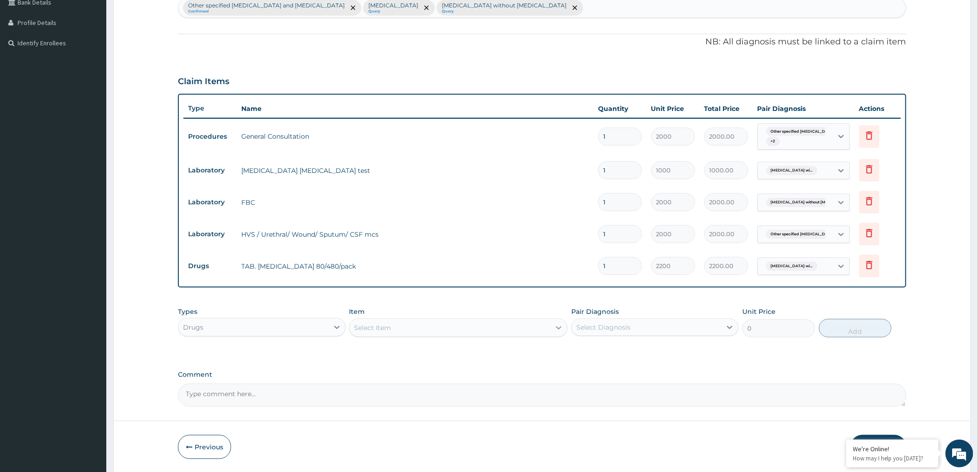
click at [555, 325] on icon at bounding box center [558, 327] width 9 height 9
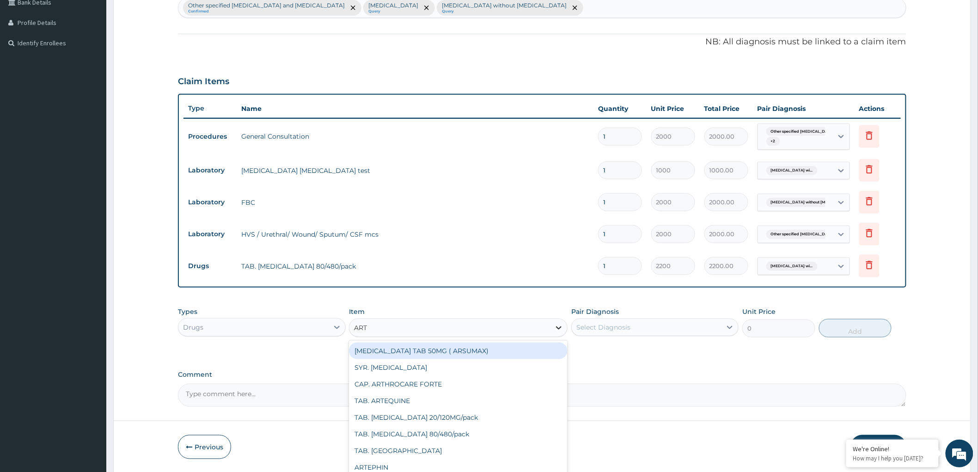
type input "ARTE"
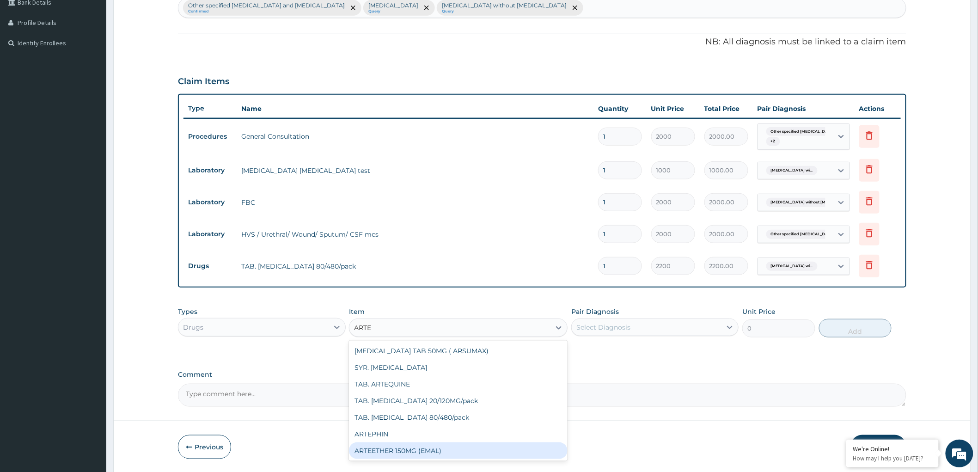
click at [447, 452] on div "ARTEETHER 150MG (EMAL)" at bounding box center [458, 450] width 219 height 17
type input "1800"
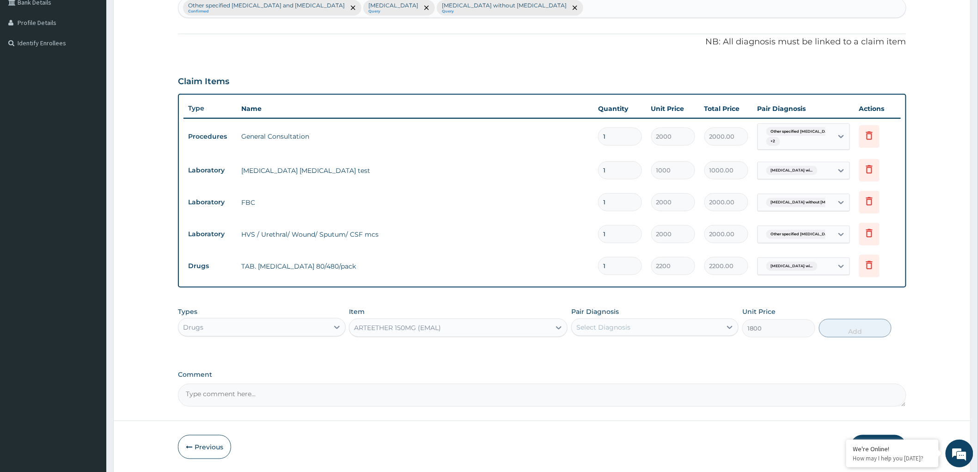
click at [672, 326] on div "Select Diagnosis" at bounding box center [647, 327] width 150 height 15
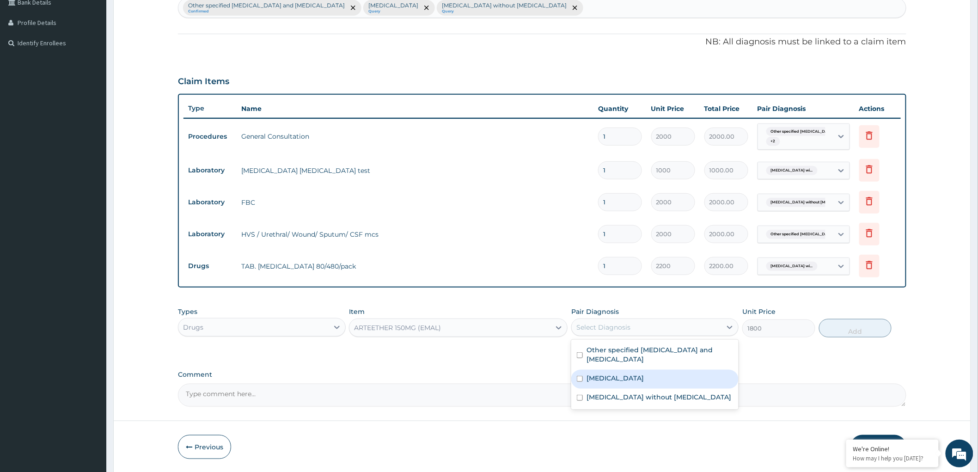
click at [627, 381] on label "Plasmodium malariae malaria without complication" at bounding box center [614, 377] width 57 height 9
checkbox input "true"
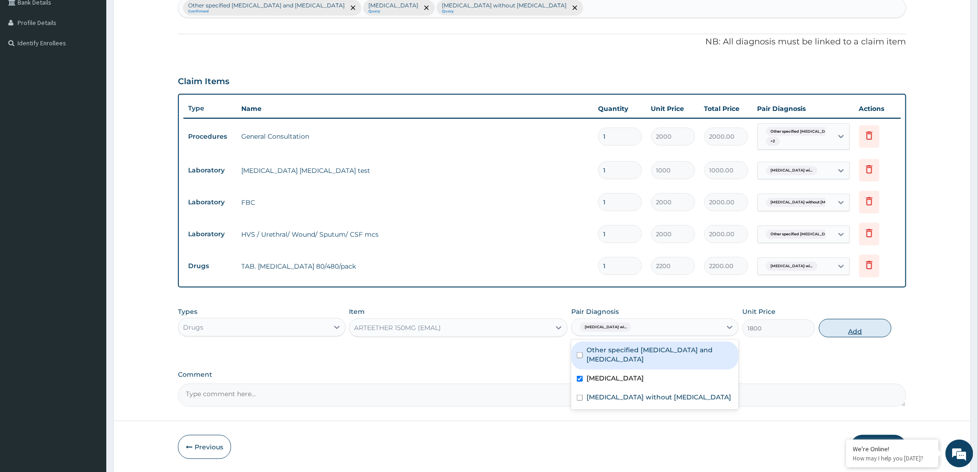
click at [851, 330] on button "Add" at bounding box center [855, 328] width 73 height 18
type input "0"
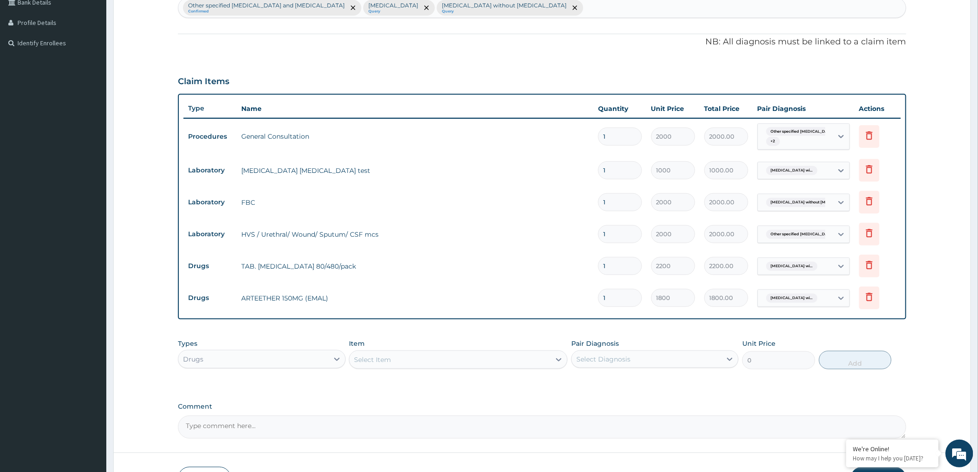
type input "0.00"
type input "3"
type input "5400.00"
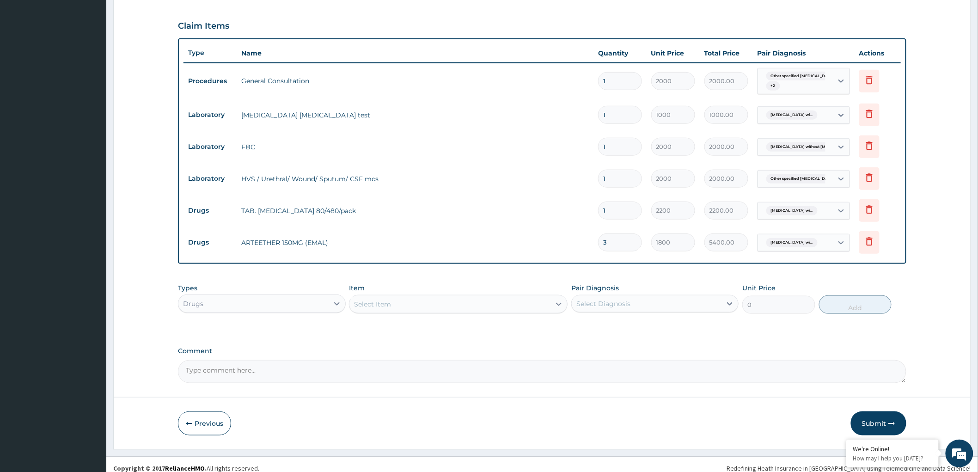
scroll to position [305, 0]
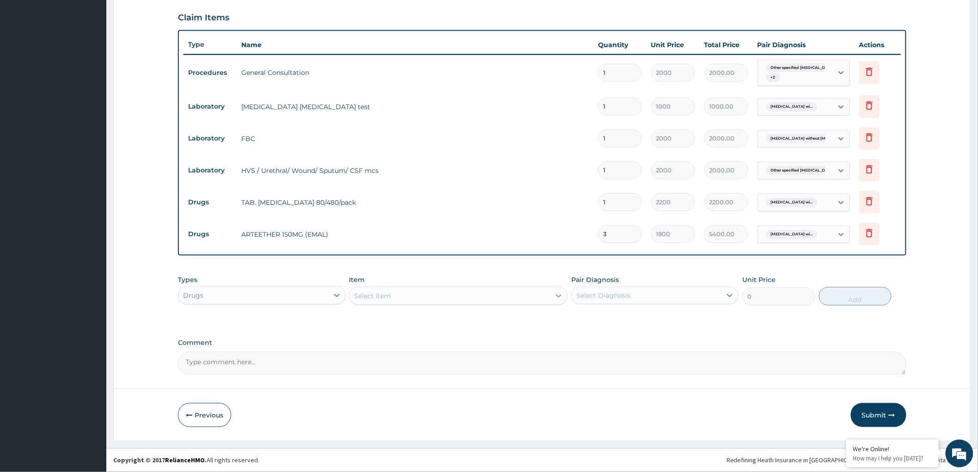
type input "3"
click at [556, 294] on icon at bounding box center [558, 295] width 9 height 9
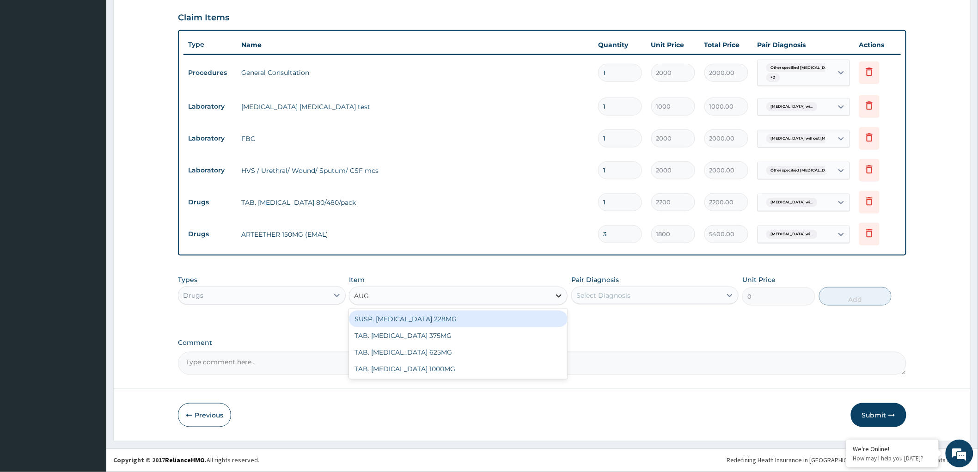
type input "AUGM"
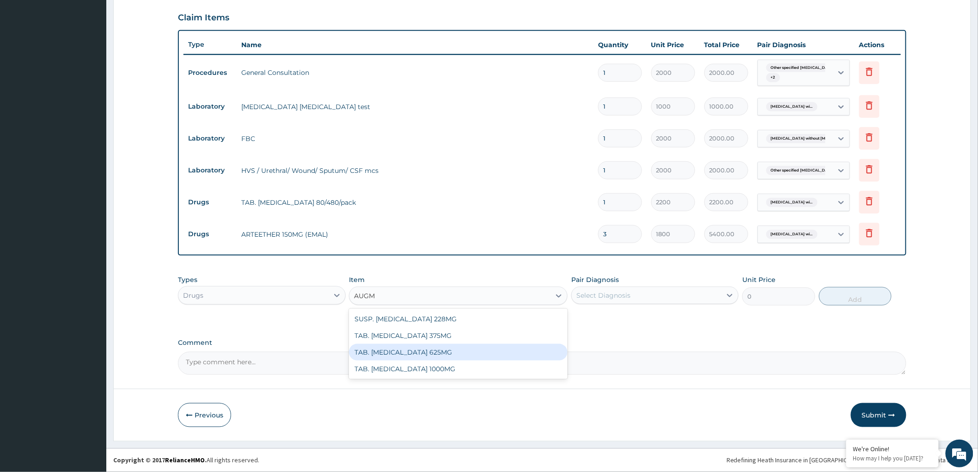
click at [439, 347] on div "TAB. AUGMENTIN 625MG" at bounding box center [458, 352] width 219 height 17
type input "200"
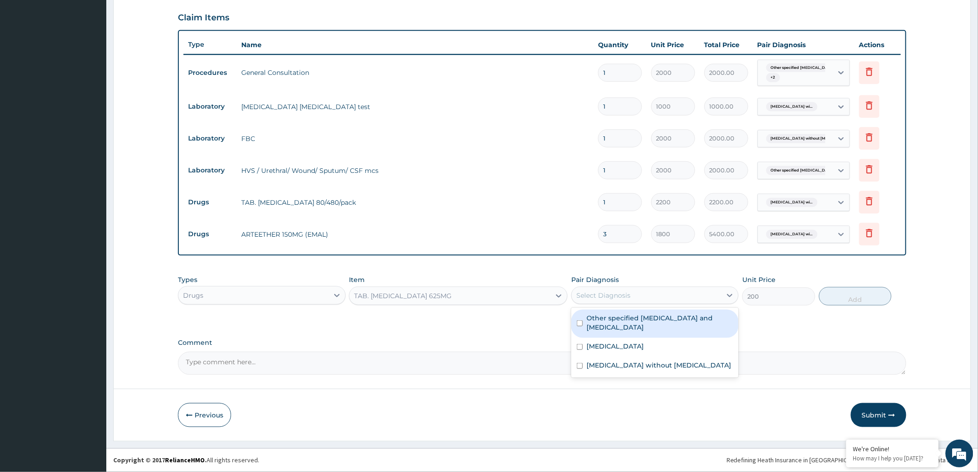
click at [609, 296] on div "Select Diagnosis" at bounding box center [603, 295] width 54 height 9
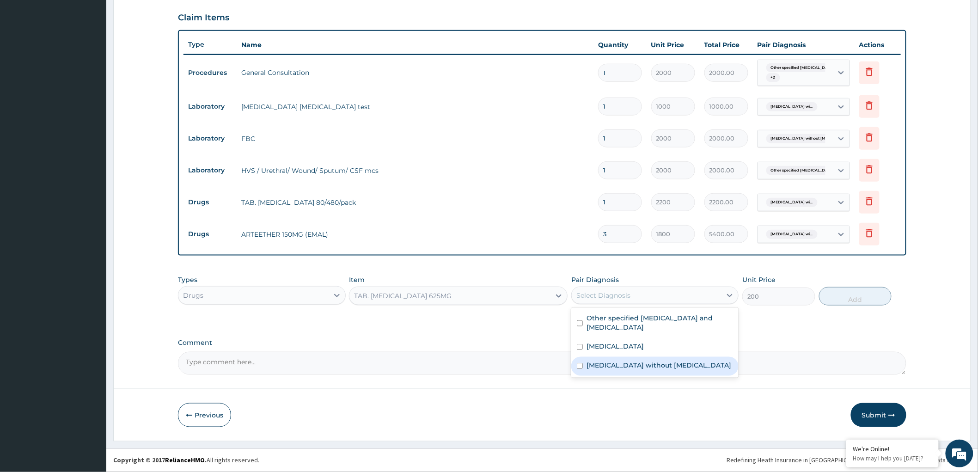
click at [616, 376] on div "Sepsis without septic shock" at bounding box center [654, 366] width 167 height 19
checkbox input "true"
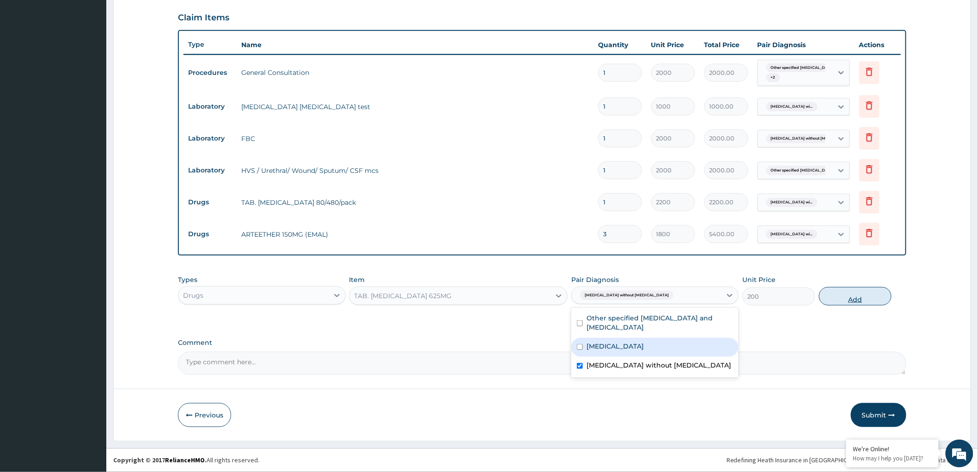
click at [860, 297] on button "Add" at bounding box center [855, 296] width 73 height 18
type input "0"
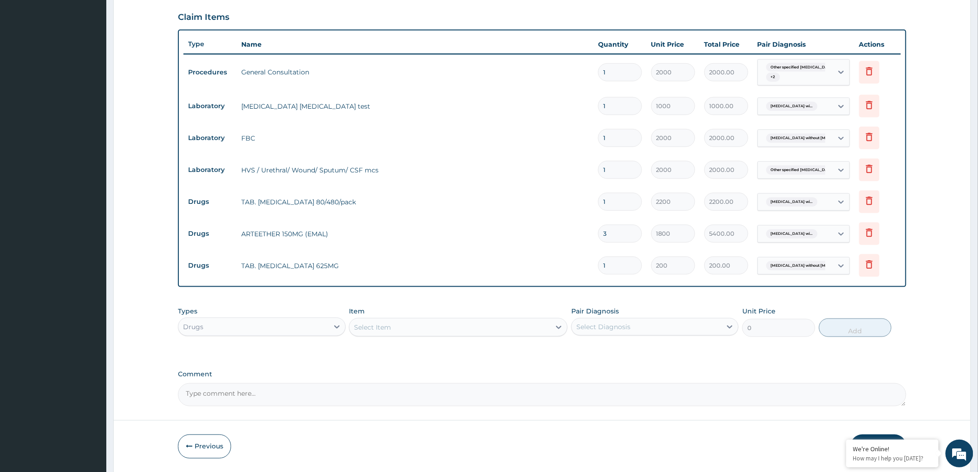
type input "10"
type input "2000.00"
type input "10"
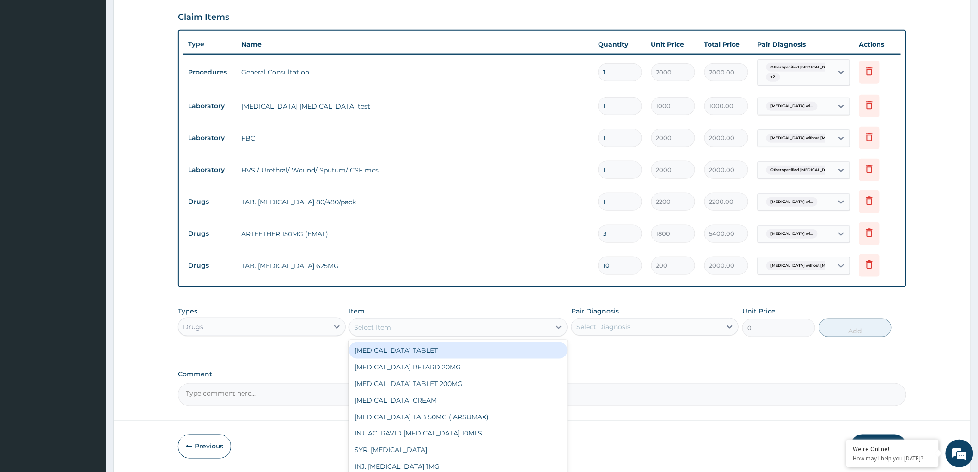
click at [530, 329] on div "Select Item" at bounding box center [449, 327] width 201 height 15
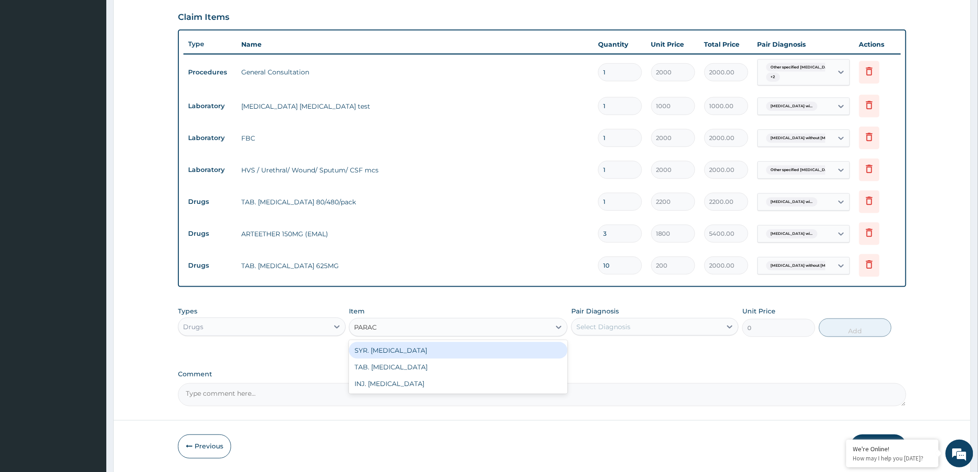
type input "PARACE"
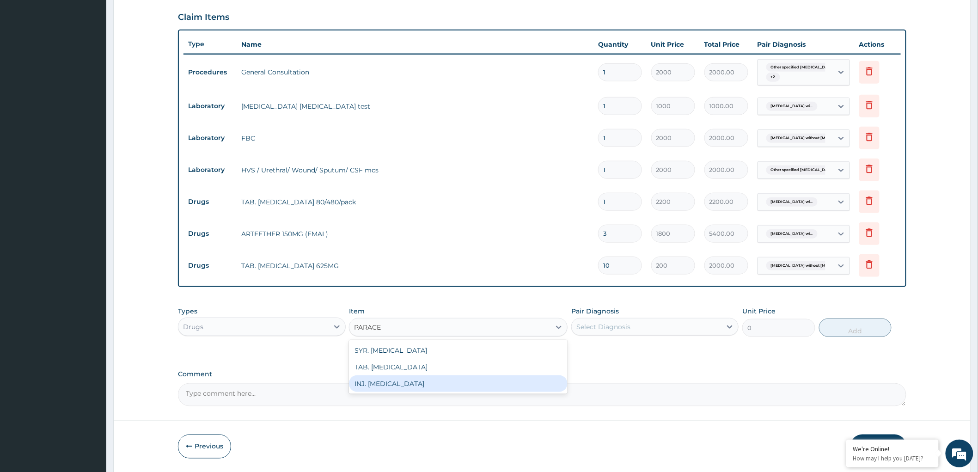
click at [402, 380] on div "INJ. PARACETAMOL" at bounding box center [458, 383] width 219 height 17
type input "400"
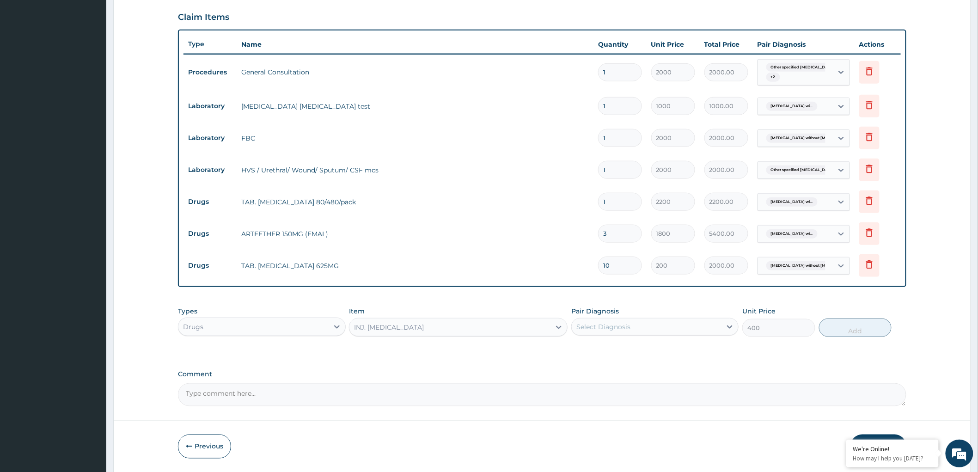
click at [633, 320] on div "Select Diagnosis" at bounding box center [647, 326] width 150 height 15
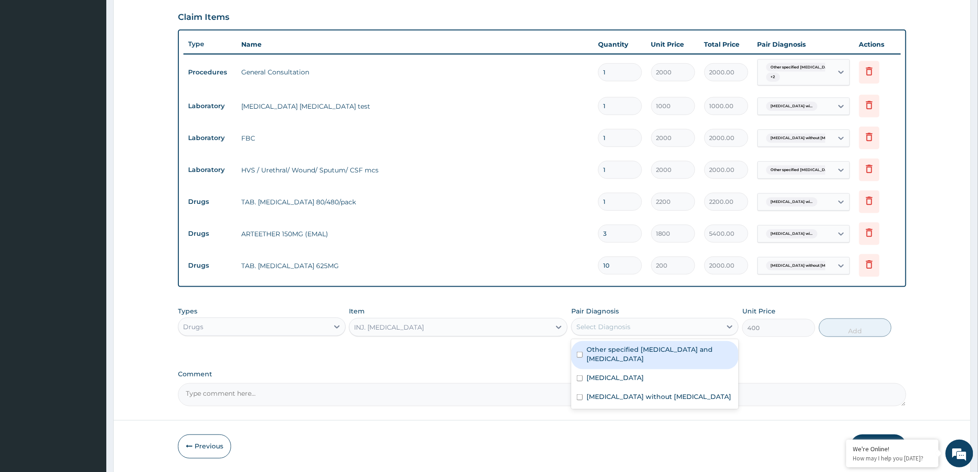
click at [606, 350] on label "Other specified urethritis and urethral syndrome" at bounding box center [659, 354] width 146 height 18
checkbox input "true"
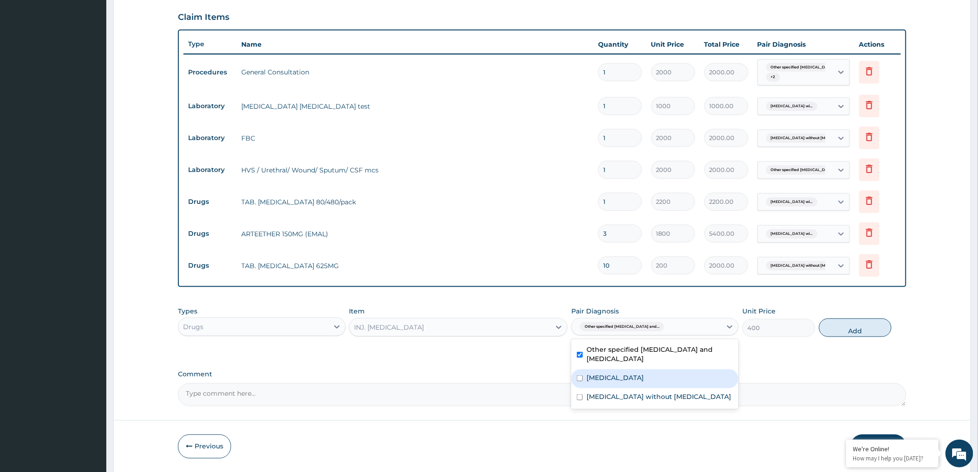
click at [603, 375] on label "Plasmodium malariae malaria without complication" at bounding box center [614, 377] width 57 height 9
checkbox input "true"
click at [611, 401] on label "Sepsis without septic shock" at bounding box center [658, 396] width 145 height 9
checkbox input "true"
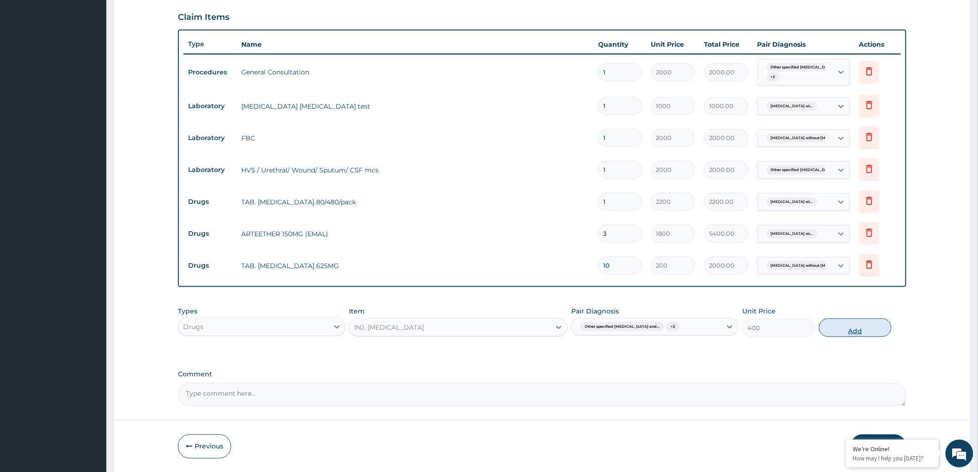
click at [855, 334] on button "Add" at bounding box center [855, 327] width 73 height 18
type input "0"
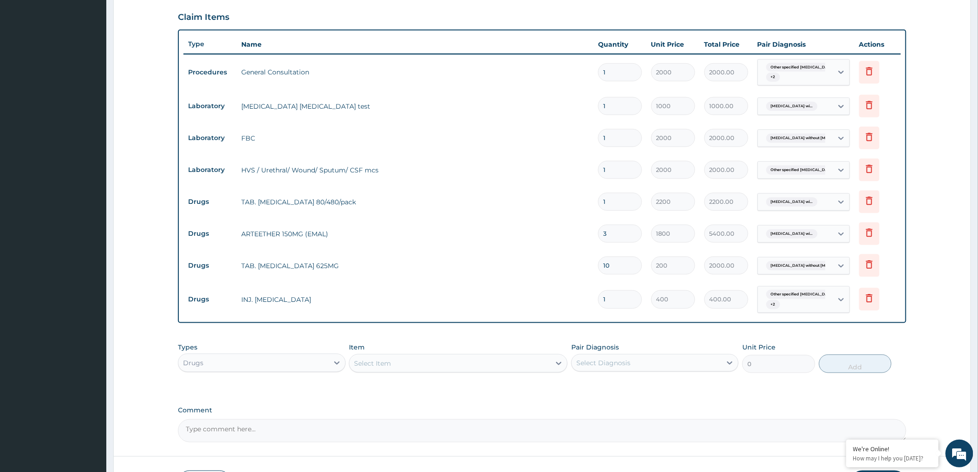
type input "0.00"
type input "2"
type input "800.00"
type input "2"
click at [550, 361] on div "Select Item" at bounding box center [449, 363] width 201 height 15
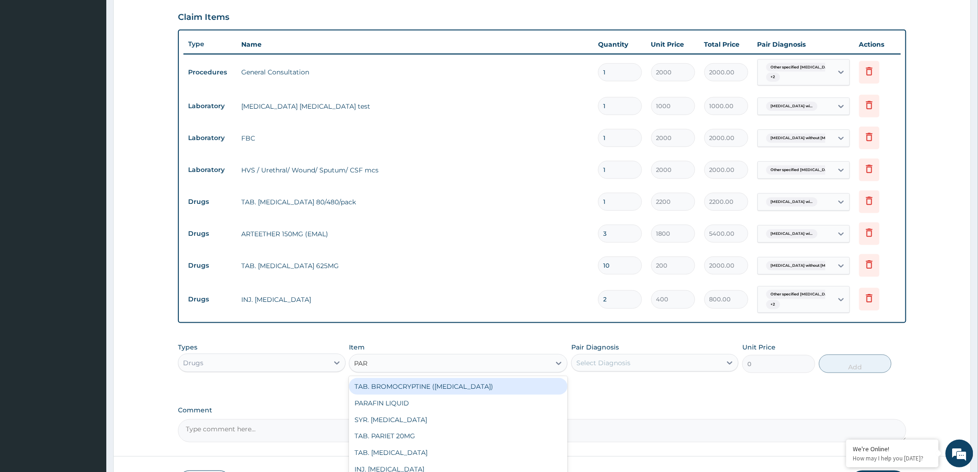
type input "PARA"
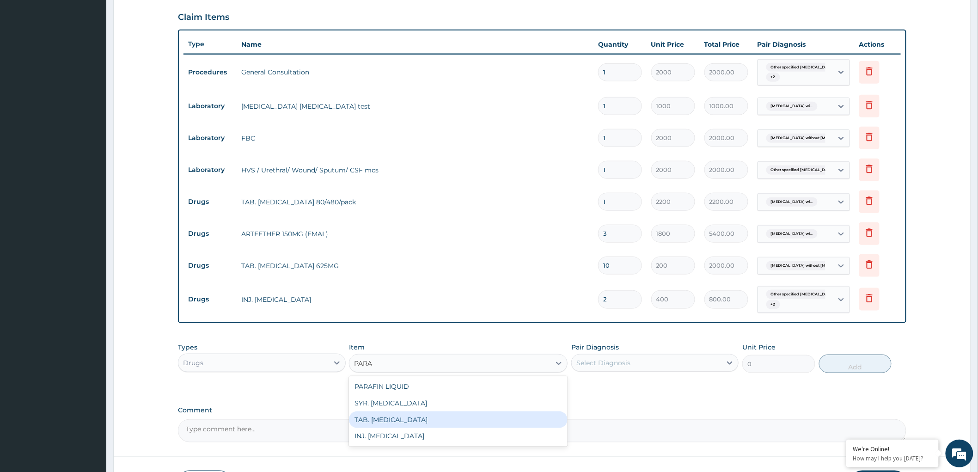
click at [395, 418] on div "TAB. PARACETAMOL" at bounding box center [458, 419] width 219 height 17
type input "20"
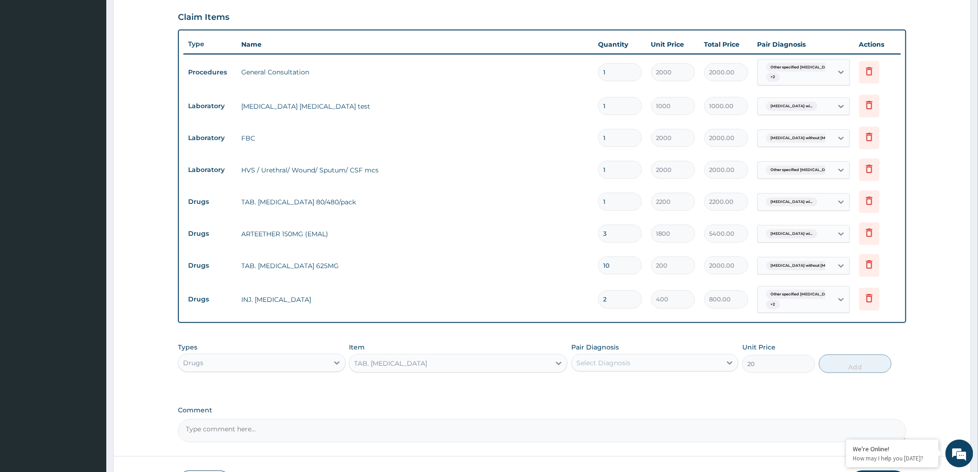
click at [683, 362] on div "Select Diagnosis" at bounding box center [647, 362] width 150 height 15
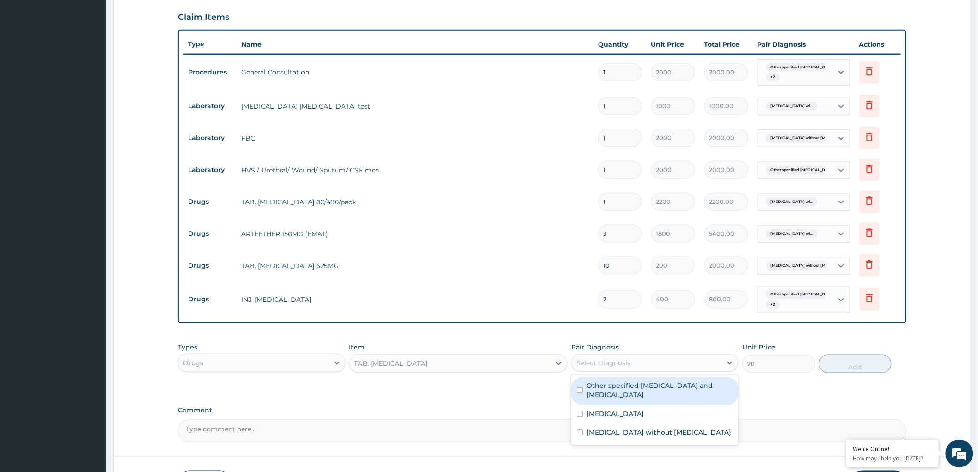
click at [636, 383] on label "Other specified urethritis and urethral syndrome" at bounding box center [659, 390] width 146 height 18
checkbox input "true"
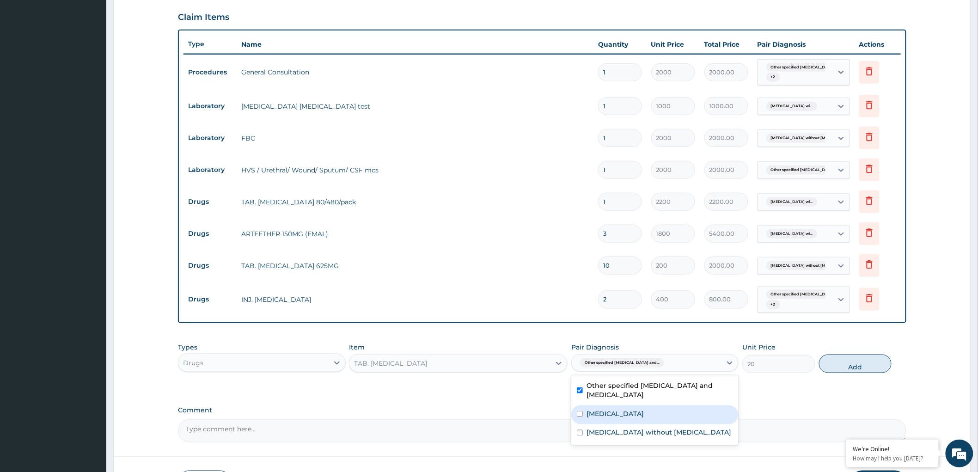
click at [634, 415] on label "Plasmodium malariae malaria without complication" at bounding box center [614, 413] width 57 height 9
checkbox input "true"
click at [634, 437] on label "Sepsis without septic shock" at bounding box center [658, 432] width 145 height 9
checkbox input "true"
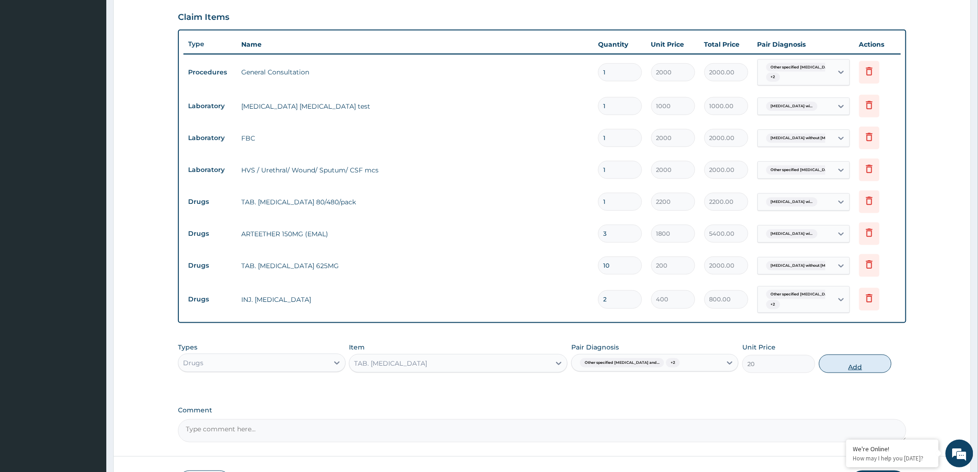
click at [856, 369] on button "Add" at bounding box center [855, 363] width 73 height 18
type input "0"
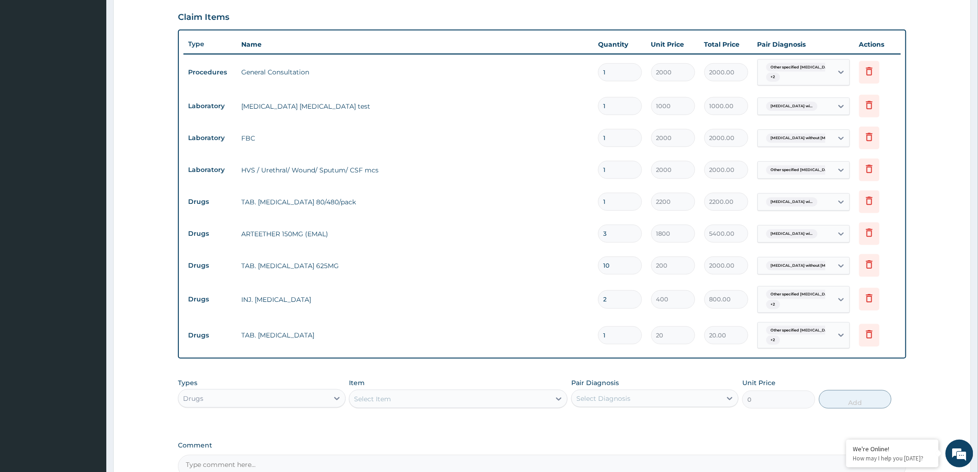
type input "18"
type input "360.00"
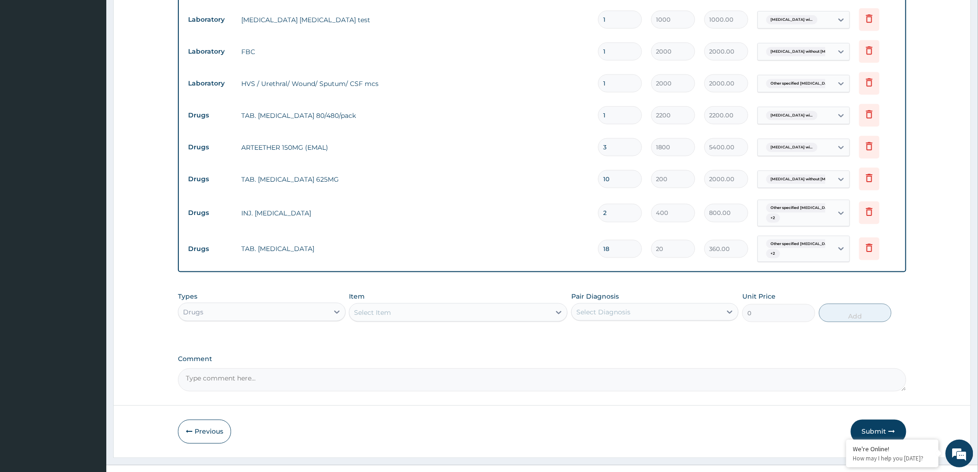
scroll to position [409, 0]
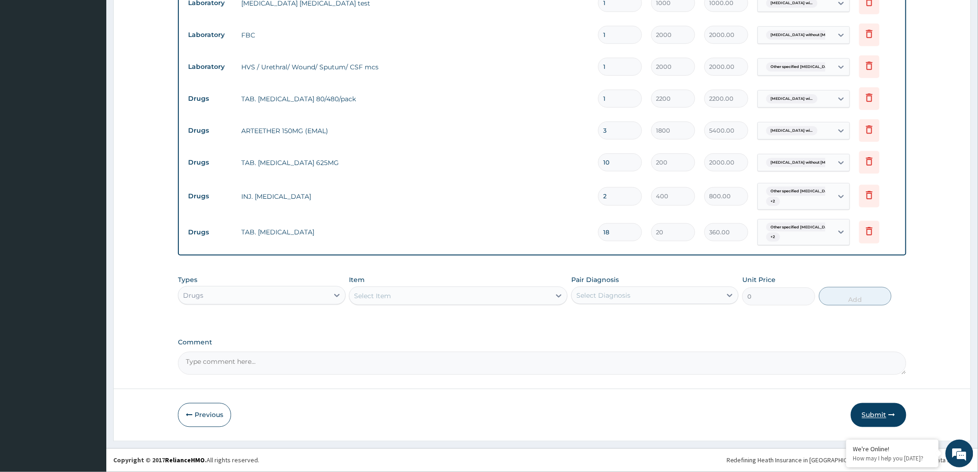
type input "18"
click at [878, 413] on button "Submit" at bounding box center [878, 415] width 55 height 24
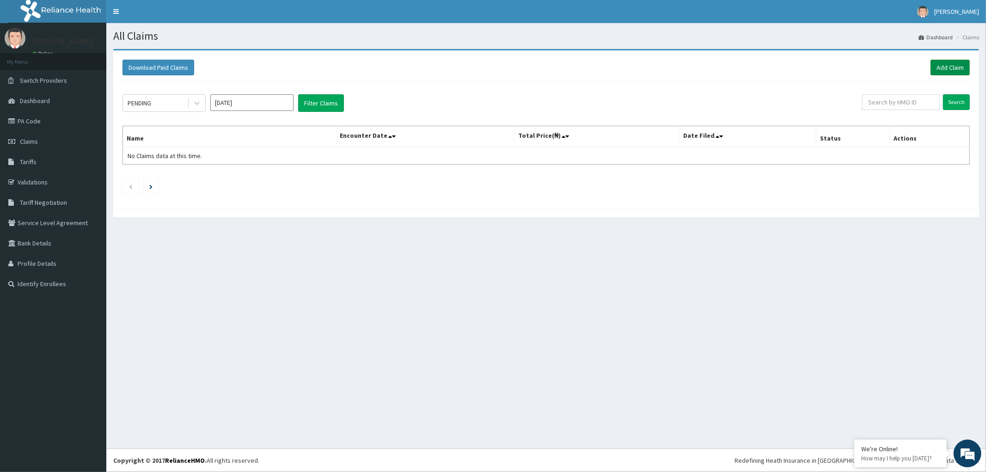
click at [950, 67] on link "Add Claim" at bounding box center [949, 68] width 39 height 16
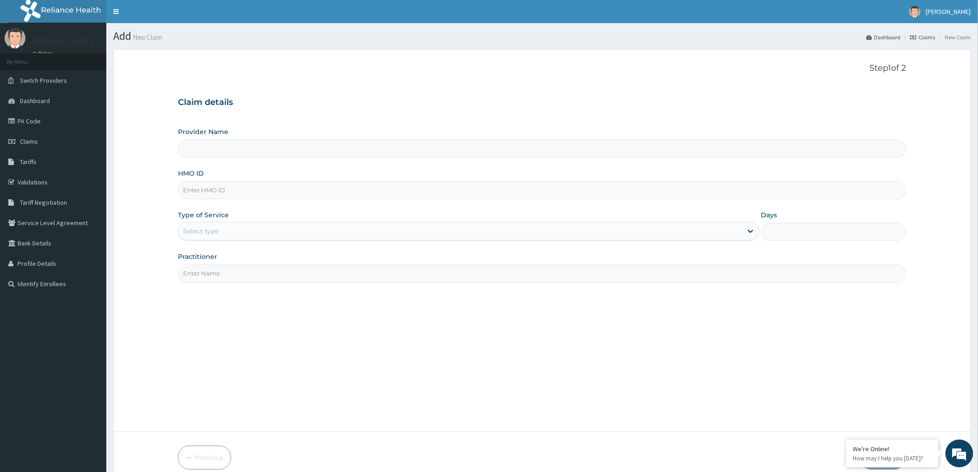
type input "[GEOGRAPHIC_DATA]"
click at [522, 196] on input "HMO ID" at bounding box center [542, 190] width 728 height 18
type input "PHP/10045/A"
click at [247, 227] on div "Select type" at bounding box center [460, 231] width 564 height 15
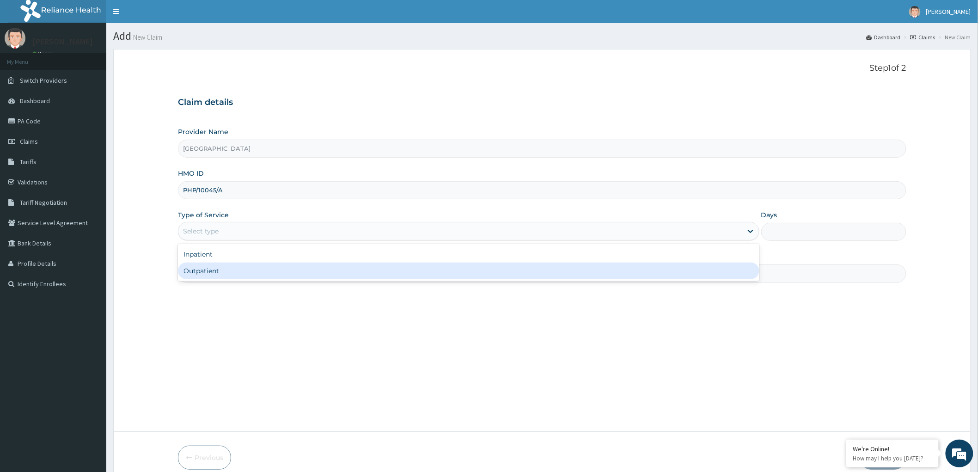
click at [220, 271] on div "Outpatient" at bounding box center [468, 270] width 581 height 17
type input "1"
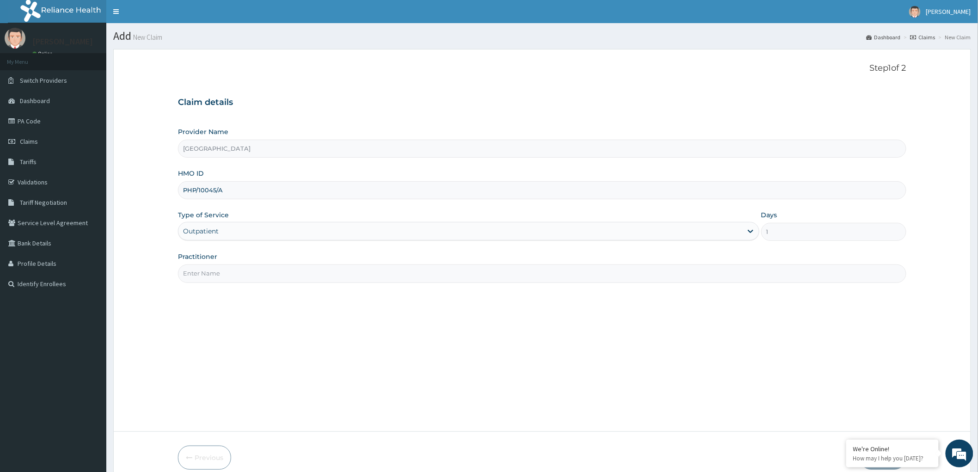
click at [270, 276] on input "Practitioner" at bounding box center [542, 273] width 728 height 18
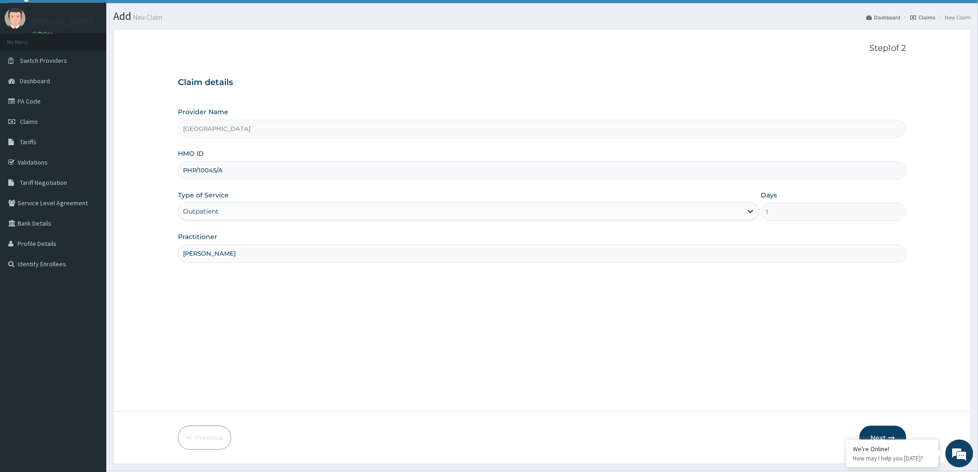
scroll to position [43, 0]
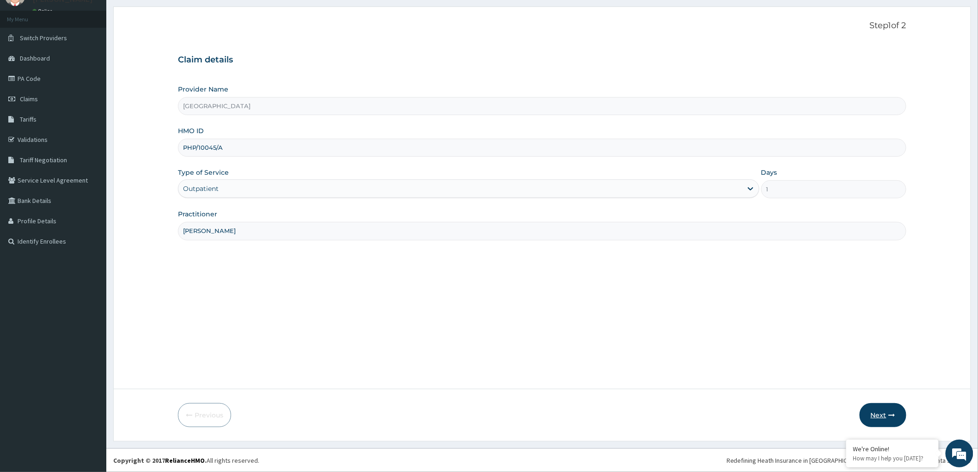
type input "DR BROWN"
click at [883, 415] on button "Next" at bounding box center [883, 415] width 47 height 24
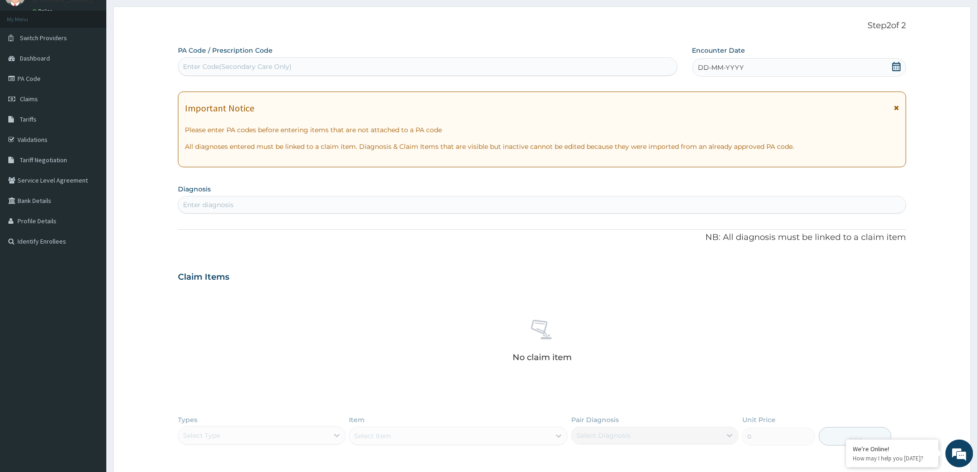
click at [892, 63] on icon at bounding box center [896, 66] width 9 height 9
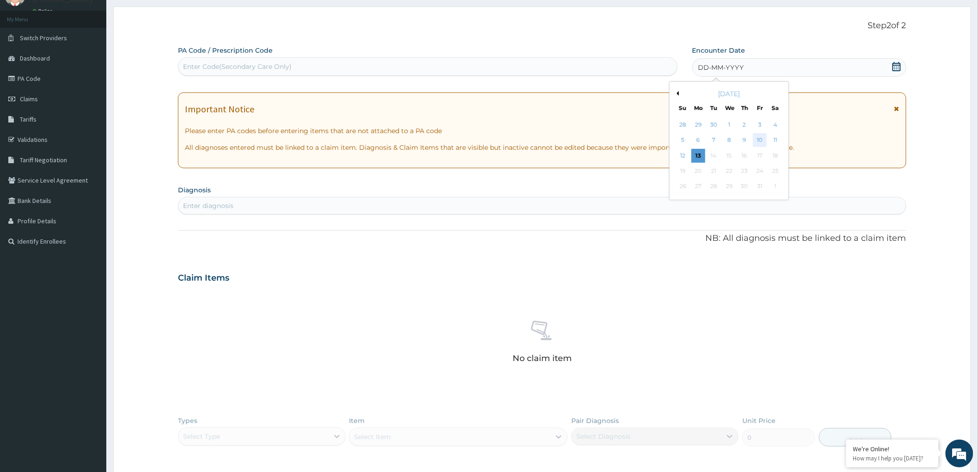
click at [759, 136] on div "10" at bounding box center [760, 141] width 14 height 14
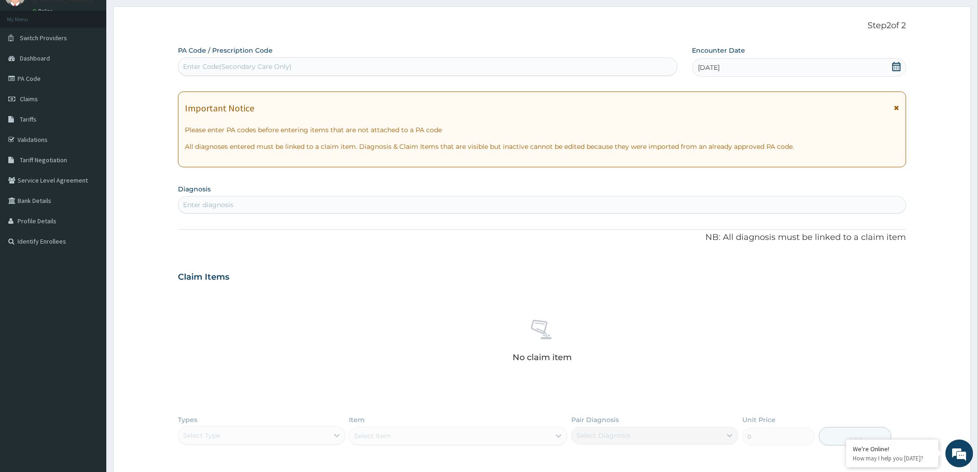
click at [475, 204] on div "Enter diagnosis" at bounding box center [541, 204] width 727 height 15
type input "MALARIA"
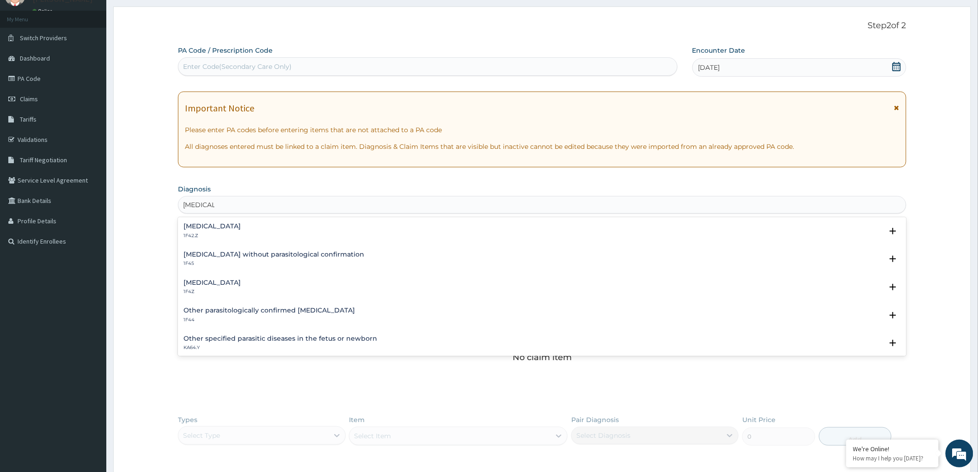
click at [274, 220] on div "Plasmodium malariae malaria without complication 1F42.Z Select Status Query Que…" at bounding box center [542, 233] width 728 height 28
click at [241, 227] on h4 "Plasmodium malariae malaria without complication" at bounding box center [211, 226] width 57 height 7
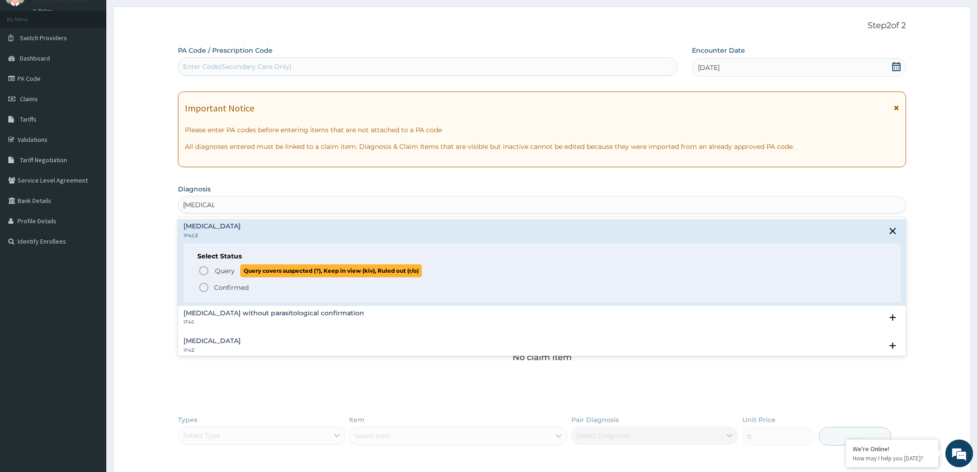
click at [215, 267] on span "Query" at bounding box center [225, 270] width 20 height 9
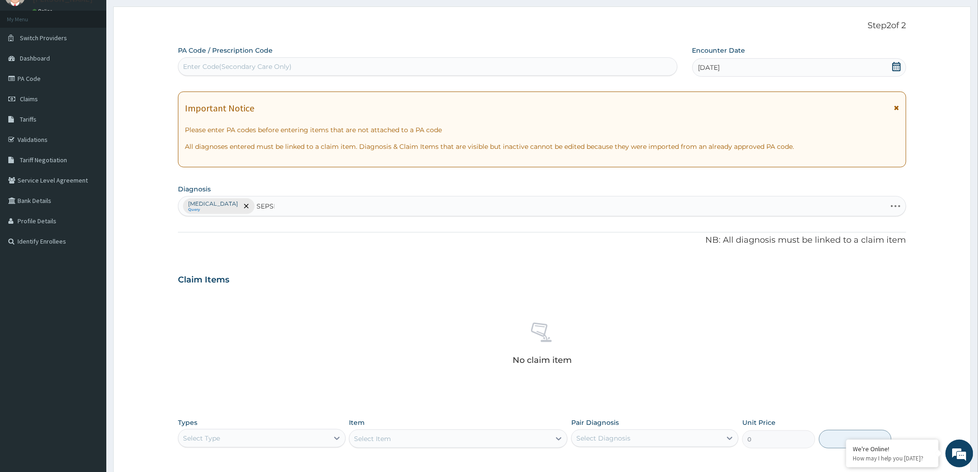
type input "SEPSIS"
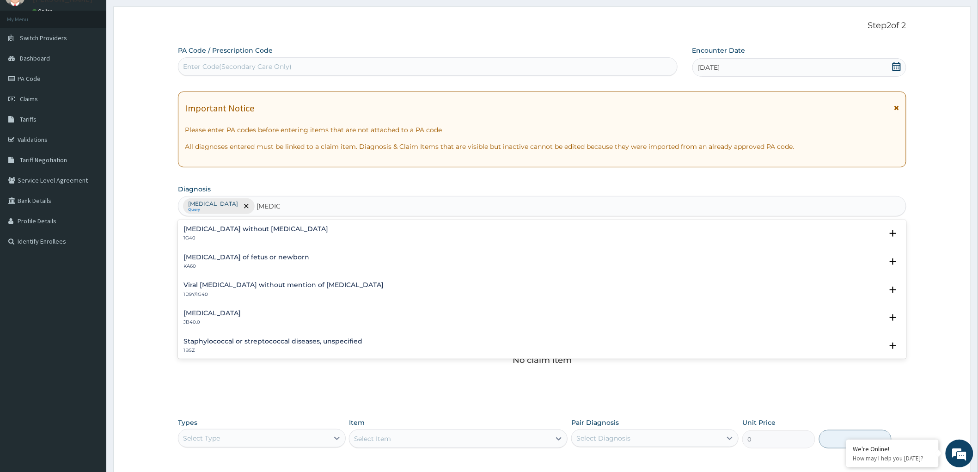
click at [232, 229] on h4 "Sepsis without septic shock" at bounding box center [255, 229] width 145 height 7
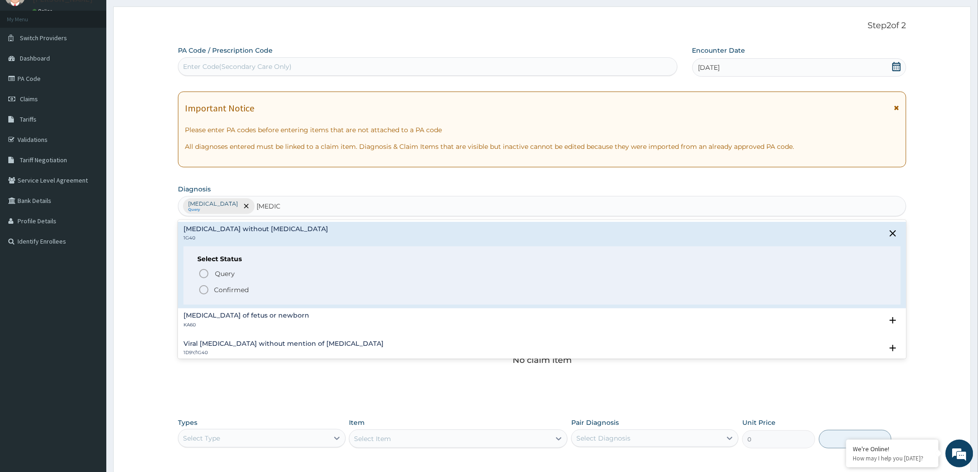
click at [204, 288] on icon "status option filled" at bounding box center [203, 289] width 11 height 11
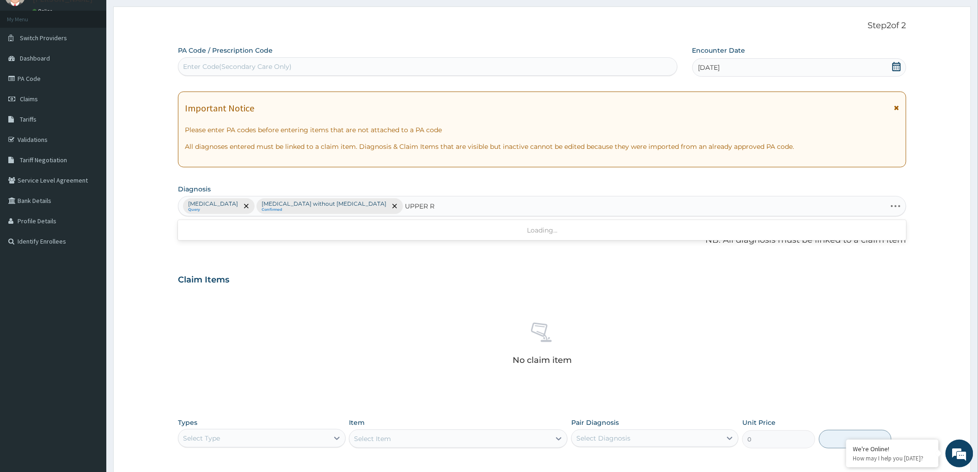
type input "UPPER"
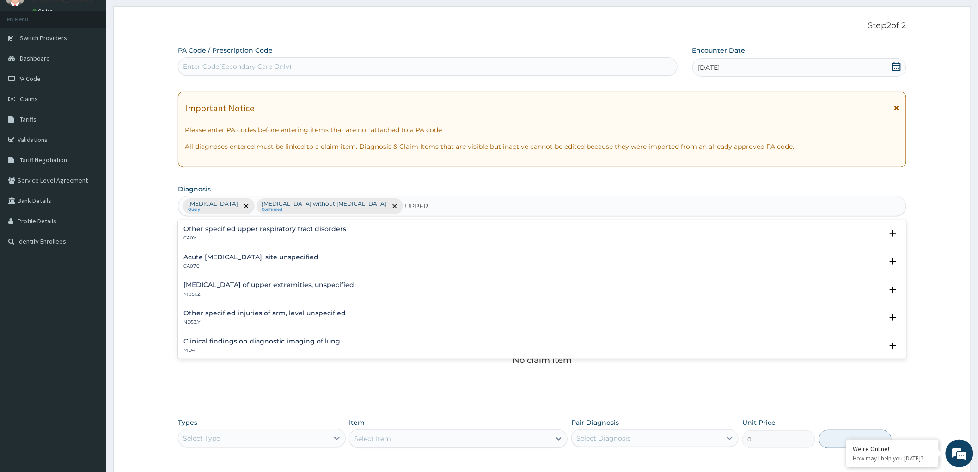
click at [211, 259] on h4 "Acute upper respiratory infection, site unspecified" at bounding box center [250, 257] width 135 height 7
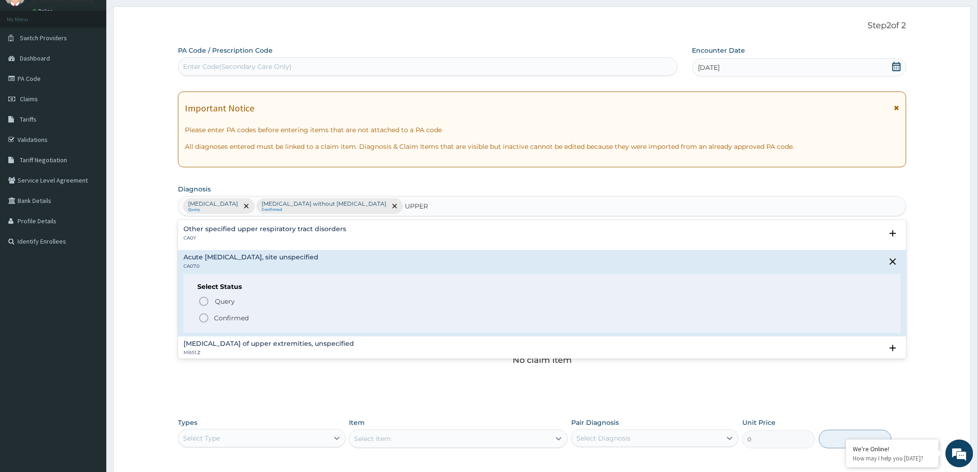
click at [203, 319] on icon "status option filled" at bounding box center [203, 317] width 11 height 11
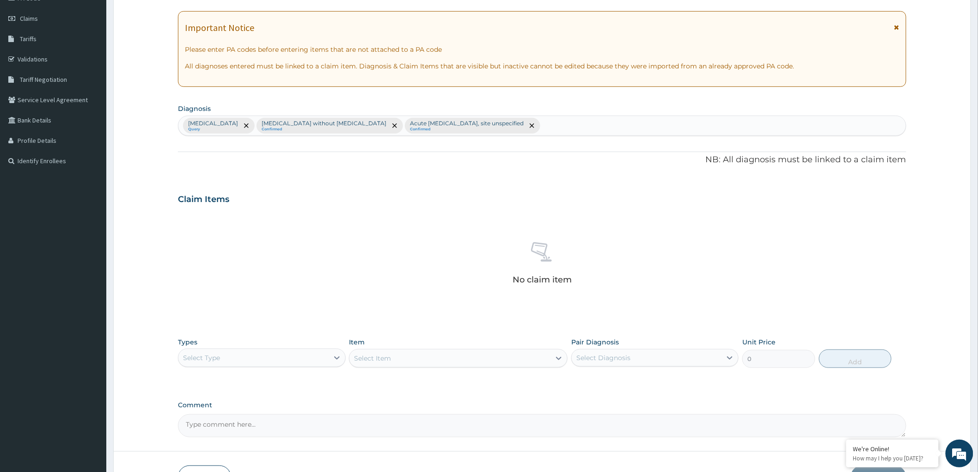
scroll to position [185, 0]
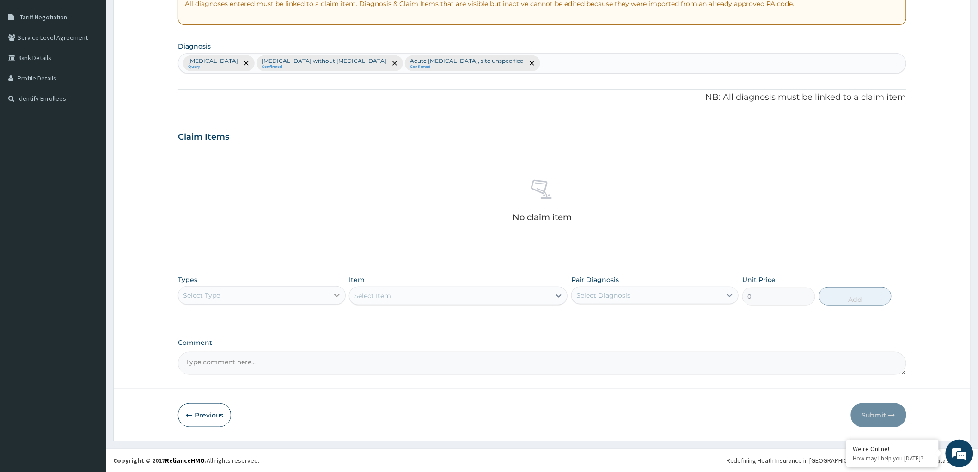
click at [335, 294] on icon at bounding box center [337, 295] width 6 height 3
click at [253, 349] on div "Procedures" at bounding box center [261, 351] width 167 height 17
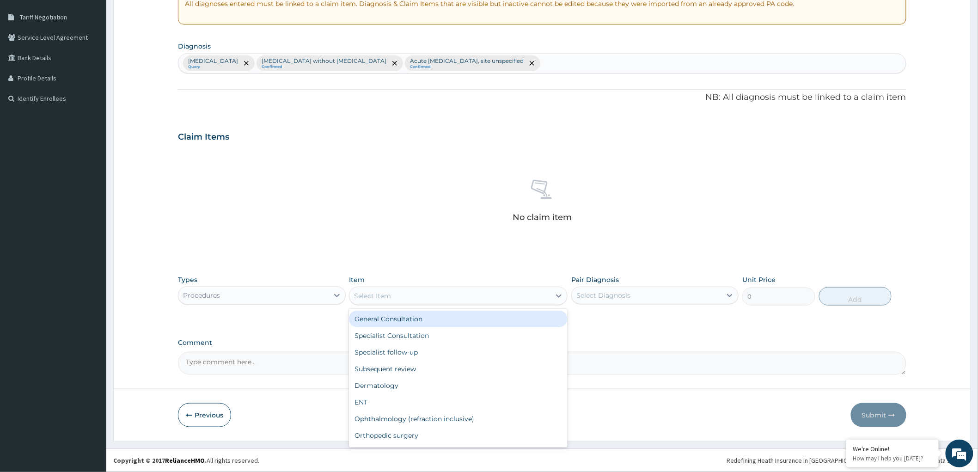
click at [557, 295] on icon at bounding box center [559, 295] width 6 height 3
click at [430, 318] on div "General Consultation" at bounding box center [458, 319] width 219 height 17
type input "2000"
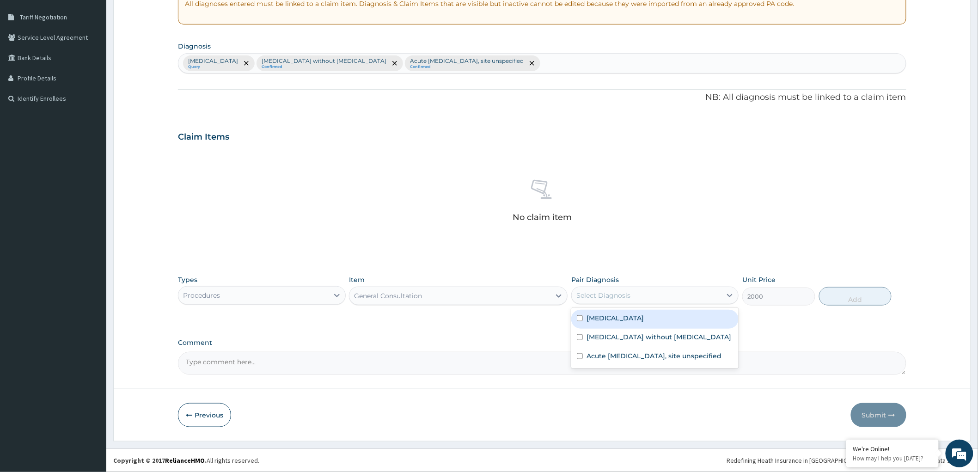
click at [637, 294] on div "Select Diagnosis" at bounding box center [647, 295] width 150 height 15
click at [603, 321] on label "Plasmodium malariae malaria without complication" at bounding box center [614, 317] width 57 height 9
checkbox input "true"
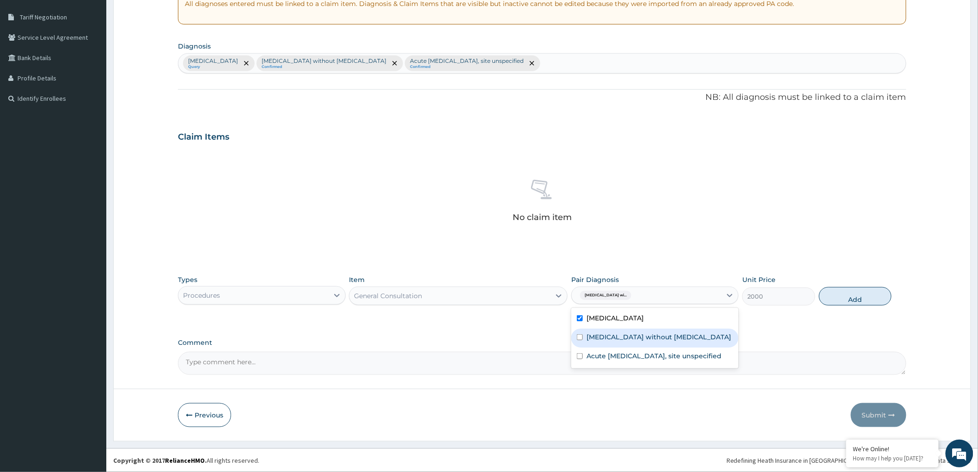
click at [600, 341] on label "Sepsis without septic shock" at bounding box center [658, 336] width 145 height 9
checkbox input "true"
click at [604, 360] on label "Acute upper respiratory infection, site unspecified" at bounding box center [653, 355] width 135 height 9
checkbox input "true"
click at [852, 297] on button "Add" at bounding box center [855, 296] width 73 height 18
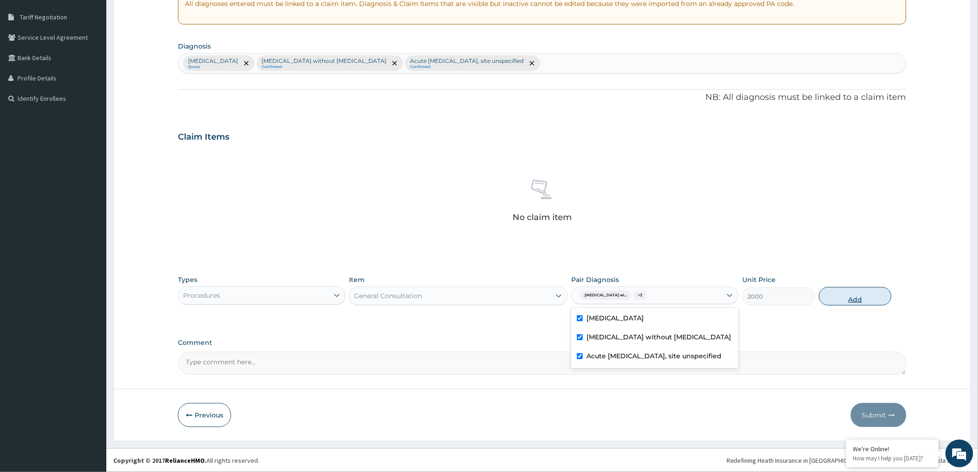
type input "0"
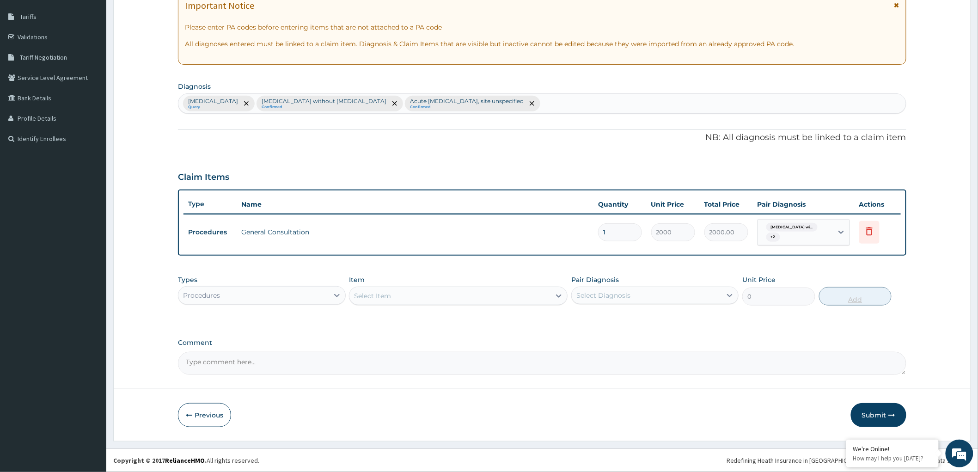
scroll to position [144, 0]
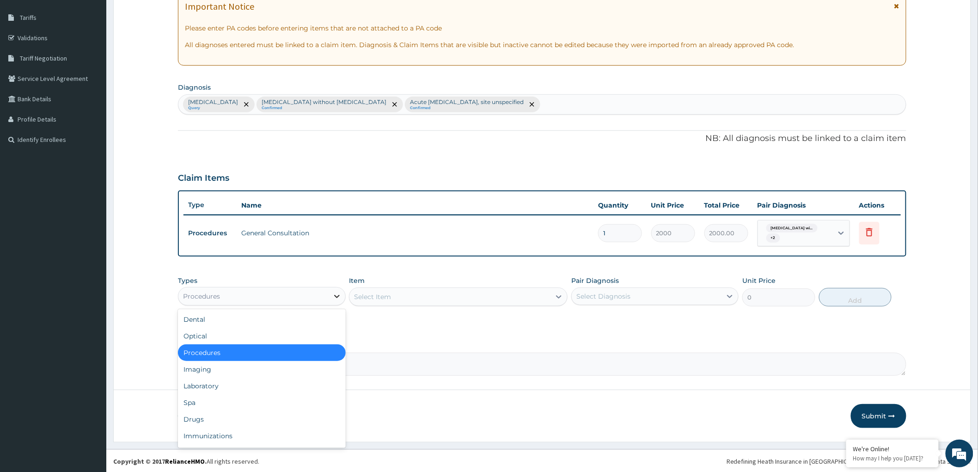
click at [333, 295] on icon at bounding box center [336, 296] width 9 height 9
click at [243, 380] on div "Laboratory" at bounding box center [261, 386] width 167 height 17
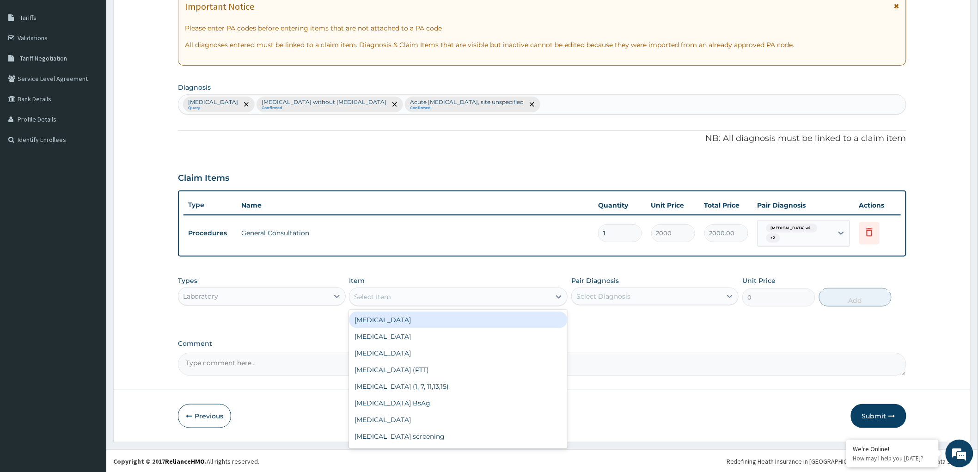
click at [557, 295] on icon at bounding box center [559, 296] width 6 height 3
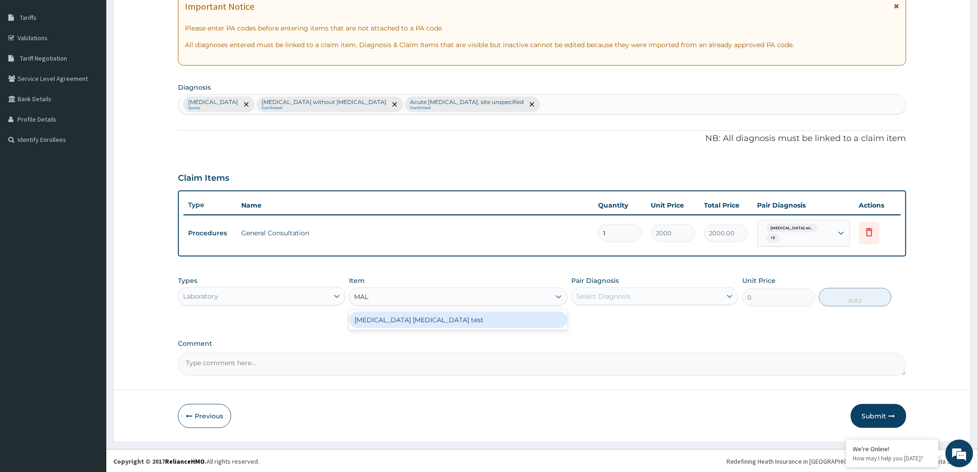
type input "MALA"
click at [493, 320] on div "Malaria Parasite test" at bounding box center [458, 319] width 219 height 17
type input "1000"
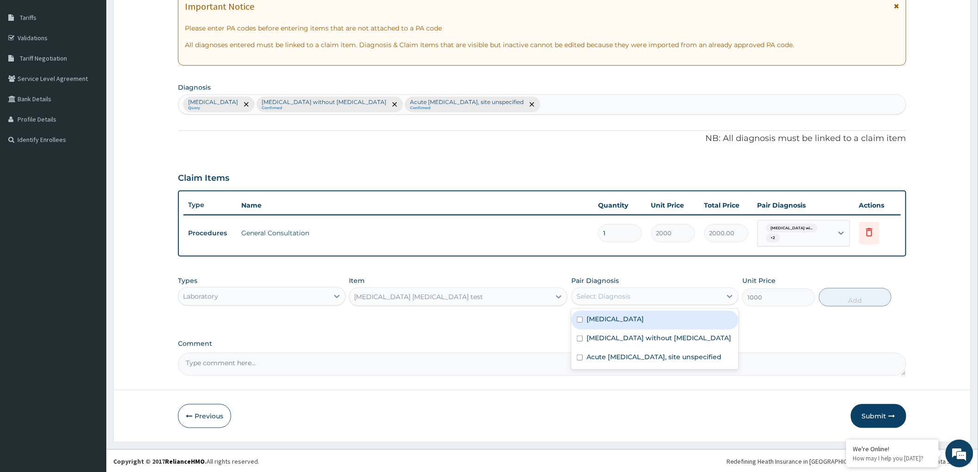
click at [639, 287] on div "Select Diagnosis" at bounding box center [654, 296] width 167 height 18
click at [595, 323] on label "Plasmodium malariae malaria without complication" at bounding box center [614, 318] width 57 height 9
checkbox input "true"
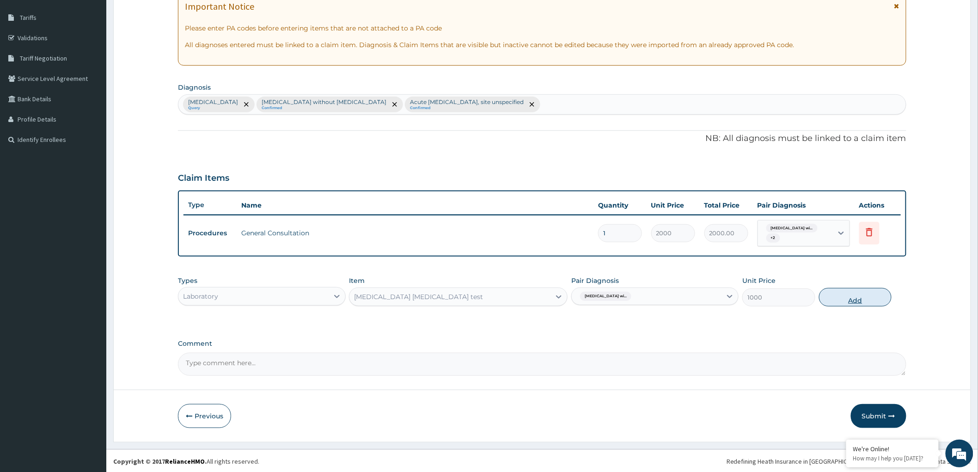
click at [853, 297] on button "Add" at bounding box center [855, 297] width 73 height 18
type input "0"
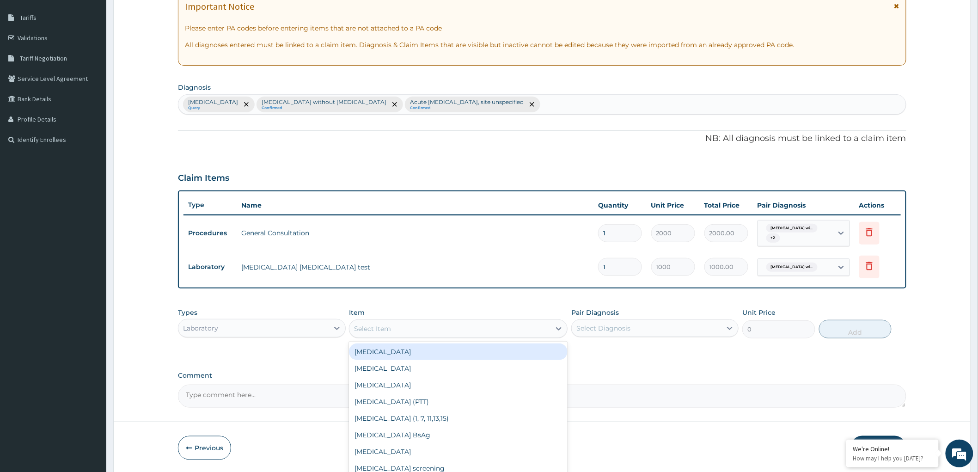
click at [537, 326] on div "Select Item" at bounding box center [449, 328] width 201 height 15
type input "FBC"
click at [473, 348] on div "FBC" at bounding box center [458, 351] width 219 height 17
type input "2000"
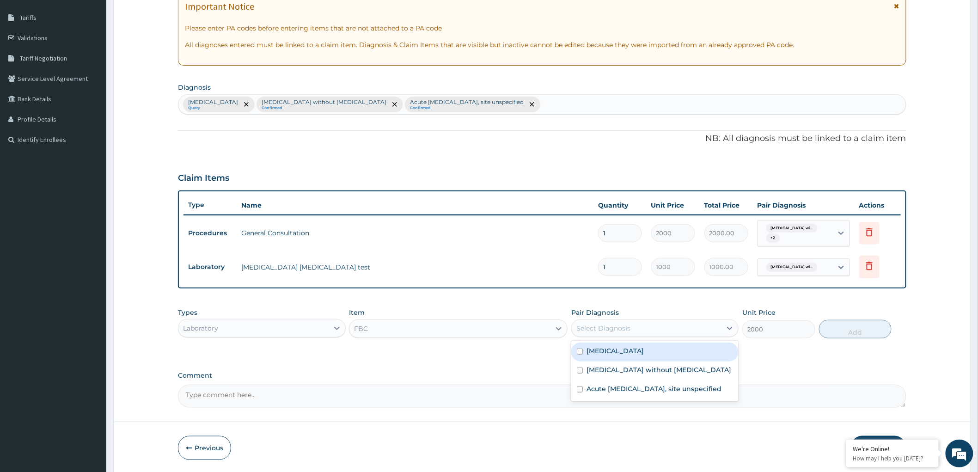
click at [618, 326] on div "Select Diagnosis" at bounding box center [603, 327] width 54 height 9
click at [593, 374] on label "Sepsis without septic shock" at bounding box center [658, 369] width 145 height 9
checkbox input "true"
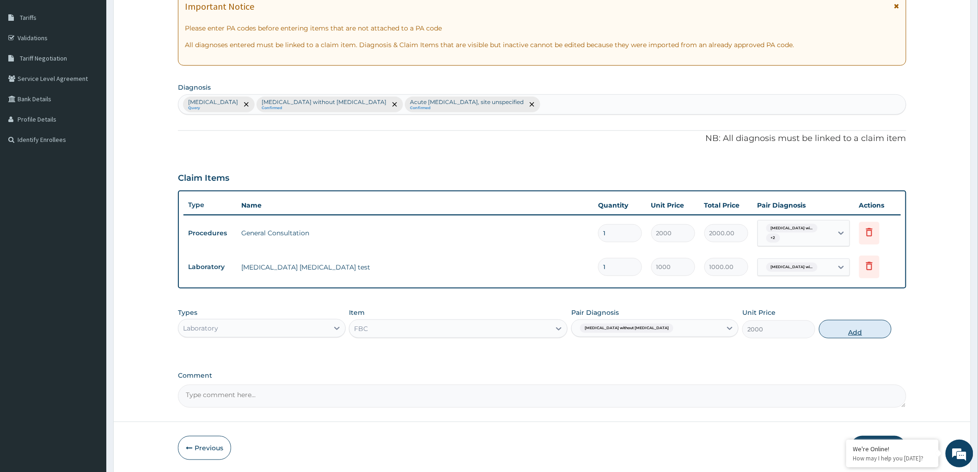
click at [855, 331] on button "Add" at bounding box center [855, 329] width 73 height 18
type input "0"
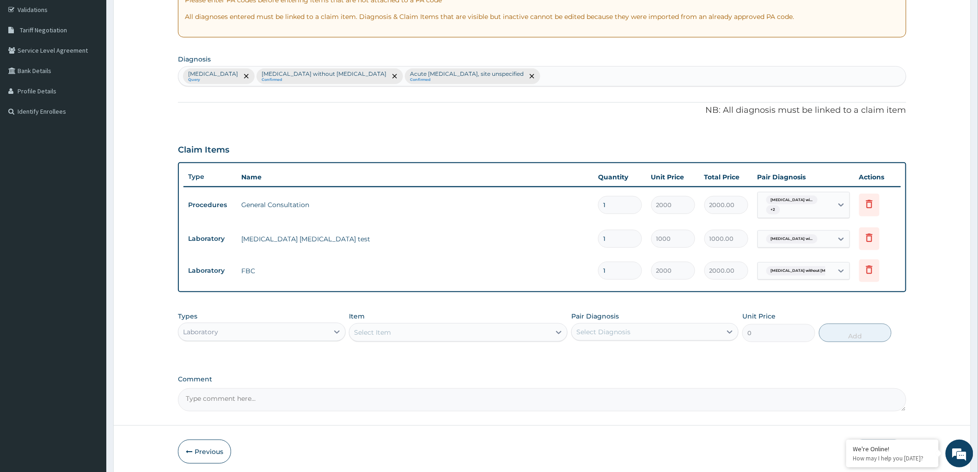
scroll to position [208, 0]
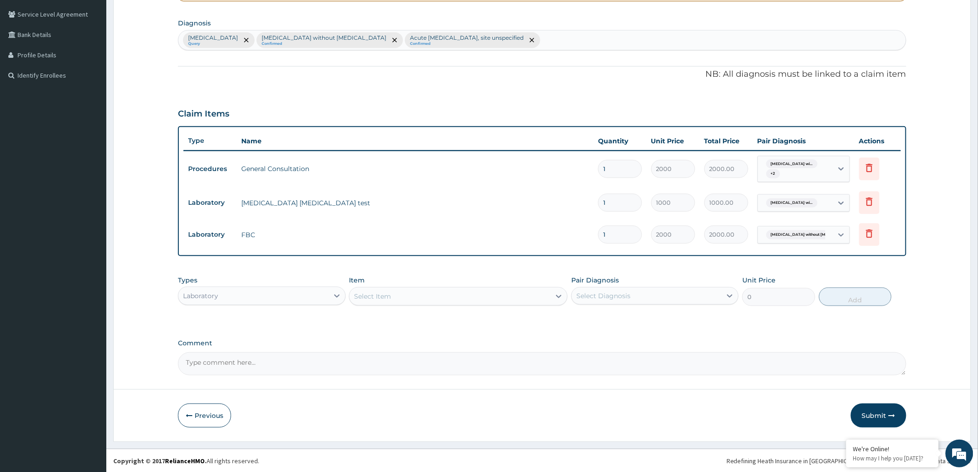
click at [326, 293] on div "Laboratory" at bounding box center [253, 295] width 150 height 15
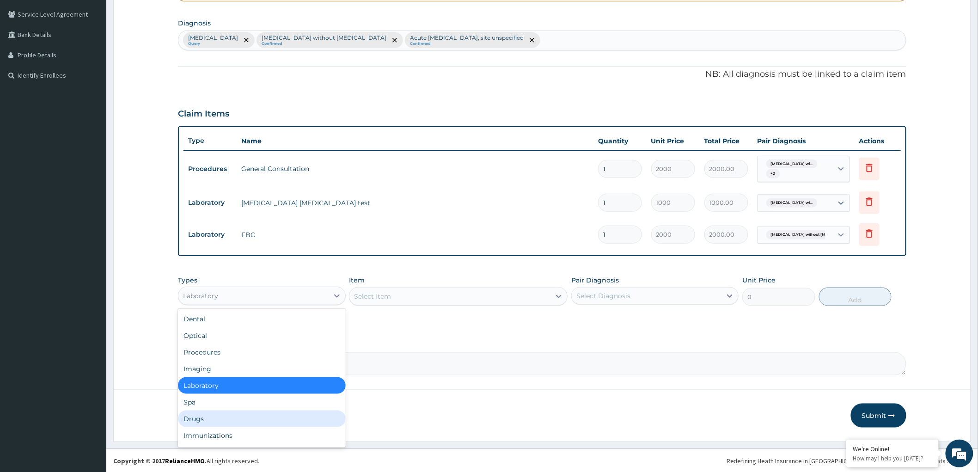
click at [230, 415] on div "Drugs" at bounding box center [261, 418] width 167 height 17
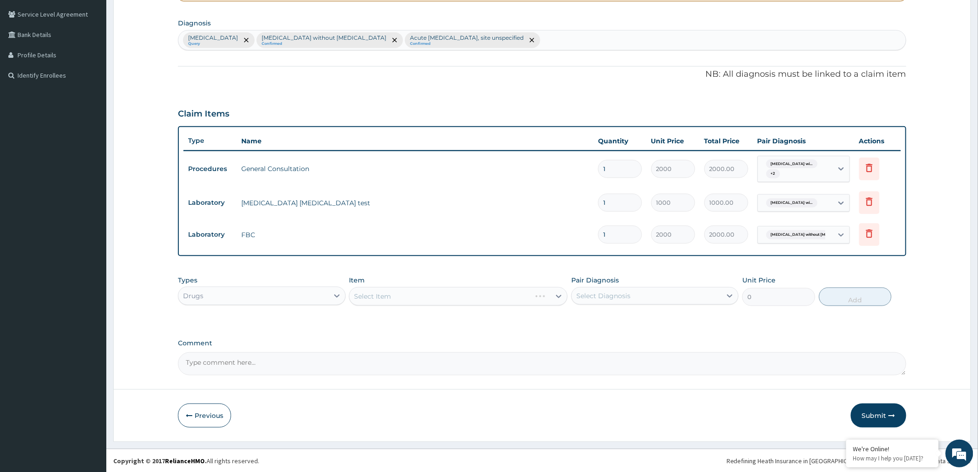
click at [557, 296] on div "Select Item" at bounding box center [458, 296] width 219 height 18
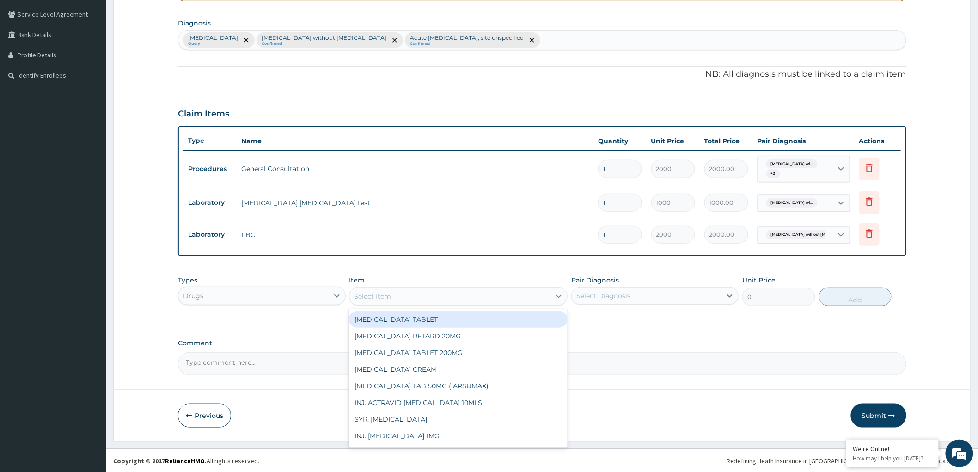
click at [557, 296] on icon at bounding box center [559, 296] width 6 height 3
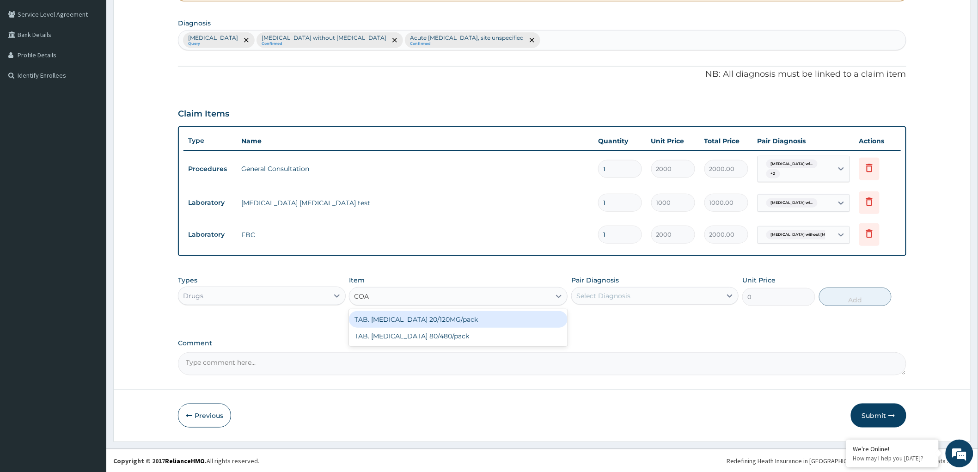
type input "COAR"
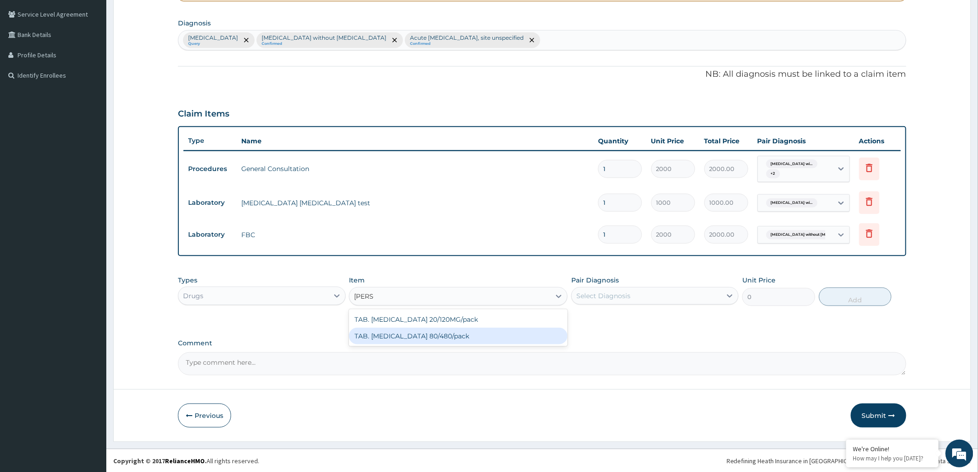
click at [439, 333] on div "TAB. COARTEM 80/480/pack" at bounding box center [458, 336] width 219 height 17
type input "2200"
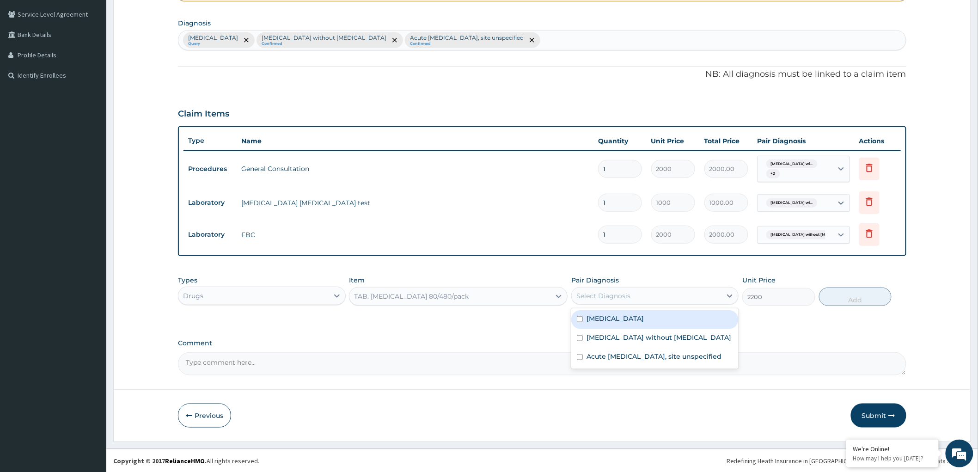
click at [608, 295] on div "Select Diagnosis" at bounding box center [603, 295] width 54 height 9
click at [579, 329] on div "Plasmodium malariae malaria without complication" at bounding box center [654, 319] width 167 height 19
checkbox input "true"
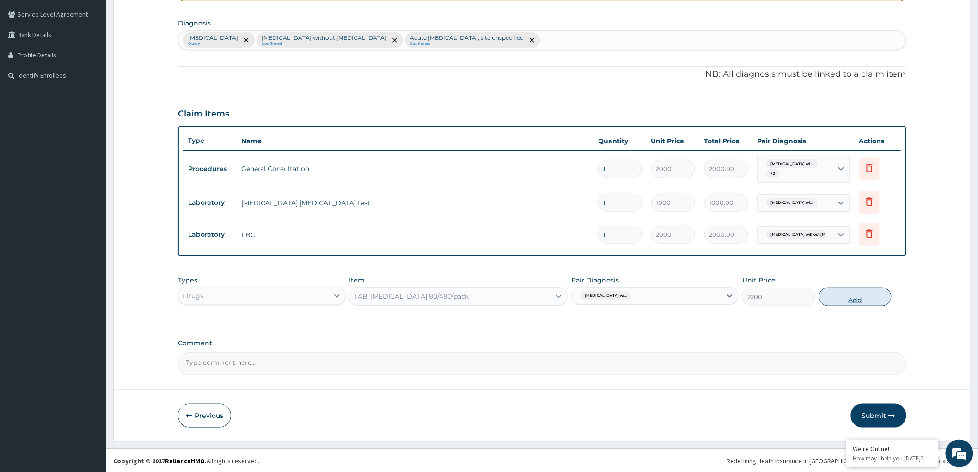
click at [859, 299] on button "Add" at bounding box center [855, 296] width 73 height 18
type input "0"
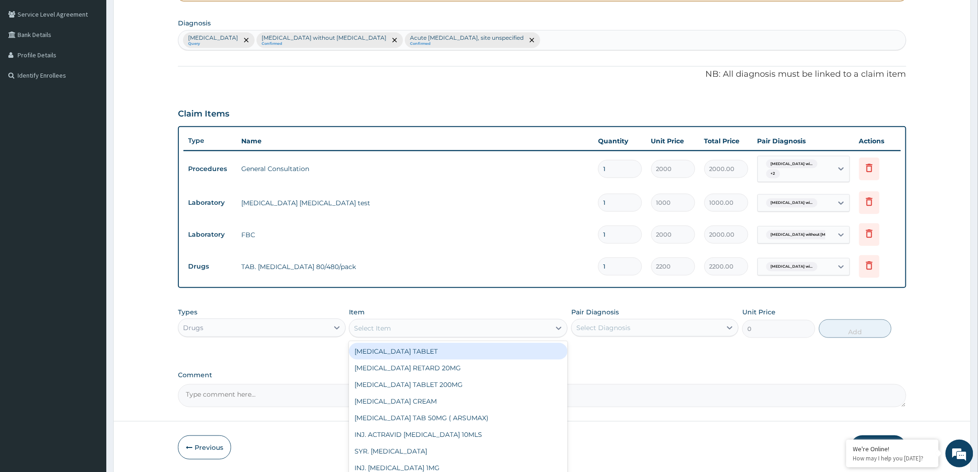
click at [500, 329] on div "Select Item" at bounding box center [449, 328] width 201 height 15
type input "ARTE"
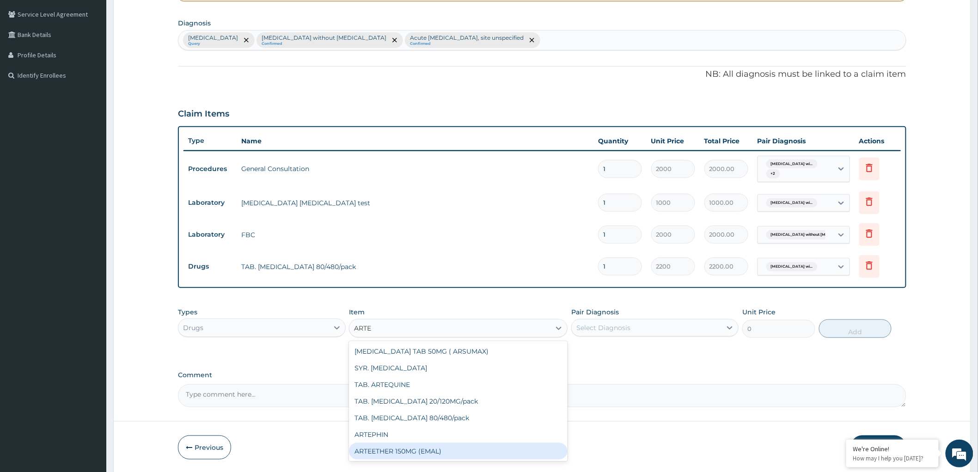
drag, startPoint x: 407, startPoint y: 450, endPoint x: 435, endPoint y: 421, distance: 39.9
click at [408, 447] on div "ARTEETHER 150MG (EMAL)" at bounding box center [458, 451] width 219 height 17
type input "1800"
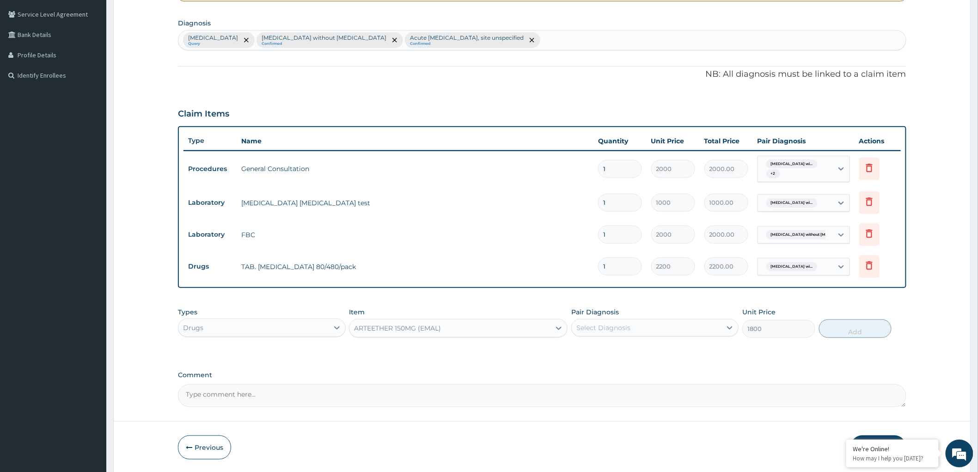
click at [612, 329] on div "Select Diagnosis" at bounding box center [603, 327] width 54 height 9
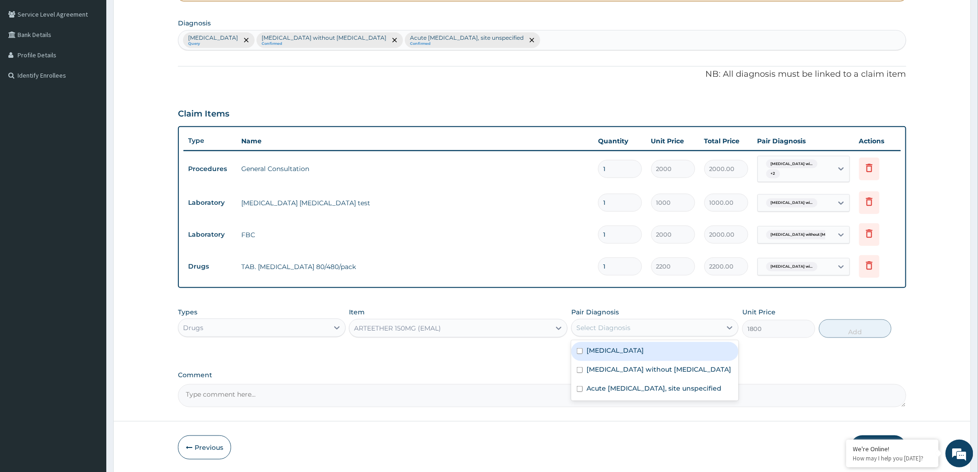
click at [589, 355] on label "Plasmodium malariae malaria without complication" at bounding box center [614, 350] width 57 height 9
checkbox input "true"
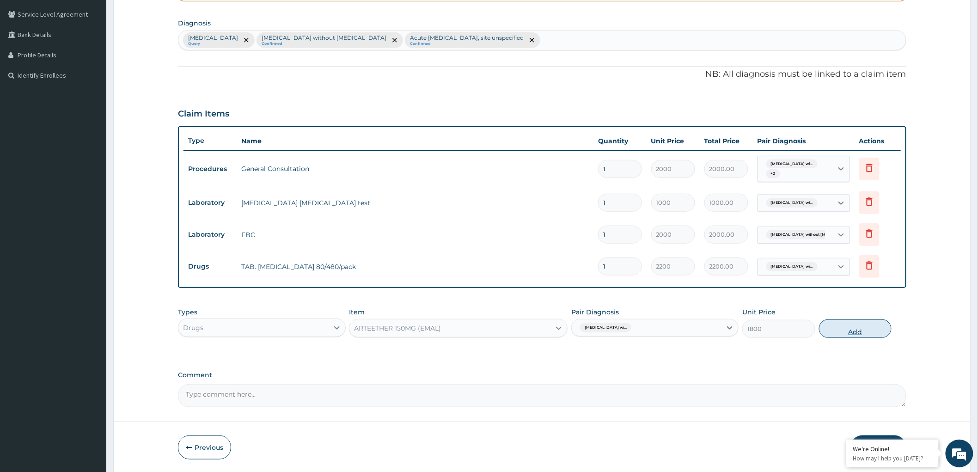
click at [852, 332] on button "Add" at bounding box center [855, 328] width 73 height 18
type input "0"
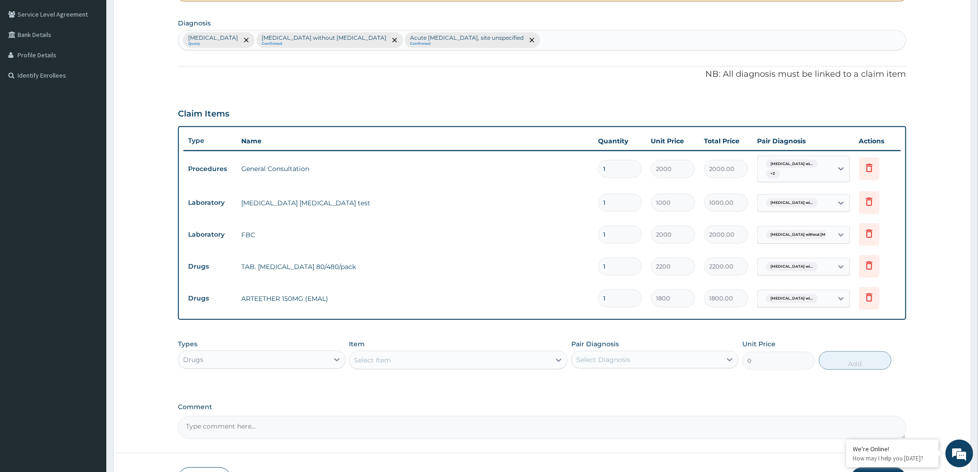
type input "0.00"
type input "3"
type input "5400.00"
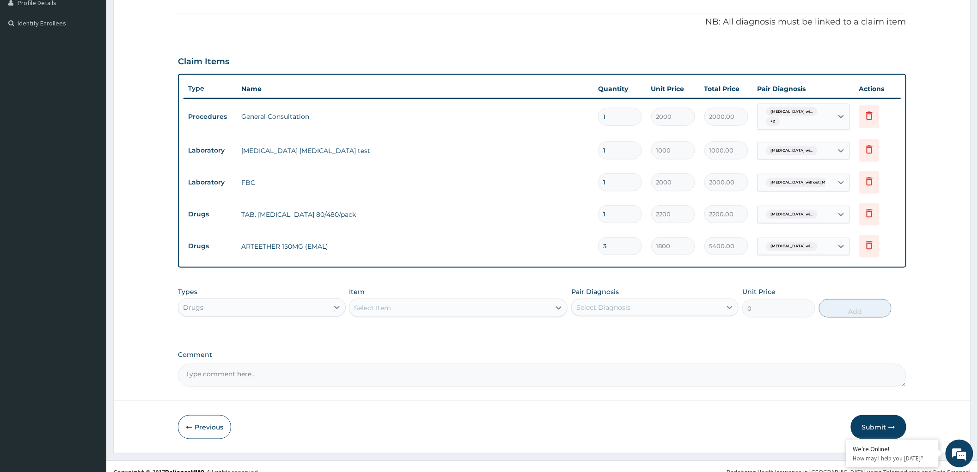
scroll to position [273, 0]
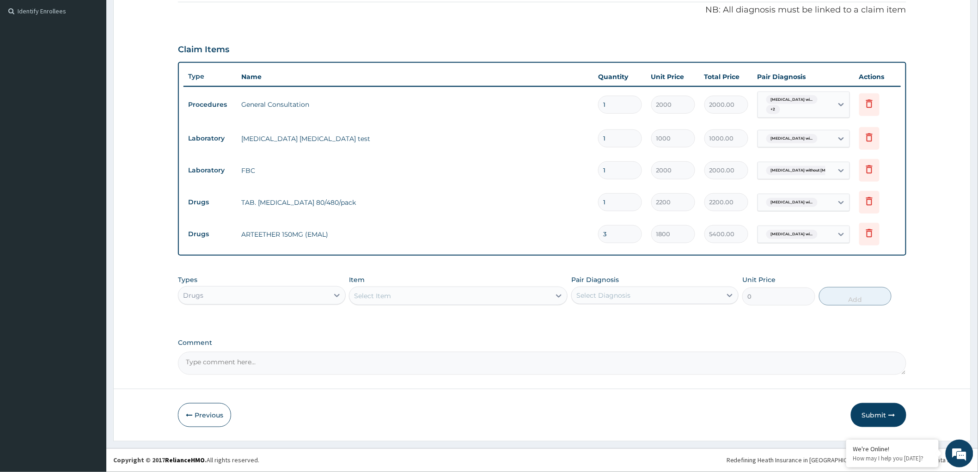
type input "3"
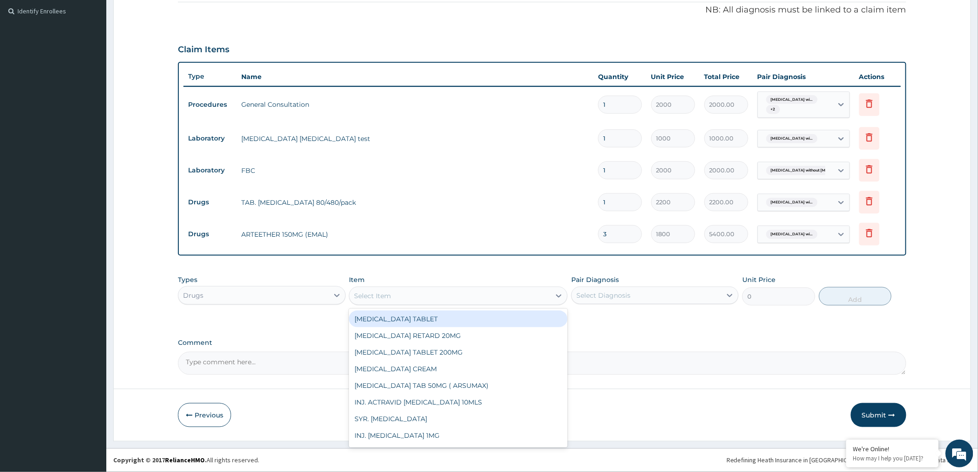
click at [536, 303] on div "Select Item" at bounding box center [458, 296] width 219 height 18
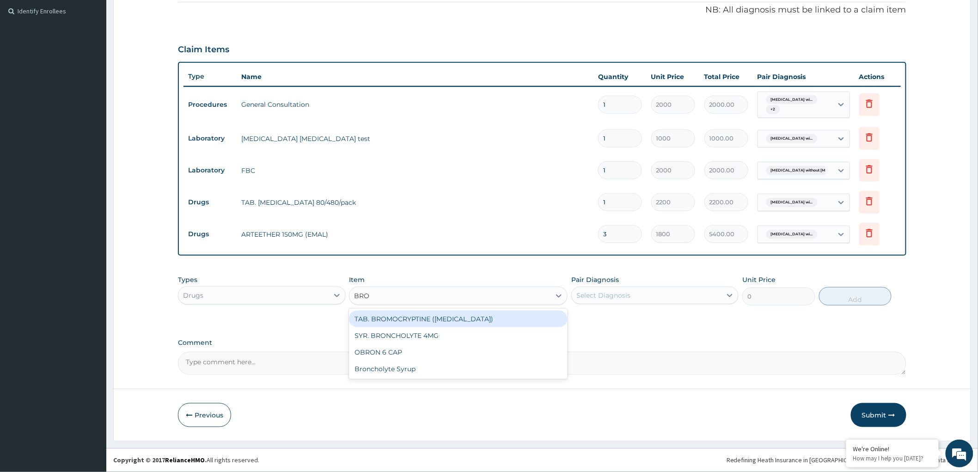
type input "BRON"
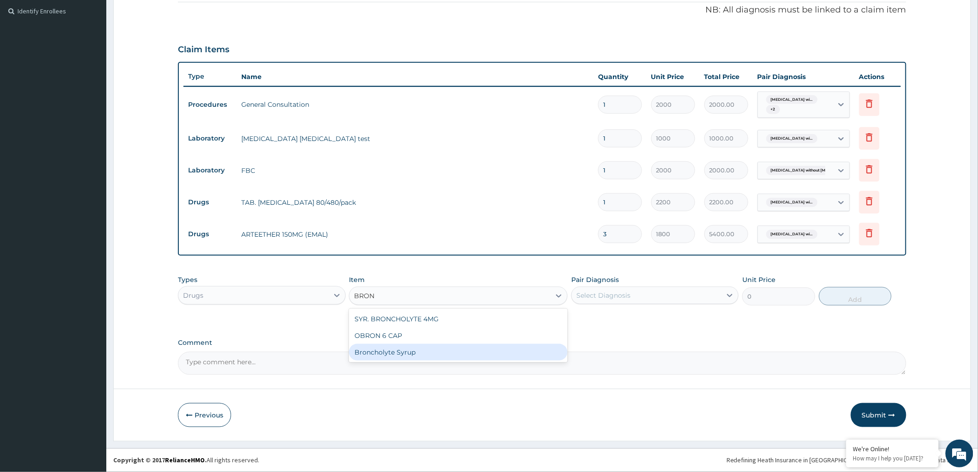
click at [435, 346] on div "Broncholyte Syrup" at bounding box center [458, 352] width 219 height 17
type input "2200"
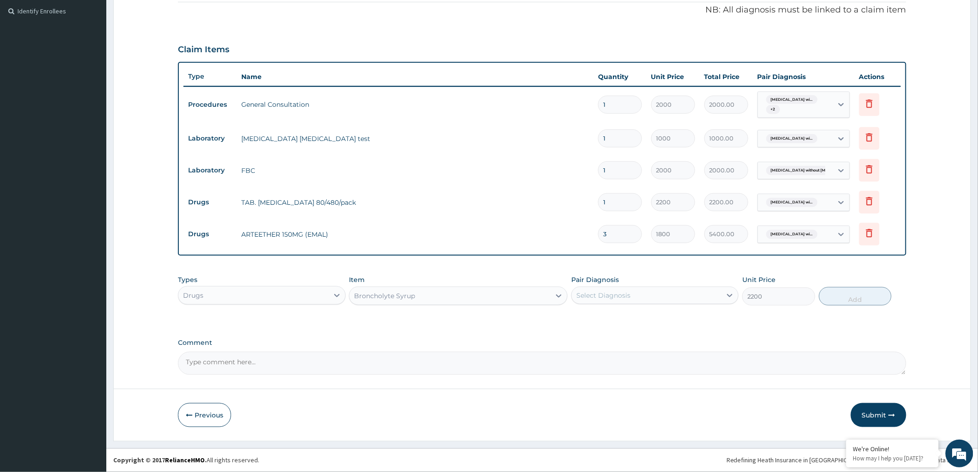
click at [598, 294] on div "Select Diagnosis" at bounding box center [603, 295] width 54 height 9
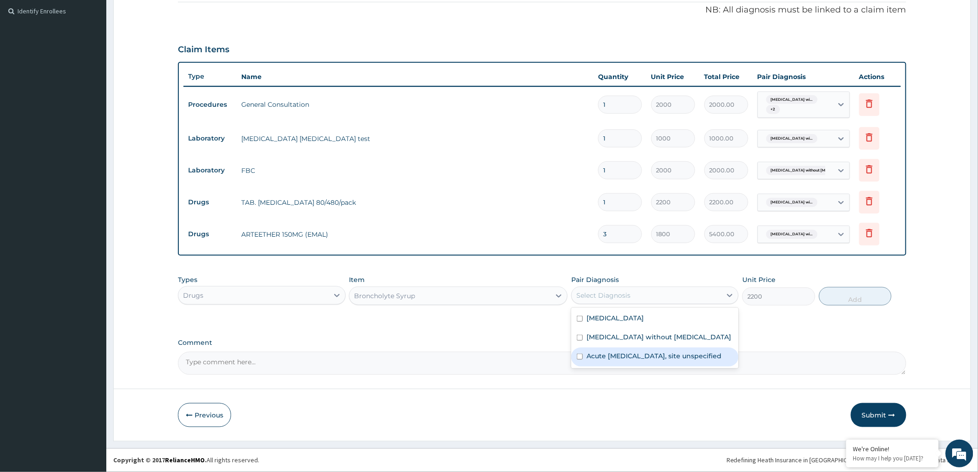
click at [606, 360] on label "Acute upper respiratory infection, site unspecified" at bounding box center [653, 355] width 135 height 9
checkbox input "true"
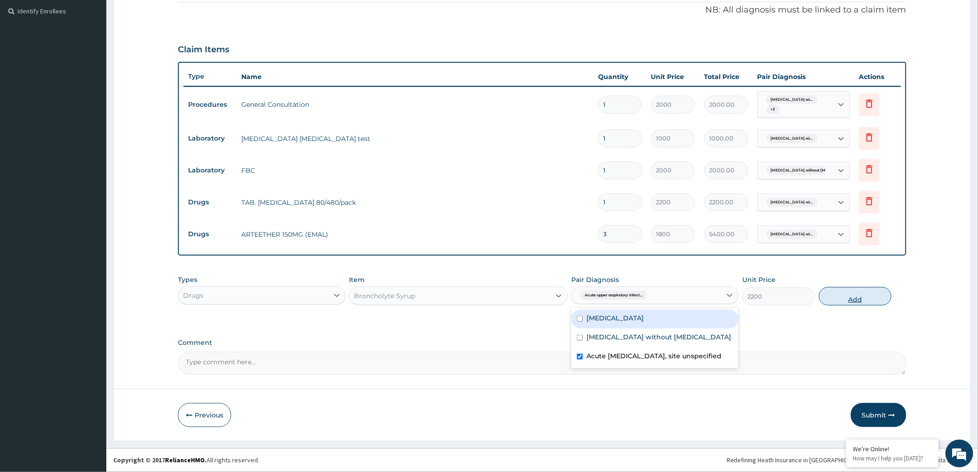
click at [856, 298] on button "Add" at bounding box center [855, 296] width 73 height 18
type input "0"
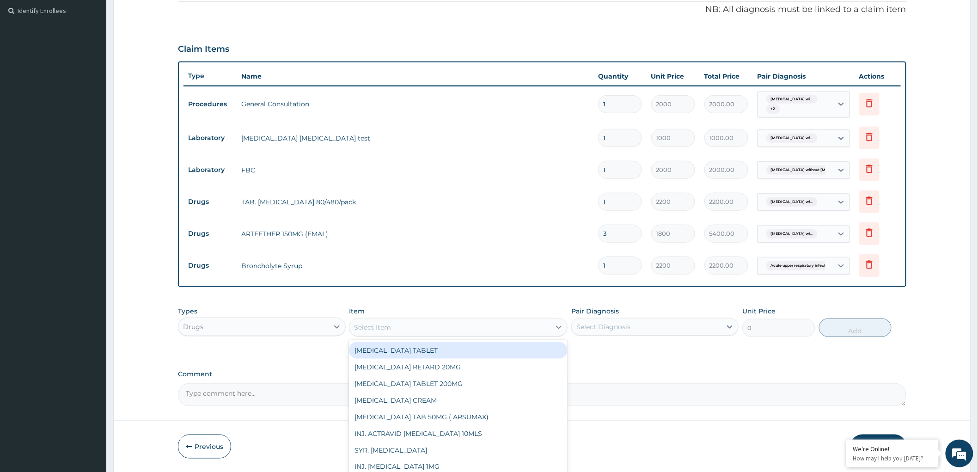
click at [511, 330] on div "Select Item" at bounding box center [449, 327] width 201 height 15
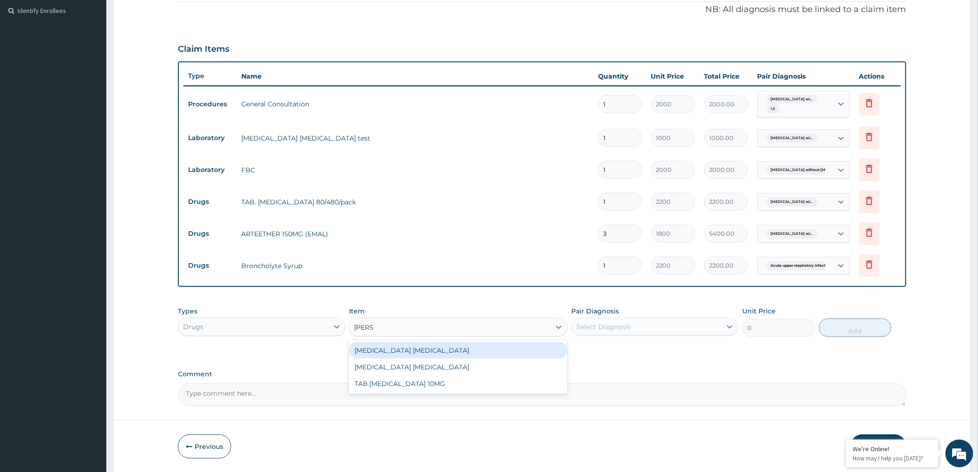
type input "LORAT"
click at [450, 345] on div "TAB.LORATADINE 10MG" at bounding box center [458, 350] width 219 height 17
type input "50"
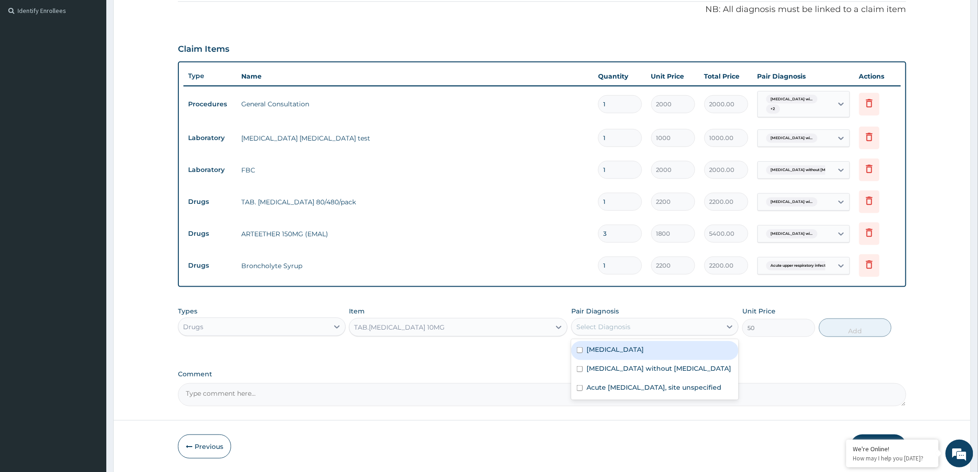
click at [616, 327] on div "Select Diagnosis" at bounding box center [603, 326] width 54 height 9
drag, startPoint x: 592, startPoint y: 402, endPoint x: 634, endPoint y: 385, distance: 45.7
click at [591, 392] on label "Acute upper respiratory infection, site unspecified" at bounding box center [653, 387] width 135 height 9
checkbox input "true"
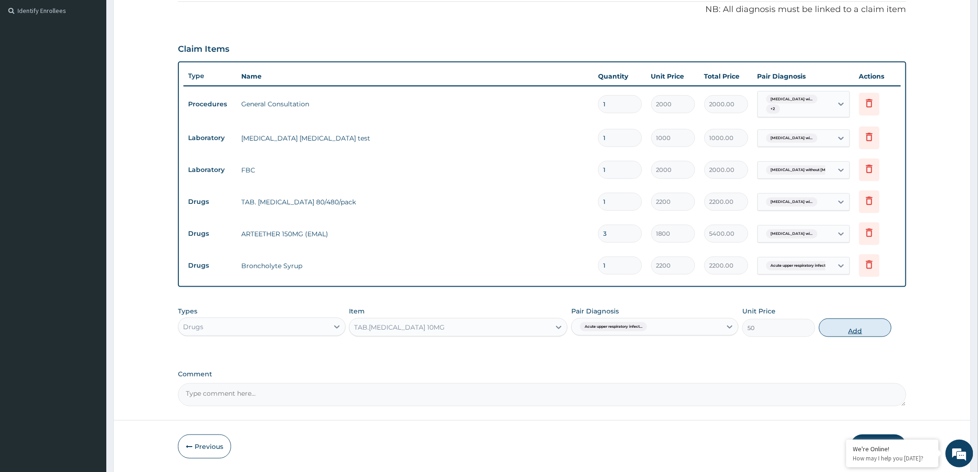
click at [856, 333] on button "Add" at bounding box center [855, 327] width 73 height 18
type input "0"
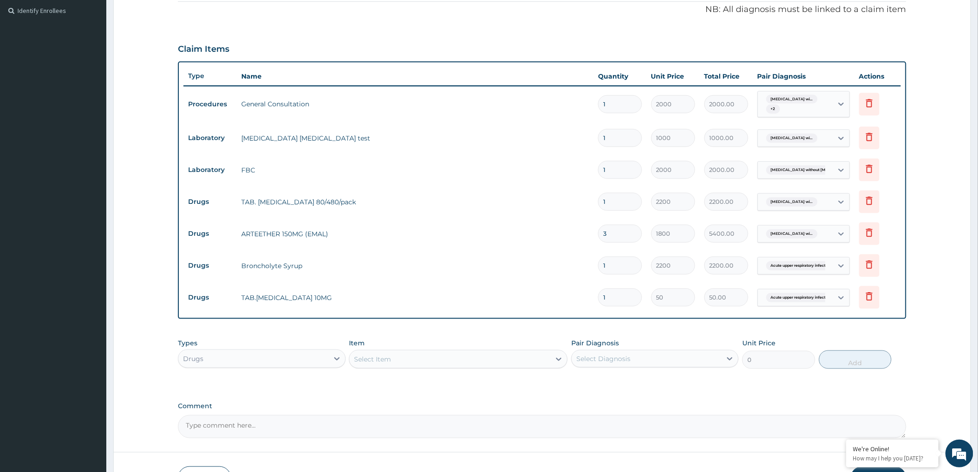
type input "0.00"
type input "5"
type input "250.00"
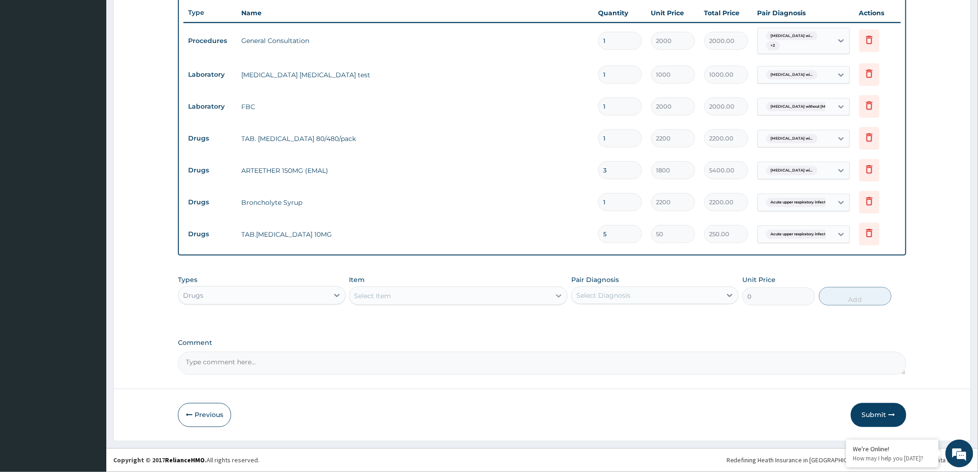
type input "5"
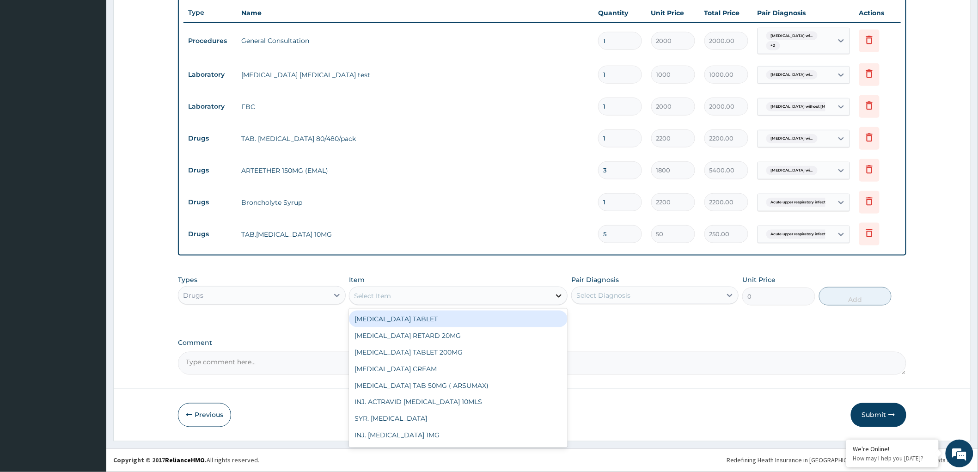
click at [562, 293] on icon at bounding box center [558, 295] width 9 height 9
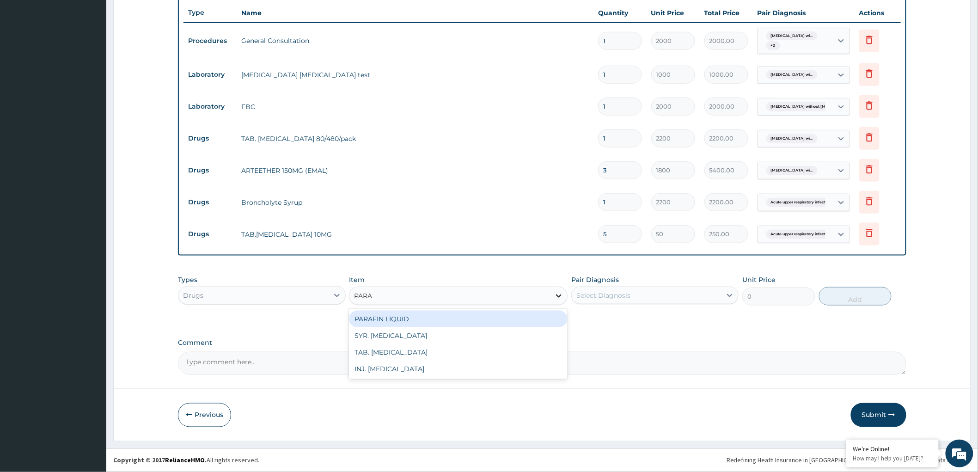
type input "PARAC"
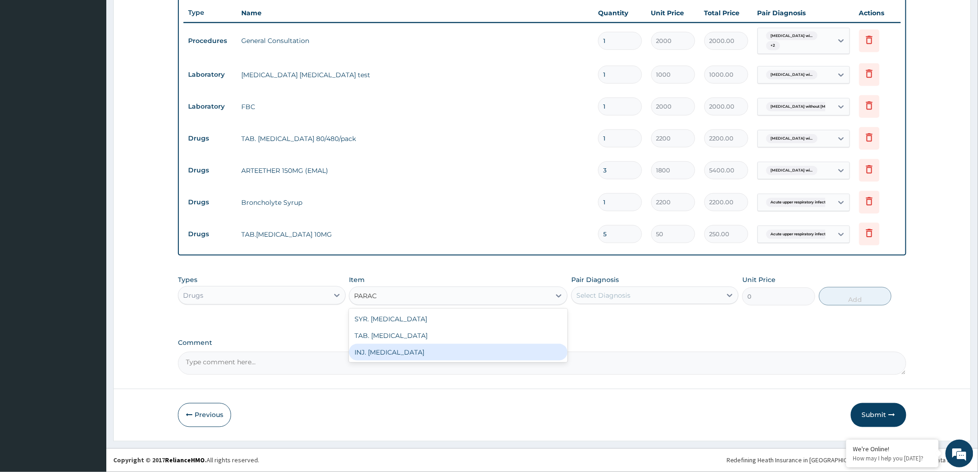
click at [395, 345] on div "INJ. PARACETAMOL" at bounding box center [458, 352] width 219 height 17
type input "400"
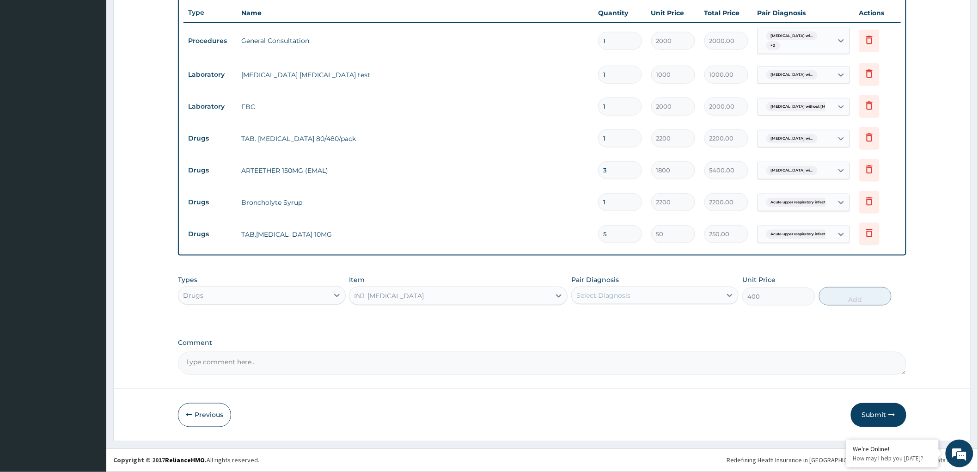
click at [603, 293] on div "Select Diagnosis" at bounding box center [603, 295] width 54 height 9
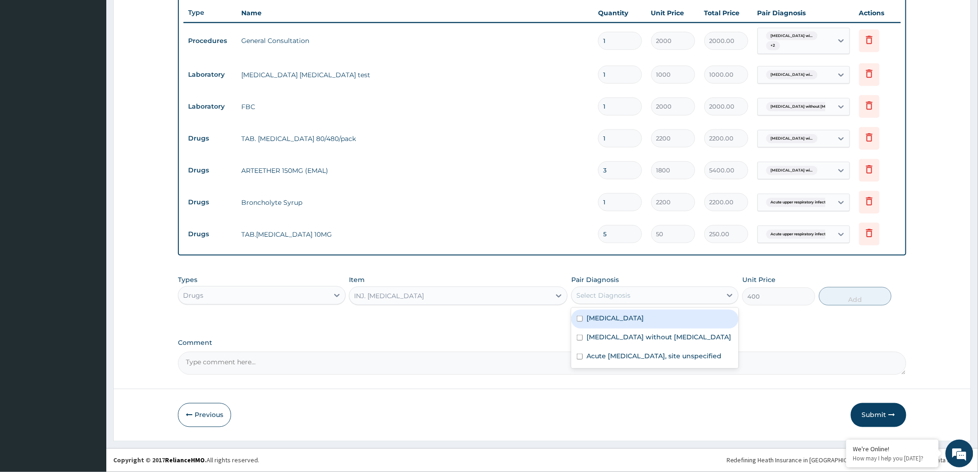
click at [583, 322] on input "checkbox" at bounding box center [580, 319] width 6 height 6
checkbox input "true"
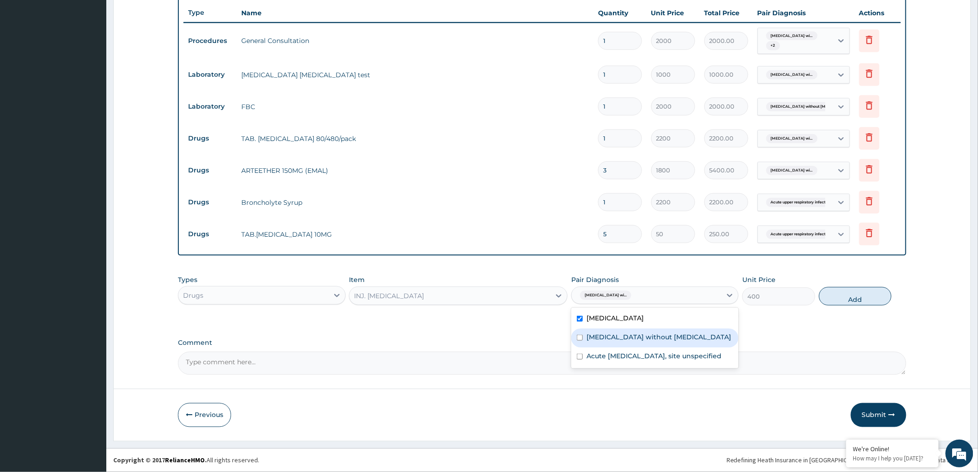
click at [586, 341] on label "Sepsis without septic shock" at bounding box center [658, 336] width 145 height 9
checkbox input "true"
click at [598, 360] on label "Acute upper respiratory infection, site unspecified" at bounding box center [653, 355] width 135 height 9
checkbox input "true"
click at [853, 297] on button "Add" at bounding box center [855, 296] width 73 height 18
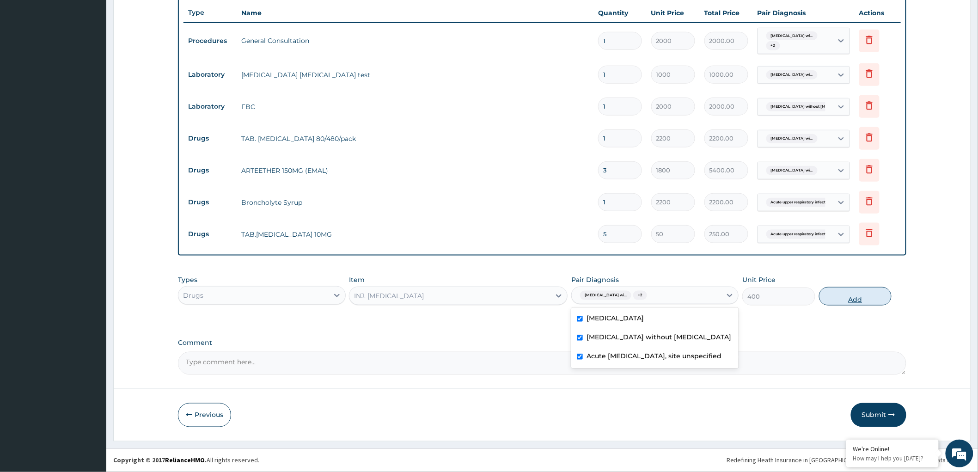
type input "0"
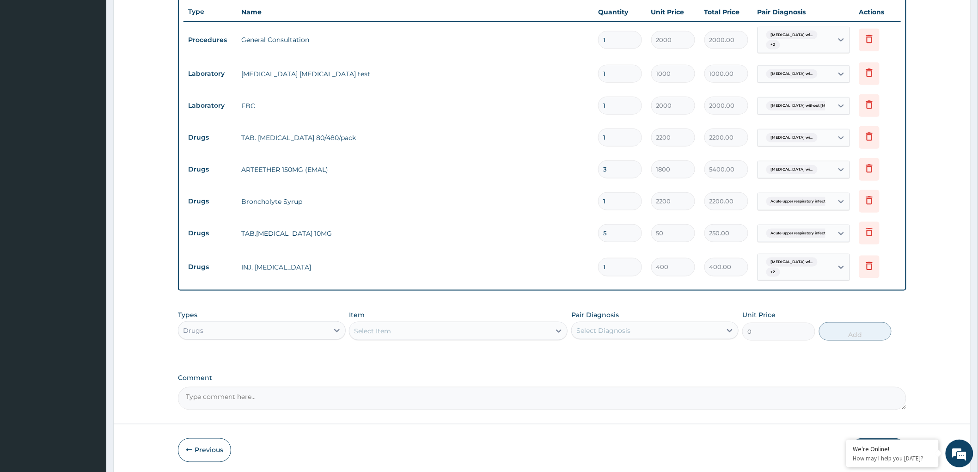
type input "0.00"
type input "2"
type input "800.00"
type input "2"
click at [539, 328] on div "Select Item" at bounding box center [449, 330] width 201 height 15
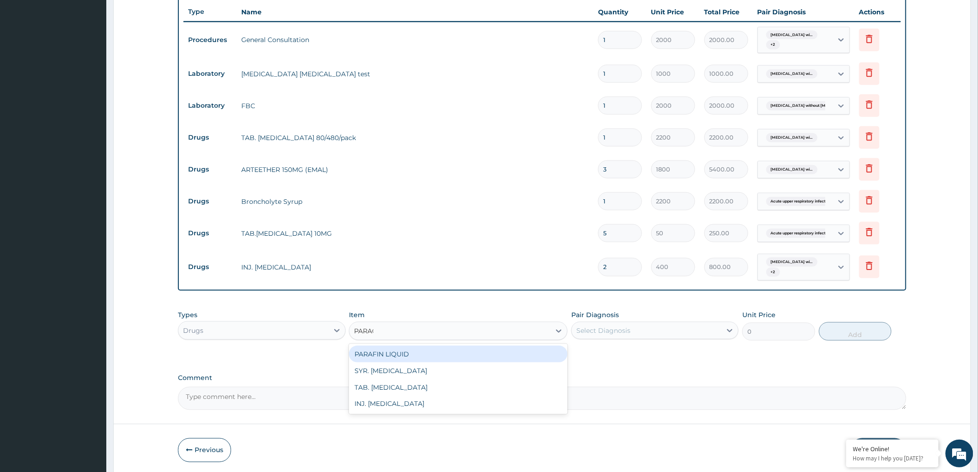
type input "PARACE"
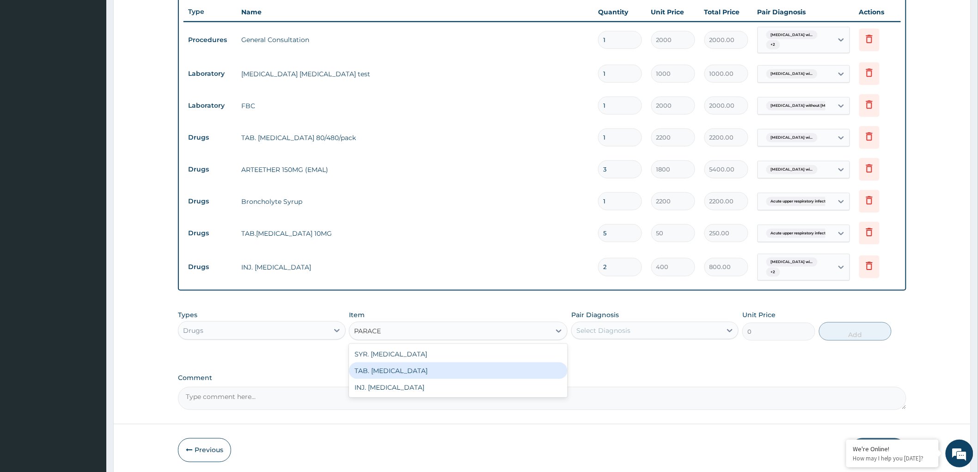
click at [396, 377] on div "TAB. PARACETAMOL" at bounding box center [458, 370] width 219 height 17
type input "20"
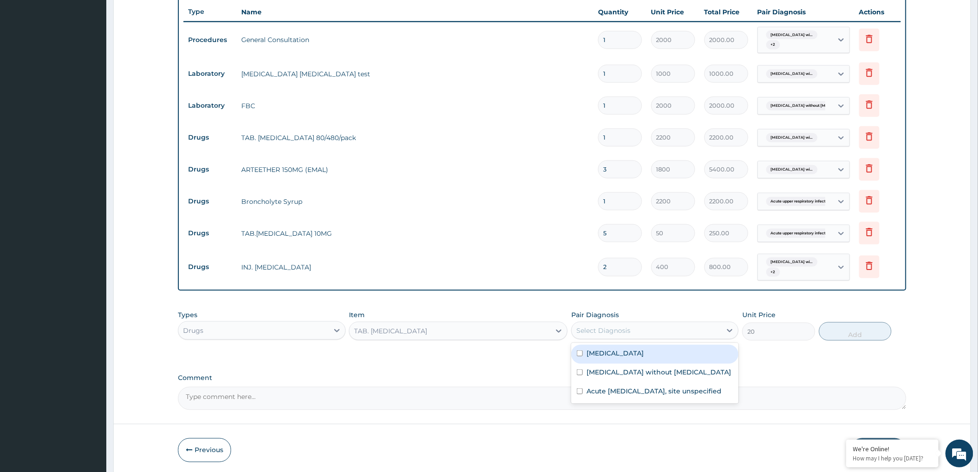
click at [607, 327] on div "Select Diagnosis" at bounding box center [603, 330] width 54 height 9
click at [599, 358] on label "Plasmodium malariae malaria without complication" at bounding box center [614, 352] width 57 height 9
checkbox input "true"
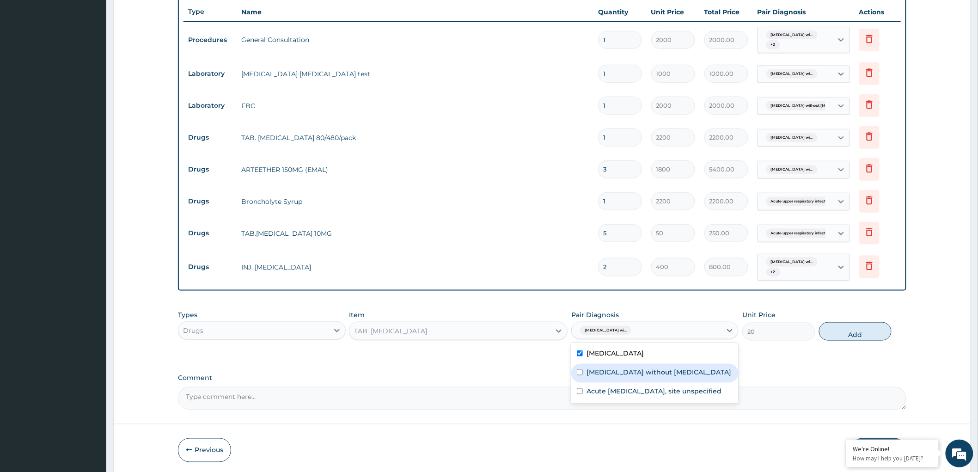
click at [601, 377] on label "Sepsis without septic shock" at bounding box center [658, 371] width 145 height 9
checkbox input "true"
click at [627, 396] on label "Acute upper respiratory infection, site unspecified" at bounding box center [653, 390] width 135 height 9
checkbox input "true"
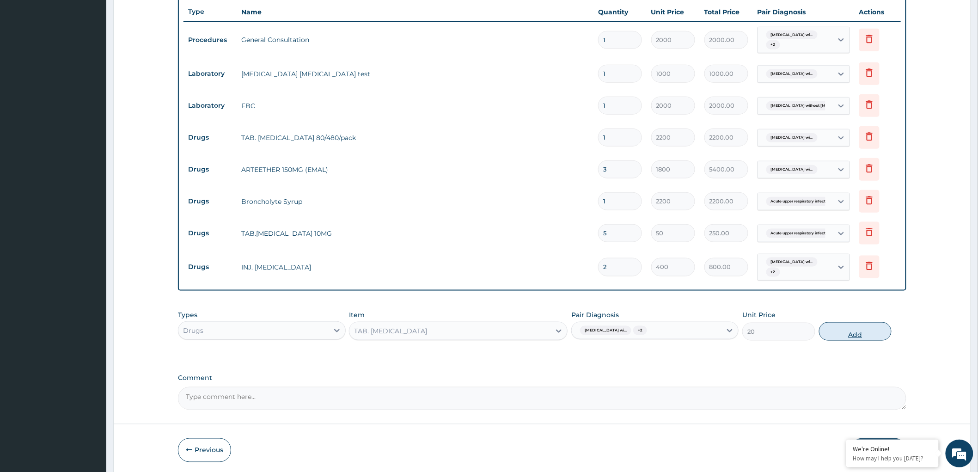
click at [853, 330] on button "Add" at bounding box center [855, 331] width 73 height 18
type input "0"
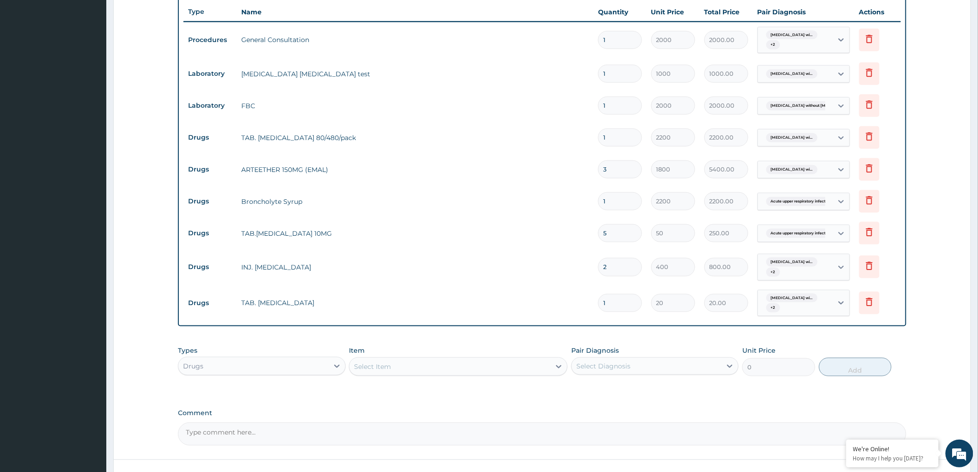
type input "18"
type input "360.00"
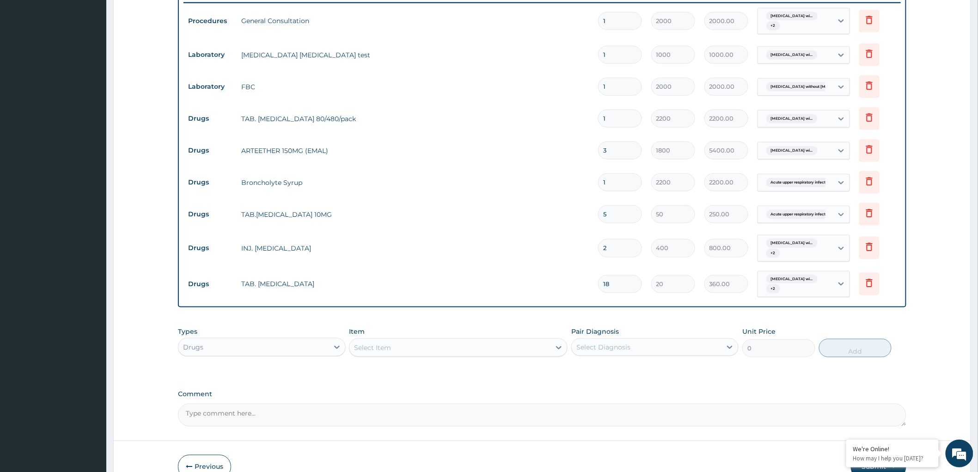
scroll to position [409, 0]
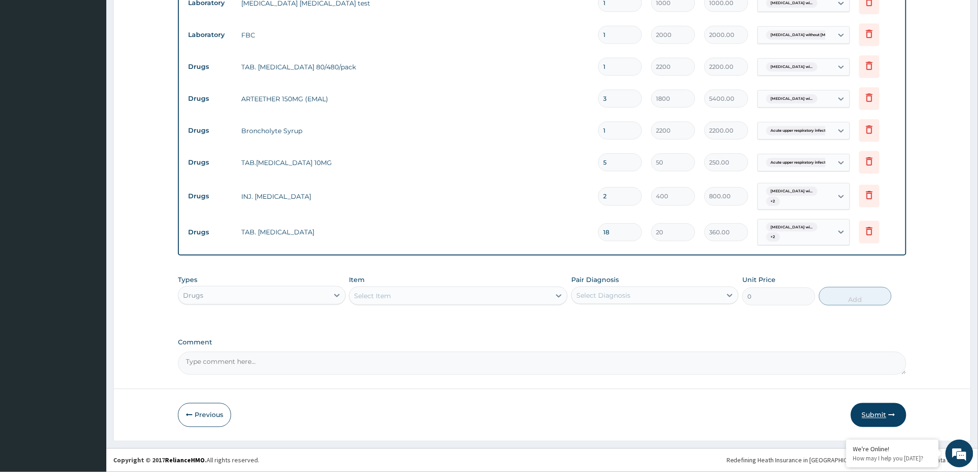
type input "18"
click at [877, 412] on button "Submit" at bounding box center [878, 415] width 55 height 24
